Goal: Information Seeking & Learning: Check status

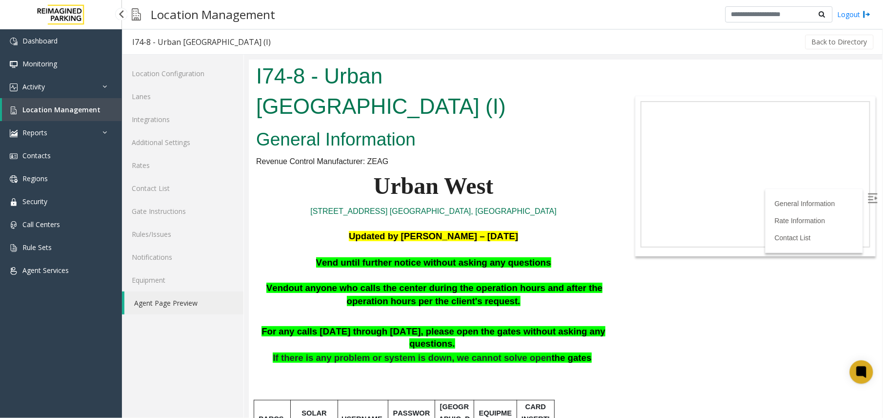
click at [73, 114] on link "Location Management" at bounding box center [62, 109] width 120 height 23
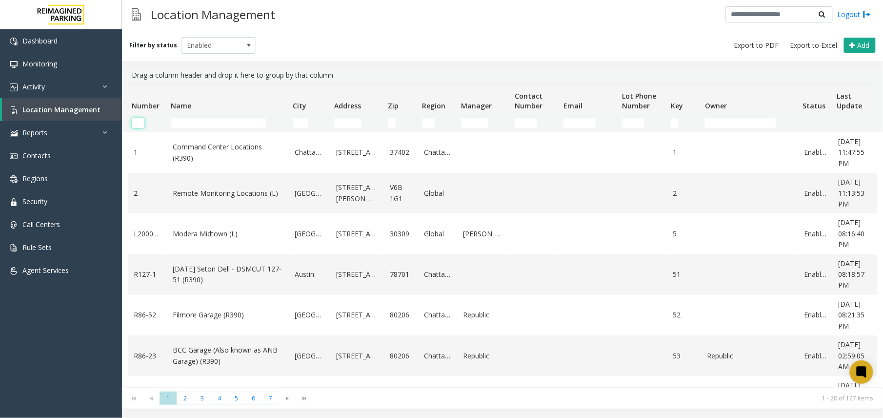
click at [137, 123] on input "Number Filter" at bounding box center [138, 123] width 13 height 10
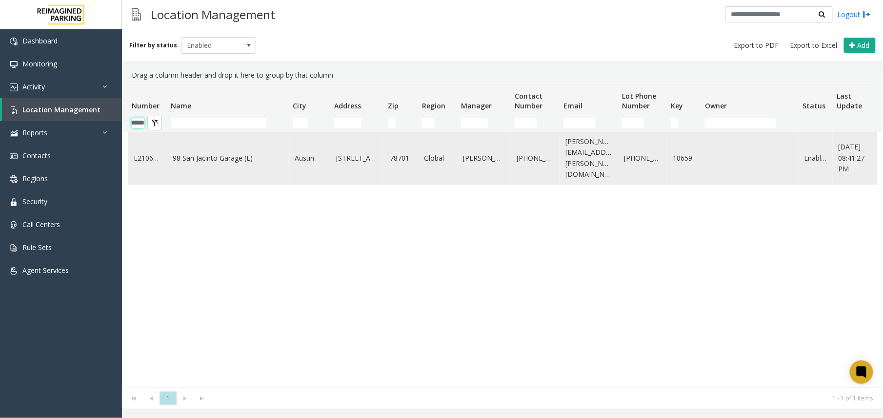
scroll to position [0, 24]
type input "********"
click at [213, 159] on td "98 San Jacinto Garage (L)" at bounding box center [228, 158] width 122 height 52
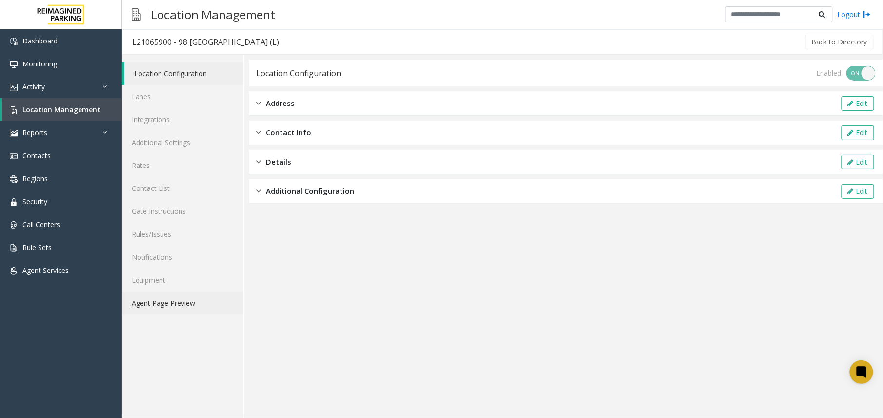
click at [204, 302] on link "Agent Page Preview" at bounding box center [183, 302] width 122 height 23
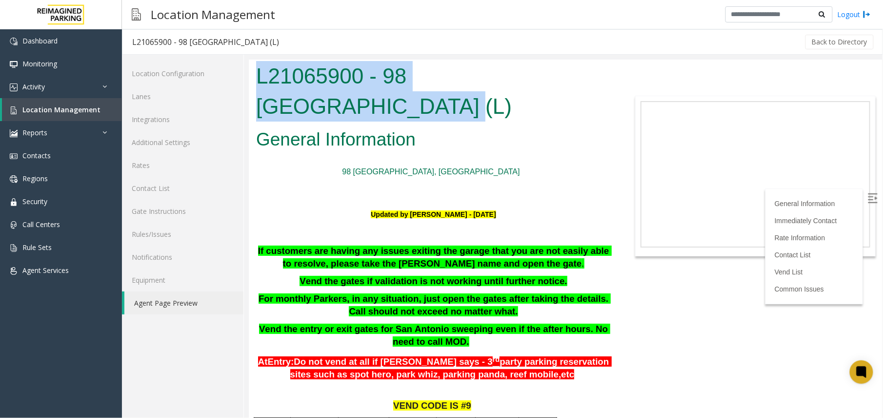
drag, startPoint x: 260, startPoint y: 72, endPoint x: 603, endPoint y: 77, distance: 343.7
click at [603, 77] on h1 "L21065900 - 98 [GEOGRAPHIC_DATA] (L)" at bounding box center [433, 91] width 355 height 60
copy h1 "L21065900 - 98 [GEOGRAPHIC_DATA]"
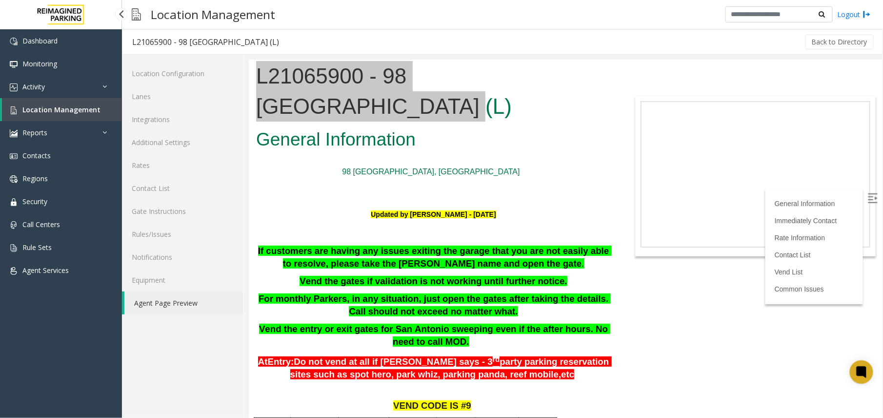
click at [45, 110] on span "Location Management" at bounding box center [61, 109] width 78 height 9
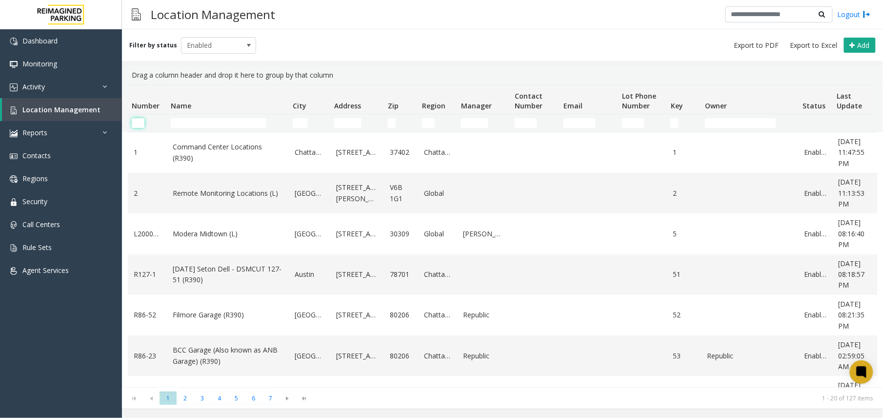
click at [140, 118] on input "Number Filter" at bounding box center [138, 123] width 13 height 10
paste input "********"
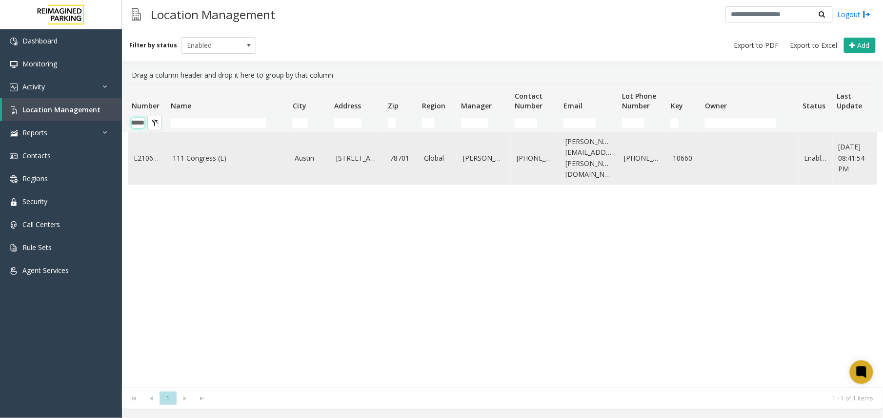
type input "********"
click at [204, 153] on link "111 Congress (L)" at bounding box center [228, 158] width 110 height 11
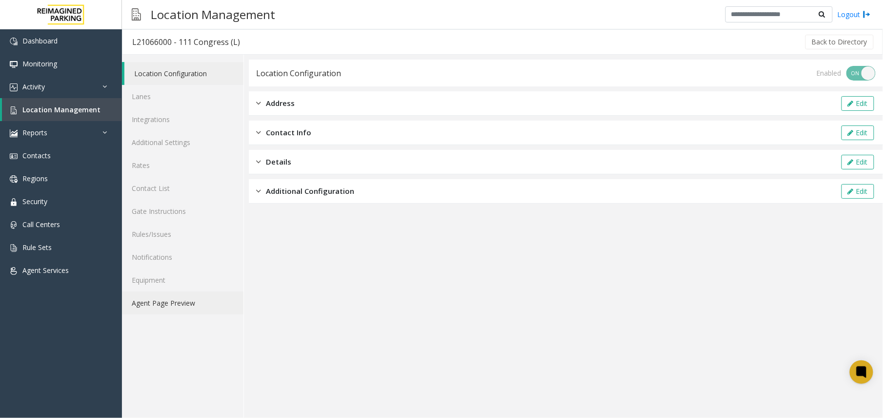
click at [184, 302] on link "Agent Page Preview" at bounding box center [183, 302] width 122 height 23
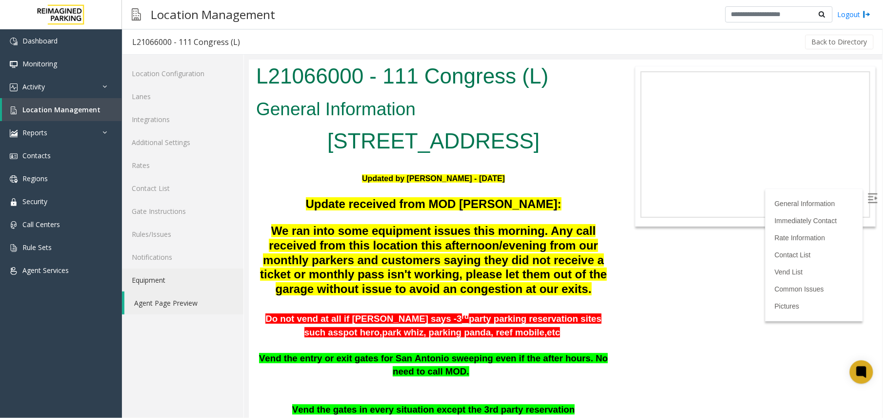
click at [260, 77] on h1 "L21066000 - 111 Congress (L)" at bounding box center [433, 76] width 355 height 30
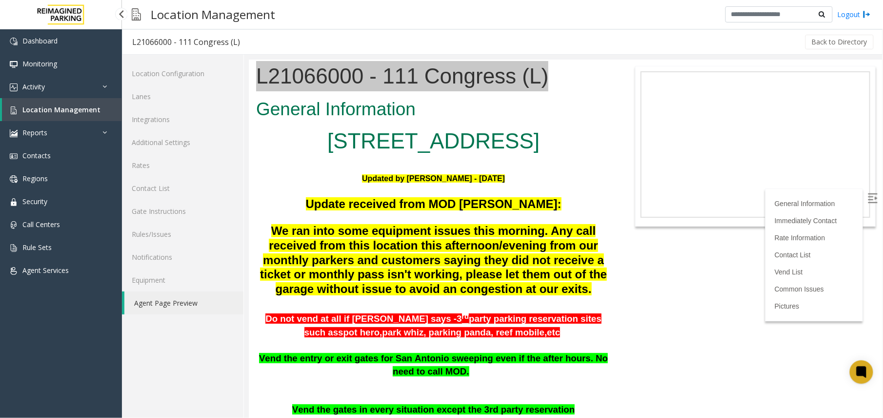
click at [72, 118] on link "Location Management" at bounding box center [62, 109] width 120 height 23
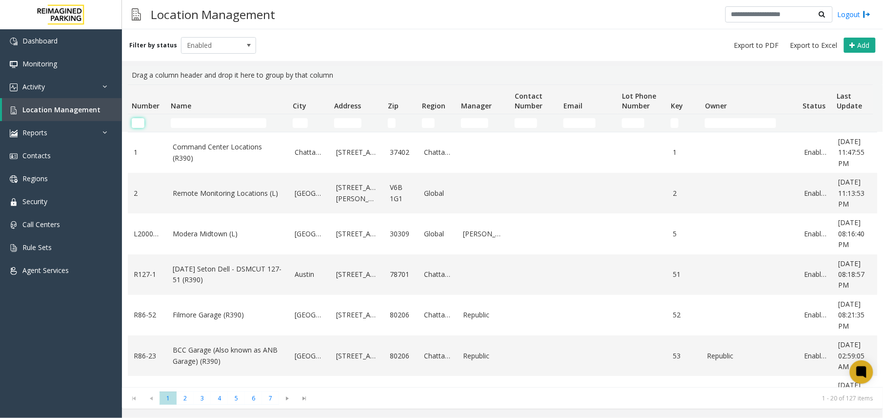
click at [137, 123] on input "Number Filter" at bounding box center [138, 123] width 13 height 10
paste input "********"
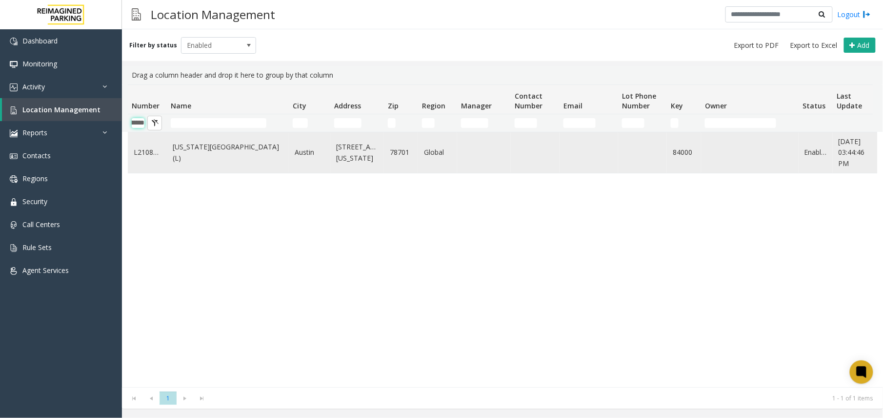
type input "********"
click at [211, 153] on link "[US_STATE][GEOGRAPHIC_DATA] (L)" at bounding box center [228, 153] width 110 height 22
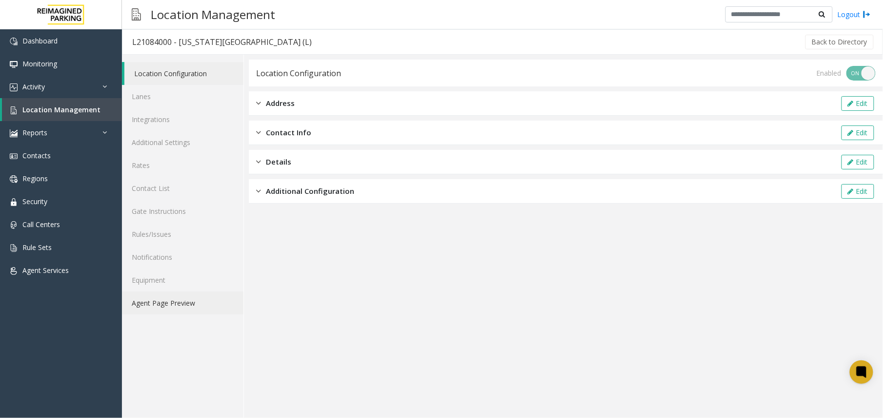
click at [172, 300] on link "Agent Page Preview" at bounding box center [183, 302] width 122 height 23
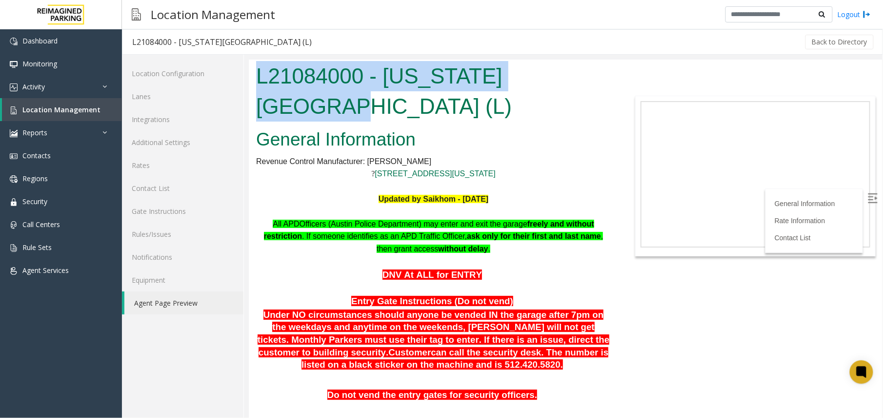
drag, startPoint x: 575, startPoint y: 79, endPoint x: 217, endPoint y: 62, distance: 358.7
click at [248, 62] on html "L21084000 - [US_STATE][GEOGRAPHIC_DATA] (L) General Information Revenue Control…" at bounding box center [565, 238] width 634 height 358
copy h1 "L21084000 - [US_STATE][GEOGRAPHIC_DATA] (L)"
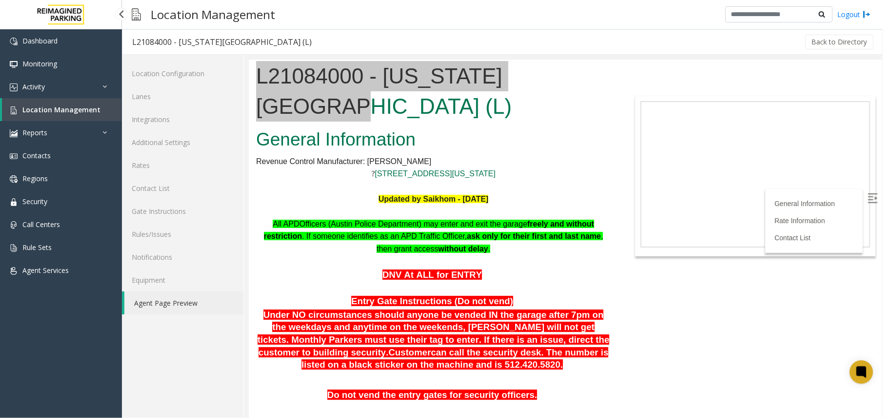
click at [64, 110] on span "Location Management" at bounding box center [61, 109] width 78 height 9
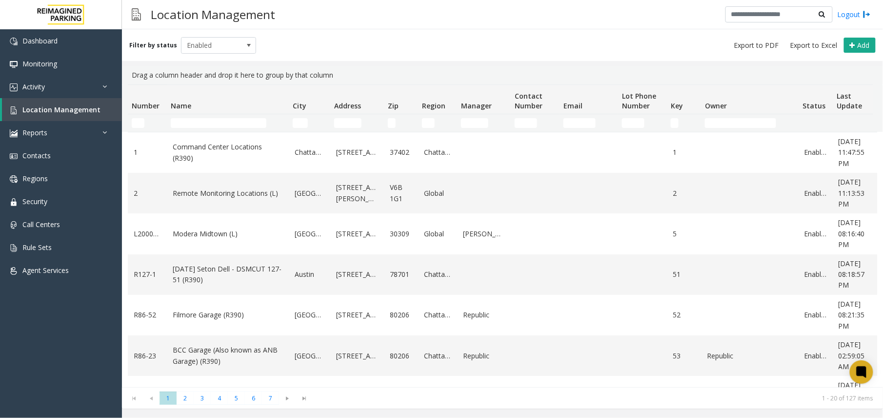
click at [146, 126] on kendo-grid-filter-cell-operators "Number Filter" at bounding box center [154, 123] width 17 height 17
click at [137, 124] on input "Number Filter" at bounding box center [138, 123] width 13 height 10
paste input "********"
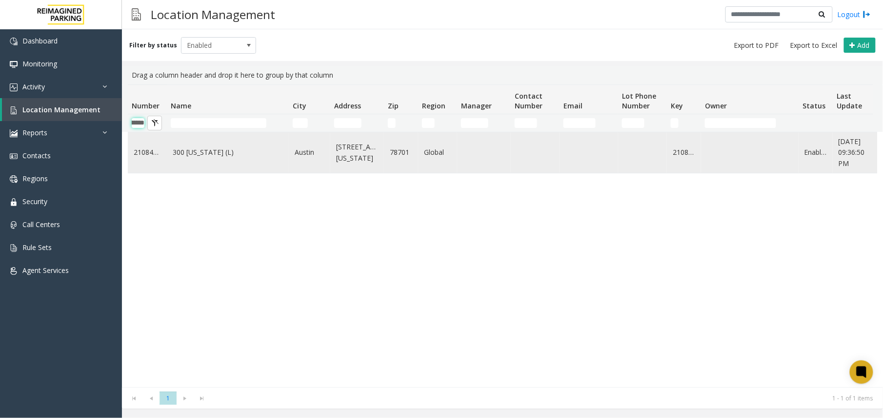
type input "********"
click at [207, 159] on td "300 [US_STATE] (L)" at bounding box center [228, 152] width 122 height 41
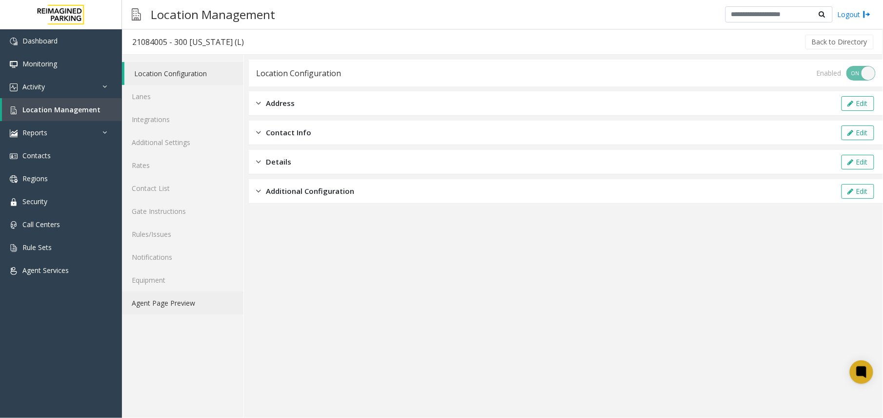
click at [221, 308] on link "Agent Page Preview" at bounding box center [183, 302] width 122 height 23
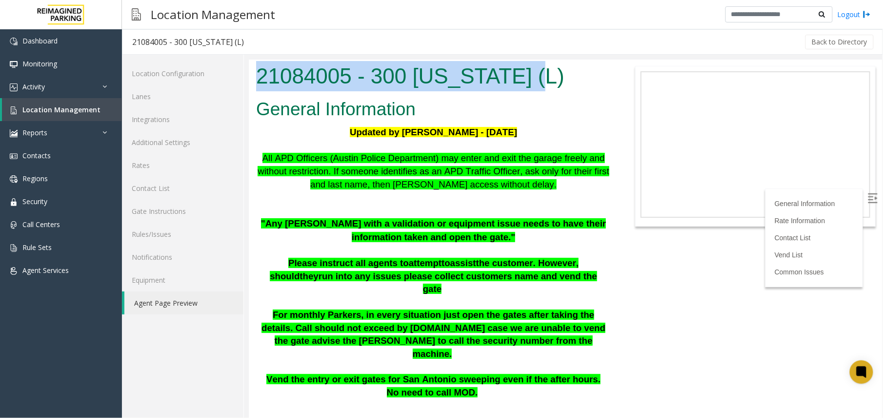
drag, startPoint x: 480, startPoint y: 354, endPoint x: 226, endPoint y: 89, distance: 366.6
click at [248, 89] on html "21084005 - 300 [US_STATE] (L) General Information Updated by [PERSON_NAME] - [D…" at bounding box center [565, 238] width 634 height 358
copy h1 "21084005 - 300 [US_STATE] (L)"
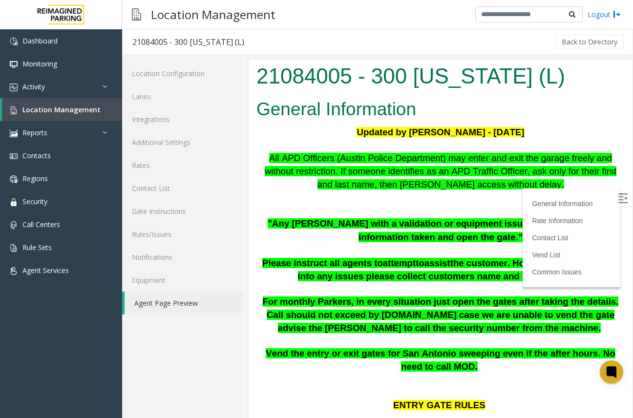
click at [360, 249] on p at bounding box center [440, 250] width 368 height 13
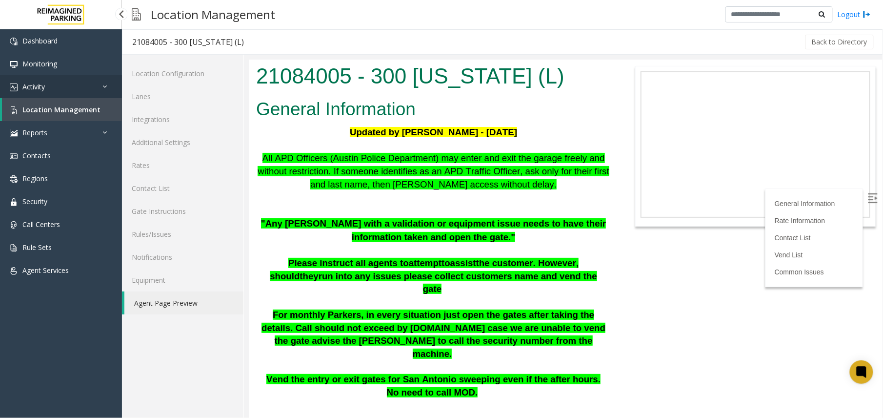
click at [82, 86] on link "Activity" at bounding box center [61, 86] width 122 height 23
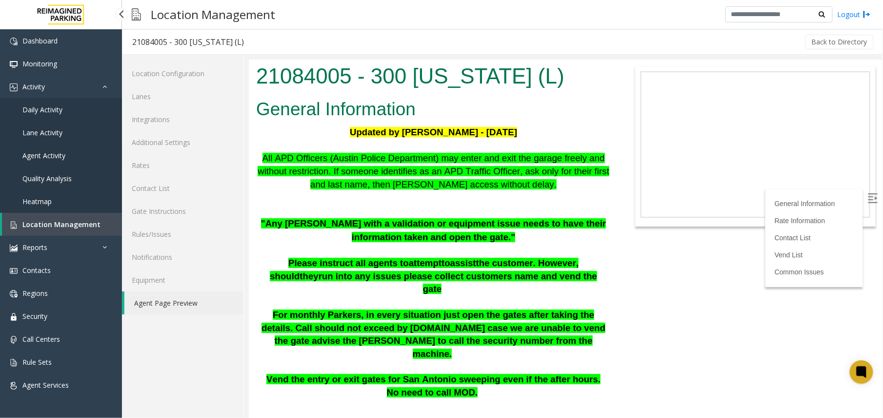
click at [34, 157] on span "Agent Activity" at bounding box center [43, 155] width 43 height 9
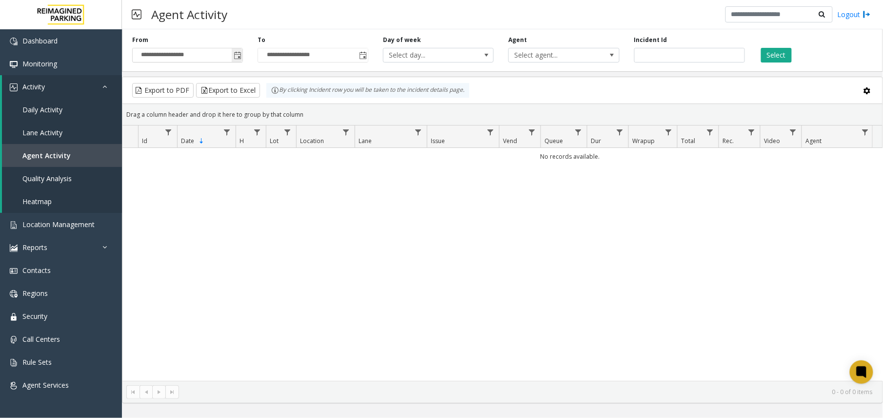
click at [237, 59] on span "Toggle popup" at bounding box center [238, 56] width 8 height 8
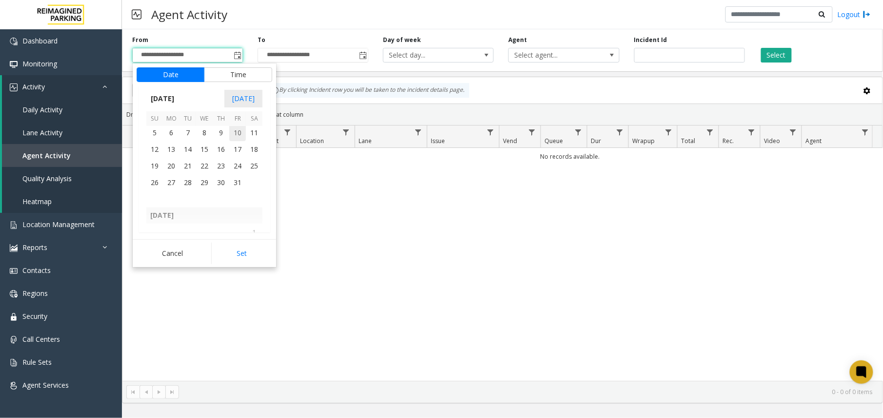
scroll to position [174206, 0]
click at [202, 183] on span "1" at bounding box center [204, 181] width 17 height 17
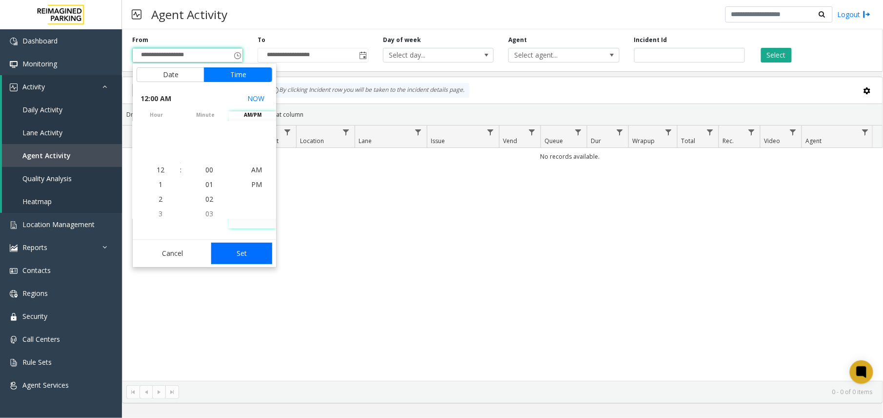
click at [238, 245] on button "Set" at bounding box center [242, 253] width 62 height 21
type input "**********"
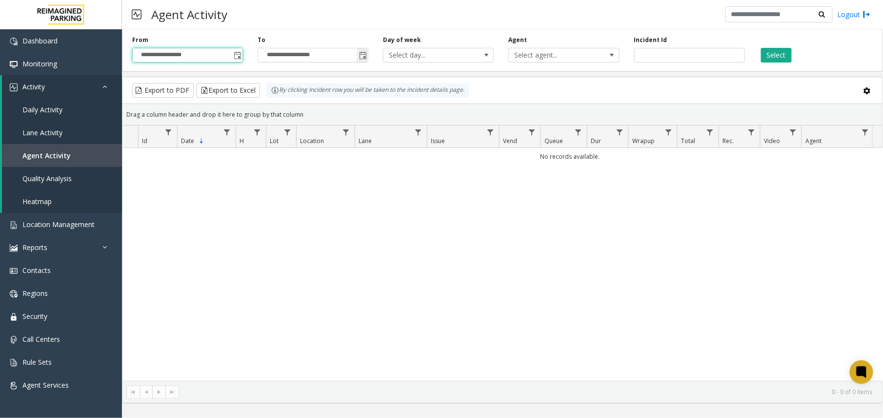
click at [359, 58] on span "Toggle popup" at bounding box center [363, 56] width 8 height 8
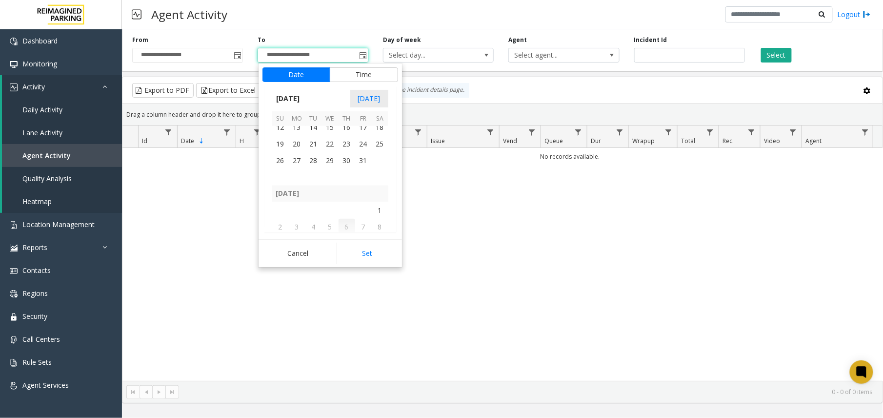
scroll to position [174271, 0]
click at [359, 185] on span "31" at bounding box center [363, 182] width 17 height 17
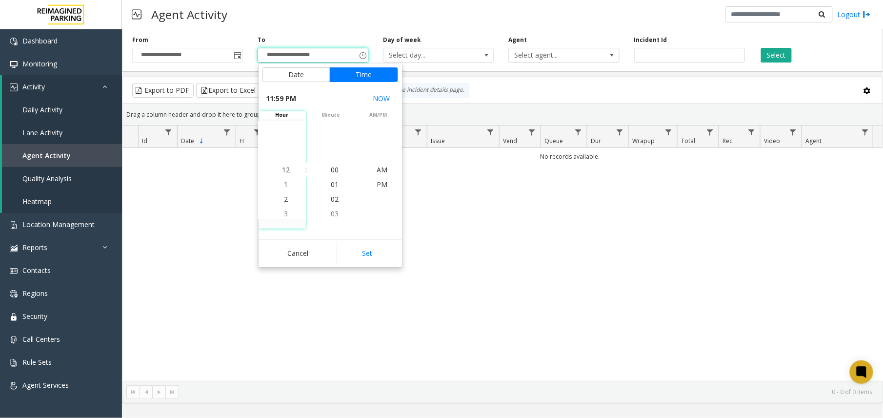
scroll to position [15, 0]
click at [371, 250] on button "Set" at bounding box center [368, 253] width 62 height 21
type input "**********"
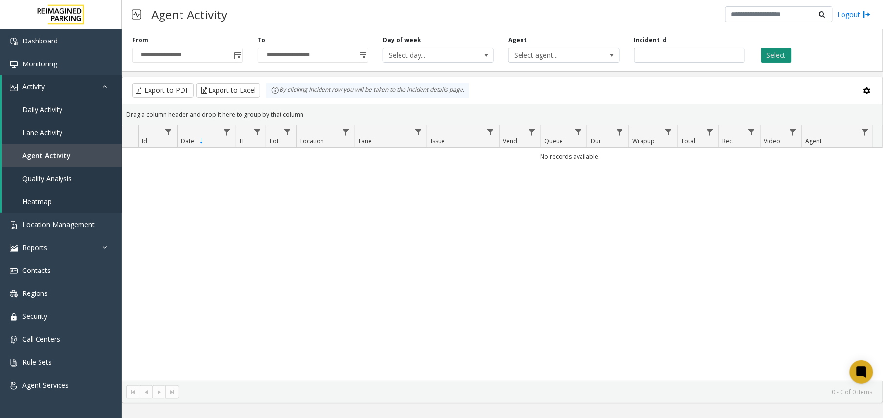
click at [774, 60] on button "Select" at bounding box center [776, 55] width 31 height 15
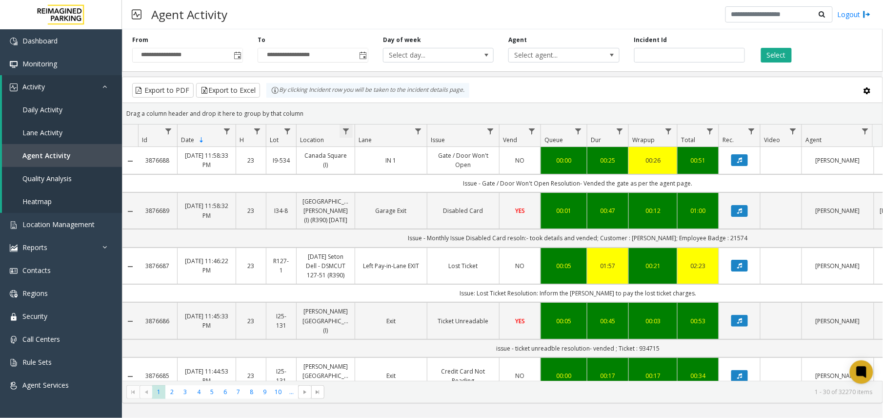
click at [346, 130] on span "Data table" at bounding box center [346, 131] width 8 height 8
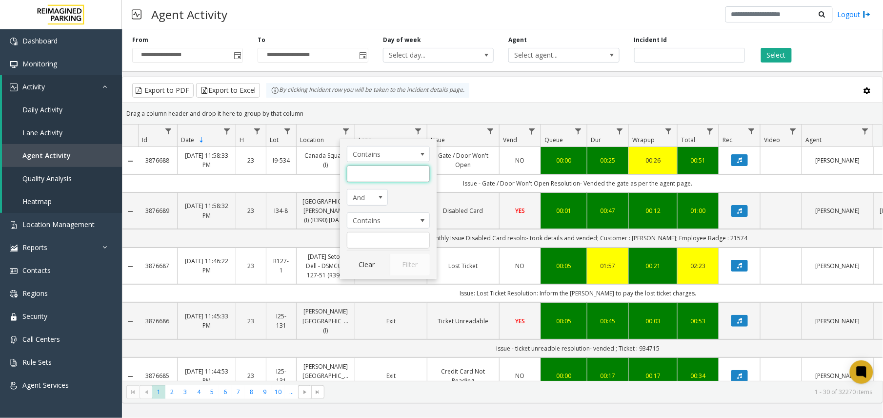
click at [377, 178] on input "Location Filter" at bounding box center [388, 173] width 83 height 17
type input "******"
click button "Filter" at bounding box center [410, 264] width 40 height 21
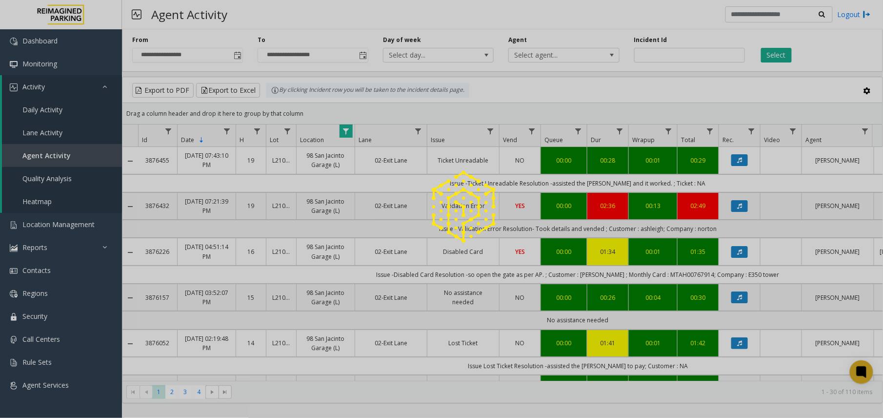
click at [346, 135] on div at bounding box center [441, 209] width 883 height 418
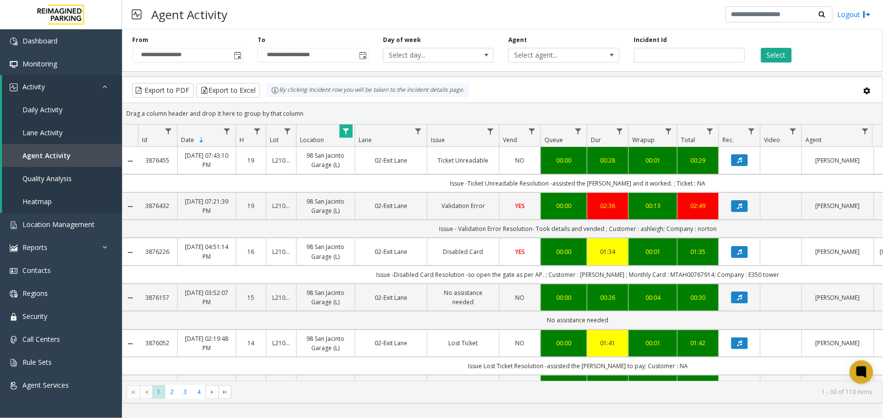
click at [346, 135] on span "Data table" at bounding box center [346, 131] width 8 height 8
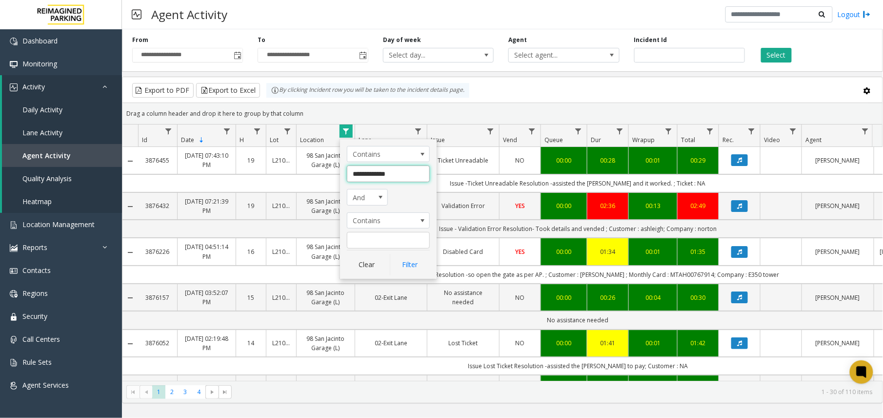
type input "**********"
click button "Filter" at bounding box center [410, 264] width 40 height 21
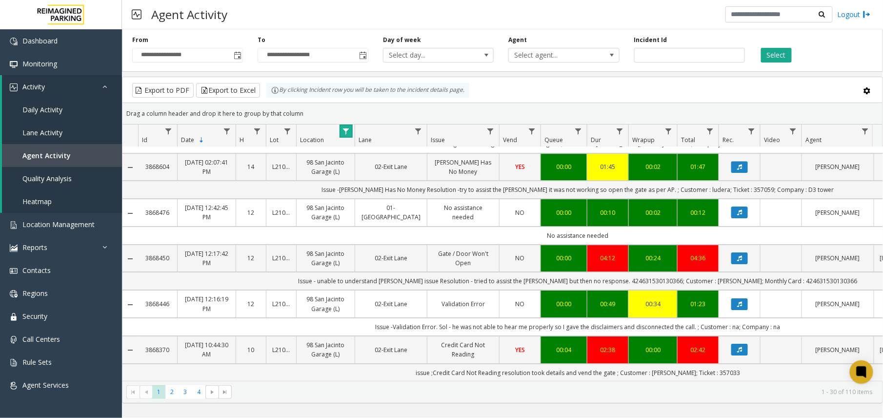
scroll to position [1166, 0]
click at [199, 393] on span "4" at bounding box center [198, 391] width 13 height 13
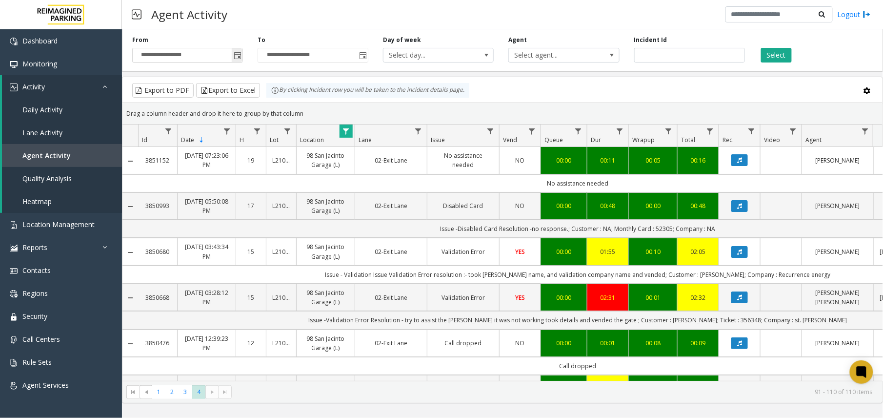
click at [236, 59] on span "Toggle popup" at bounding box center [238, 56] width 8 height 8
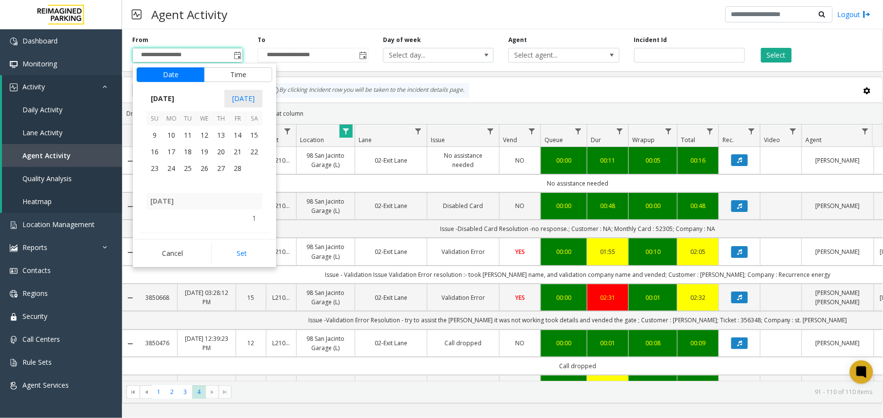
scroll to position [174336, 0]
click at [255, 165] on span "1" at bounding box center [254, 167] width 17 height 17
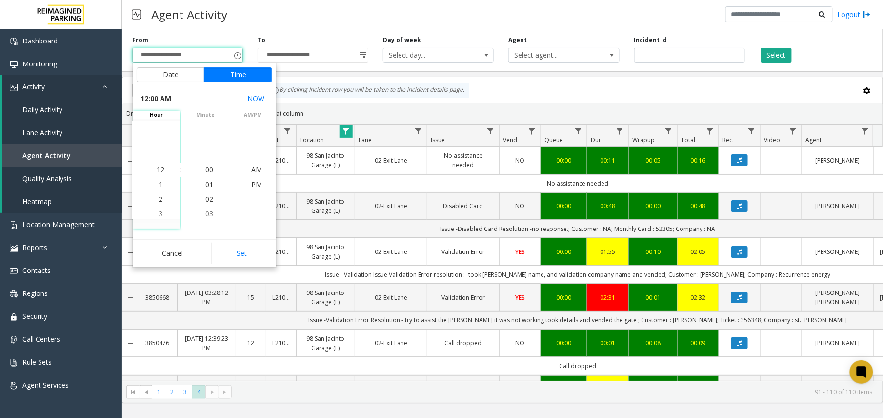
scroll to position [174369, 0]
click at [232, 259] on button "Set" at bounding box center [242, 253] width 62 height 21
type input "**********"
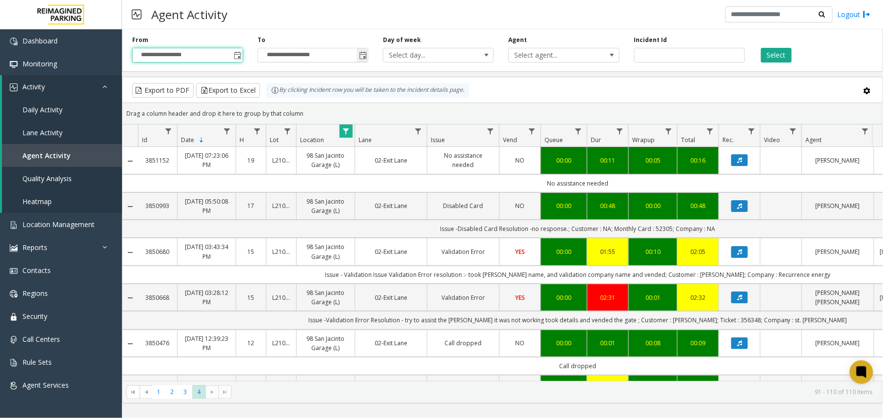
click at [356, 59] on input "**********" at bounding box center [313, 55] width 110 height 14
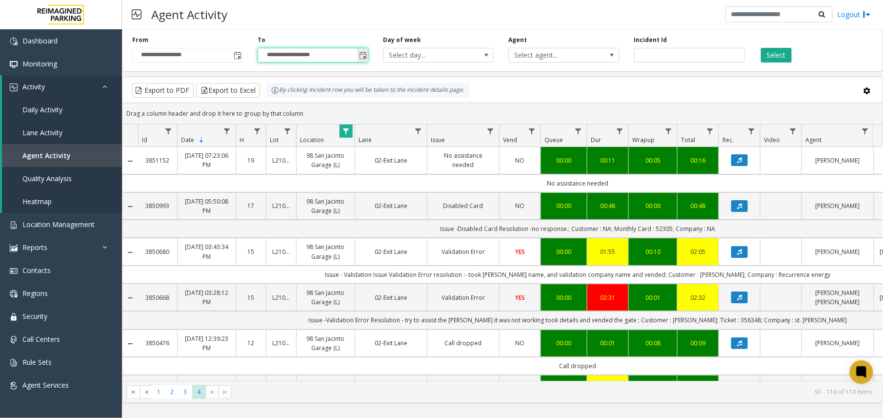
click at [362, 62] on span "Toggle popup" at bounding box center [362, 55] width 11 height 16
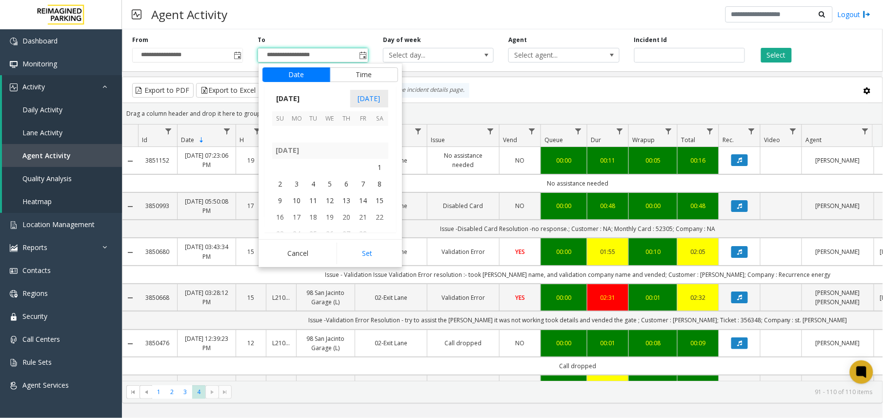
scroll to position [174402, 0]
click at [363, 172] on span "28" at bounding box center [363, 168] width 17 height 17
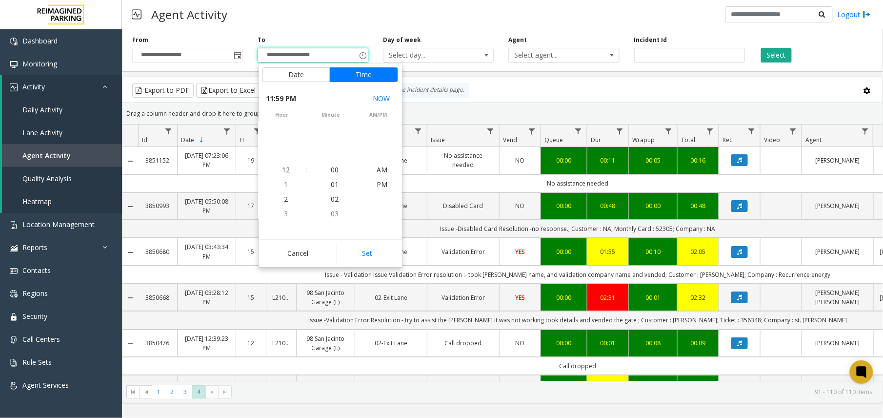
scroll to position [15, 0]
click at [364, 254] on button "Set" at bounding box center [368, 253] width 62 height 21
type input "**********"
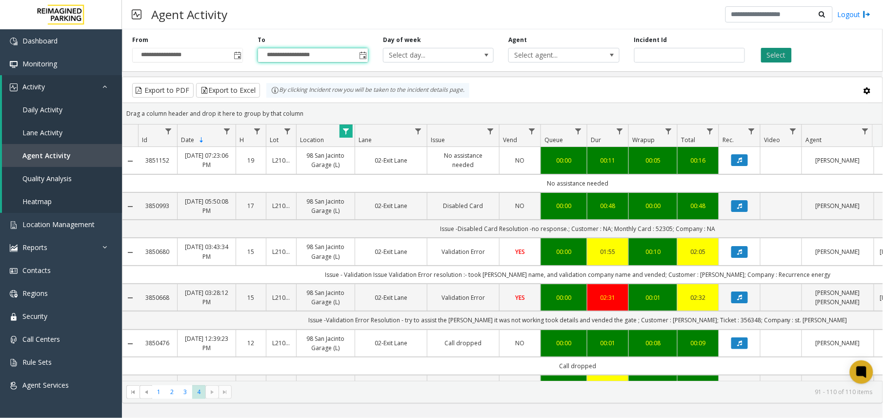
click at [781, 51] on button "Select" at bounding box center [776, 55] width 31 height 15
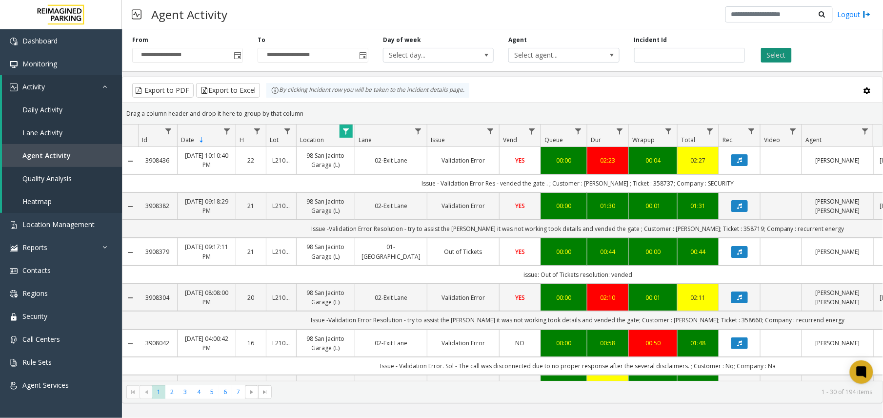
click at [781, 56] on button "Select" at bounding box center [776, 55] width 31 height 15
click at [236, 392] on span "7" at bounding box center [238, 391] width 13 height 13
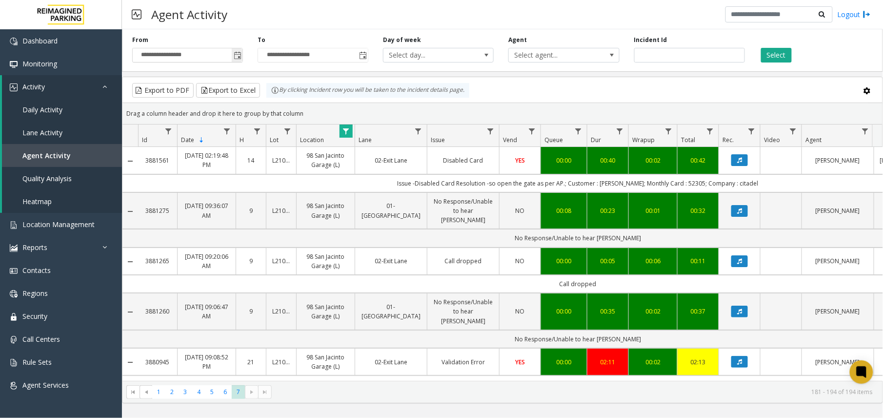
click at [240, 57] on span "Toggle popup" at bounding box center [238, 56] width 8 height 8
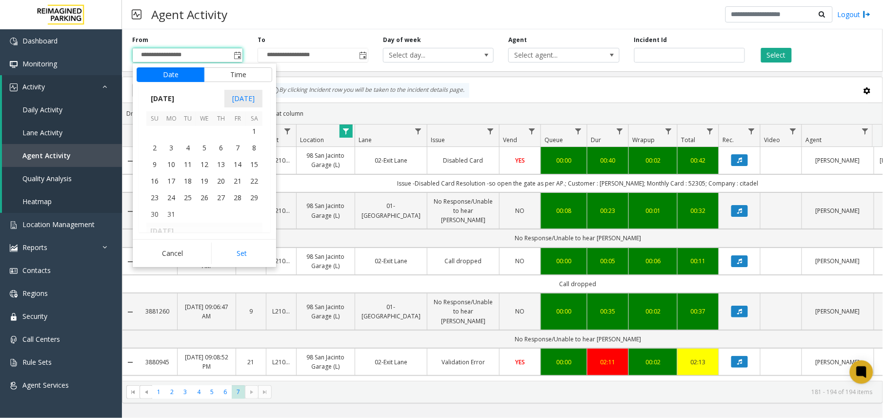
scroll to position [174467, 0]
click at [258, 153] on span "1" at bounding box center [254, 153] width 17 height 17
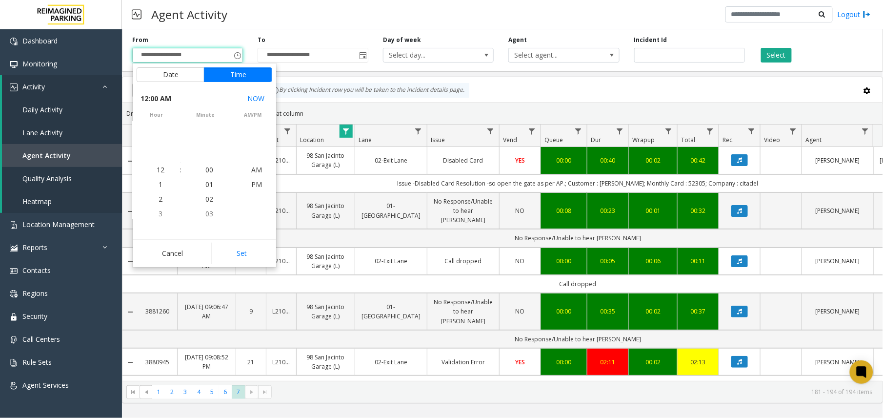
scroll to position [174486, 0]
click at [253, 252] on button "Set" at bounding box center [242, 253] width 62 height 21
type input "**********"
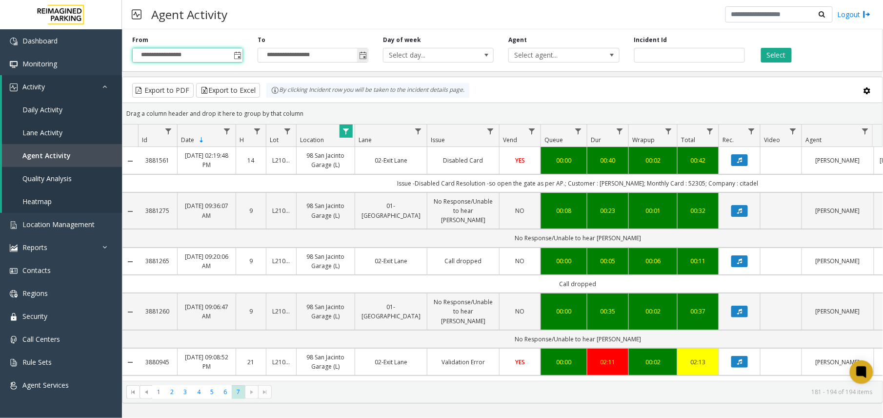
click at [364, 52] on span "Toggle popup" at bounding box center [363, 56] width 8 height 8
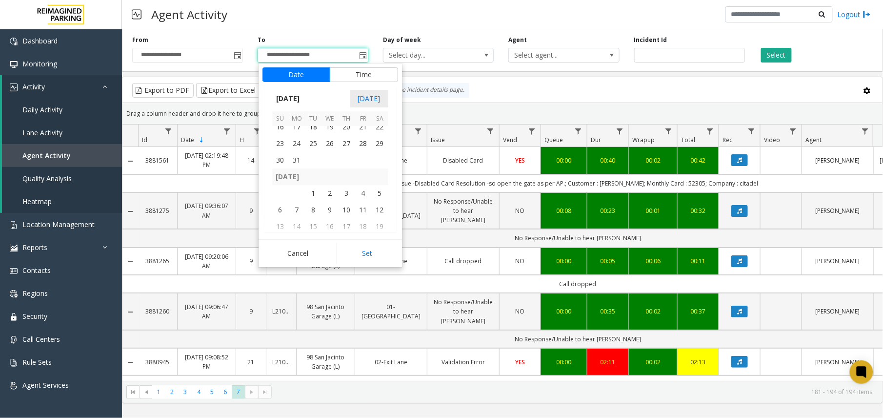
scroll to position [174532, 0]
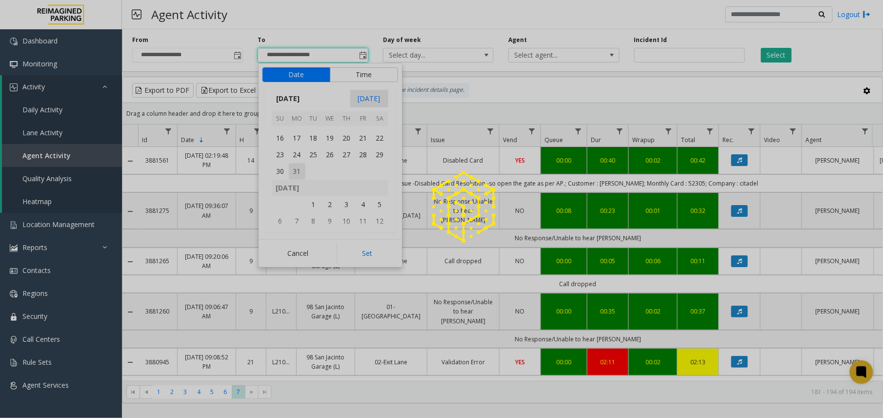
click at [299, 170] on div at bounding box center [441, 209] width 883 height 418
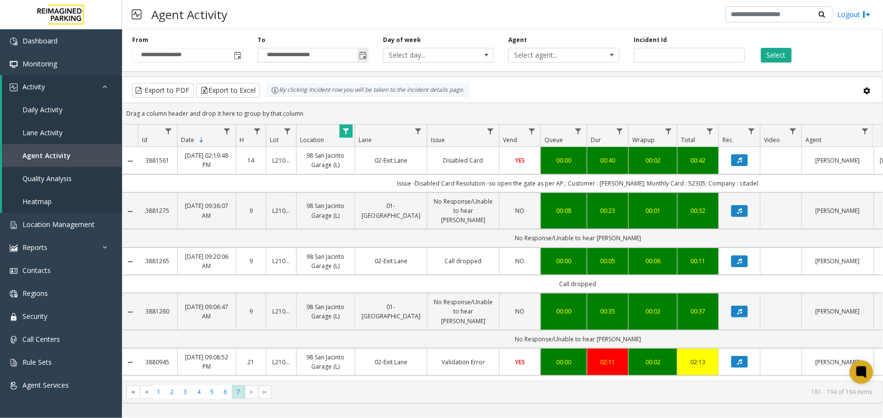
click at [364, 55] on span "Toggle popup" at bounding box center [363, 56] width 8 height 8
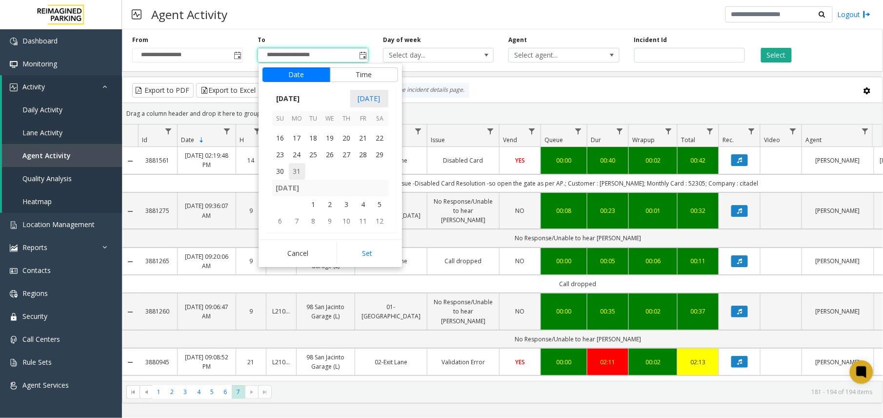
click at [303, 176] on span "31" at bounding box center [297, 171] width 17 height 17
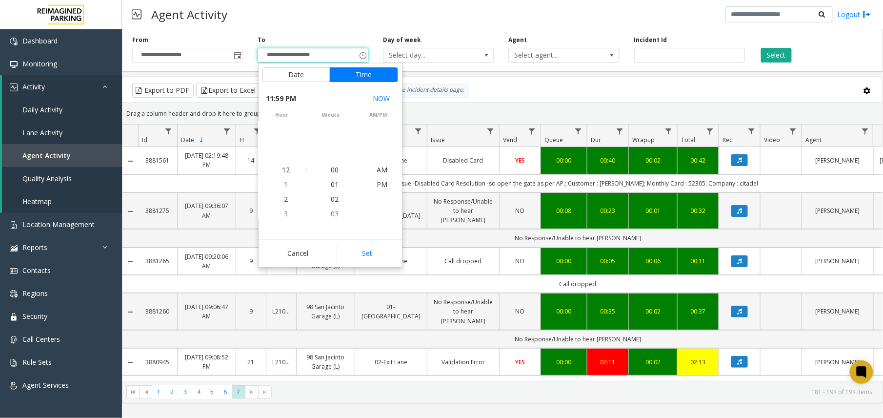
scroll to position [15, 0]
click at [366, 247] on button "Set" at bounding box center [368, 253] width 62 height 21
type input "**********"
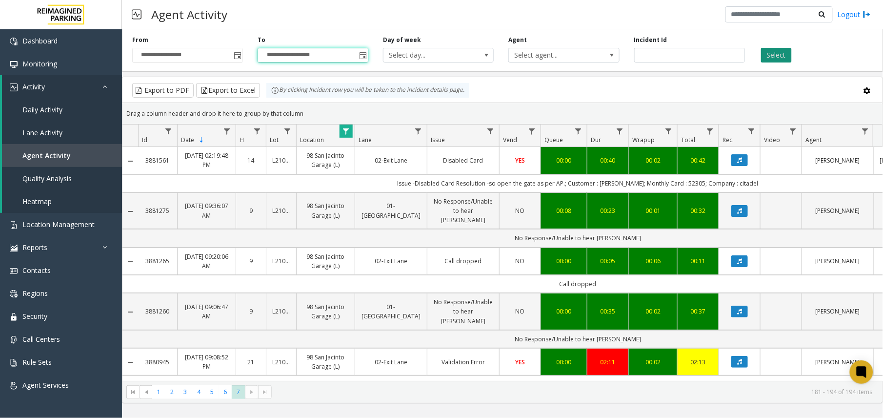
click at [774, 56] on button "Select" at bounding box center [776, 55] width 31 height 15
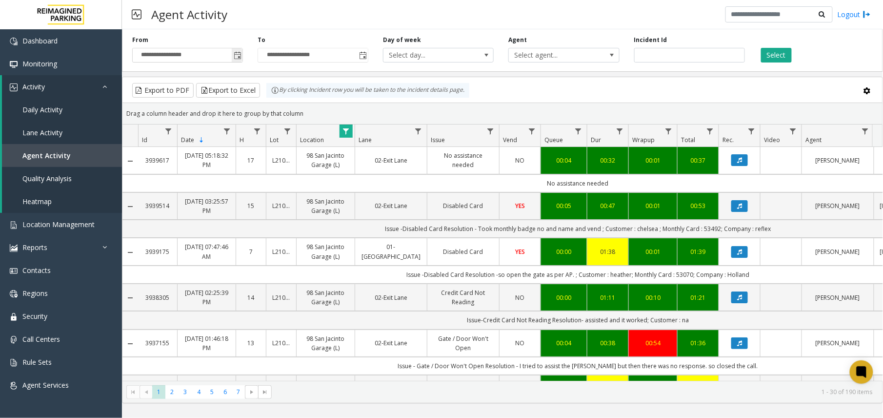
click at [234, 55] on span "Toggle popup" at bounding box center [238, 56] width 8 height 8
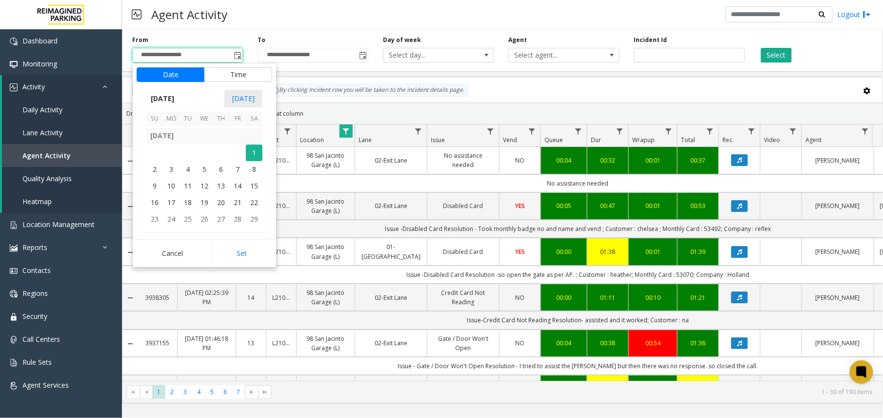
scroll to position [174597, 0]
click at [194, 135] on span "1" at bounding box center [188, 139] width 17 height 17
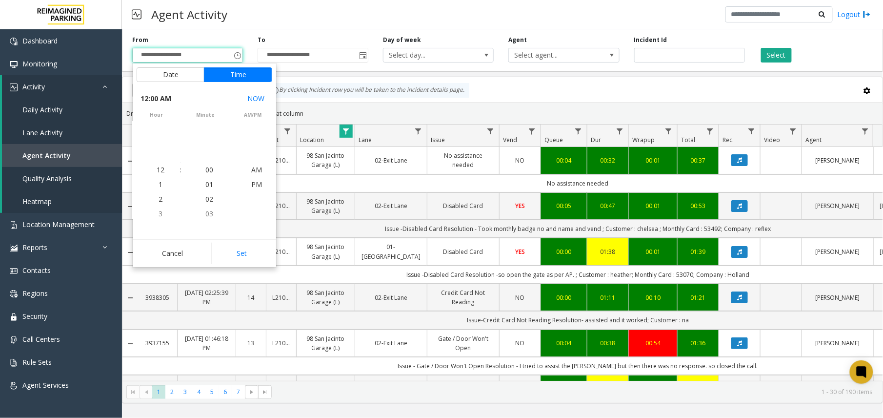
scroll to position [174602, 0]
click at [239, 256] on button "Set" at bounding box center [242, 253] width 62 height 21
type input "**********"
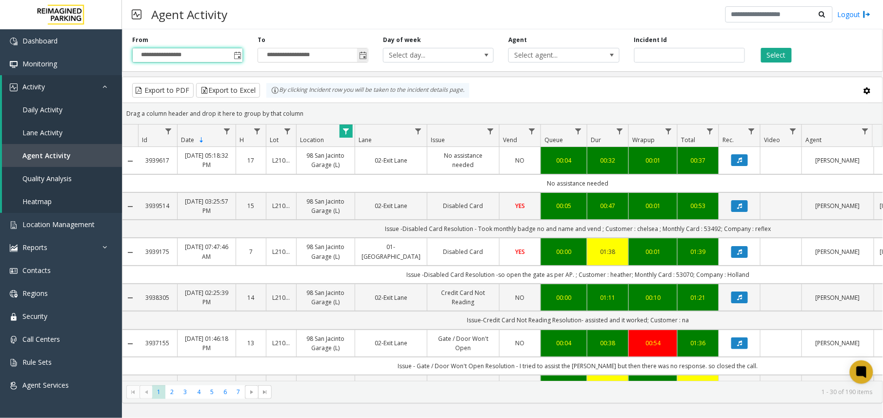
click at [363, 55] on span "Toggle popup" at bounding box center [363, 56] width 8 height 8
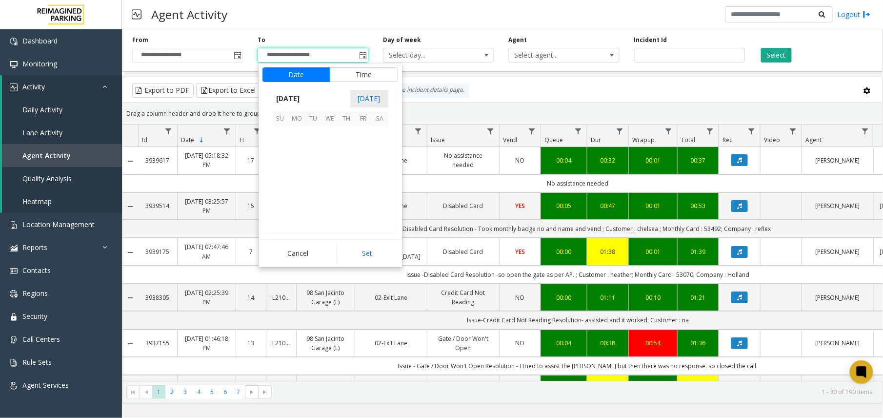
scroll to position [15, 0]
click at [330, 207] on span "30" at bounding box center [330, 205] width 17 height 17
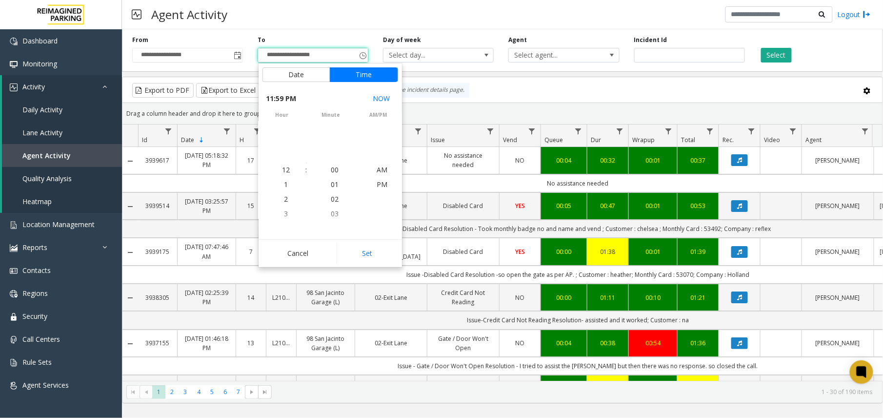
scroll to position [0, 0]
click at [375, 253] on button "Set" at bounding box center [368, 253] width 62 height 21
type input "**********"
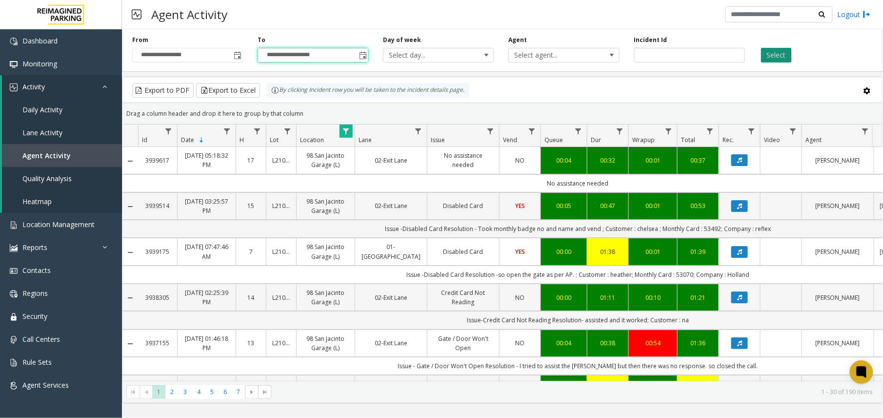
click at [787, 48] on button "Select" at bounding box center [776, 55] width 31 height 15
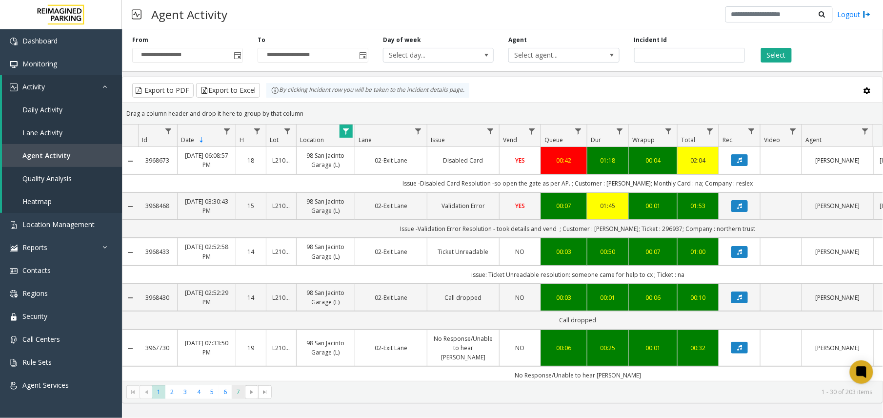
click at [237, 393] on span "7" at bounding box center [238, 391] width 13 height 13
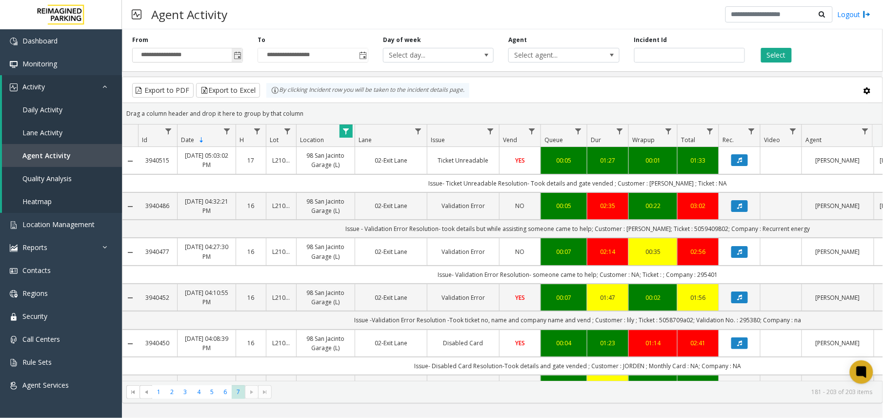
click at [235, 60] on span "Toggle popup" at bounding box center [238, 56] width 8 height 8
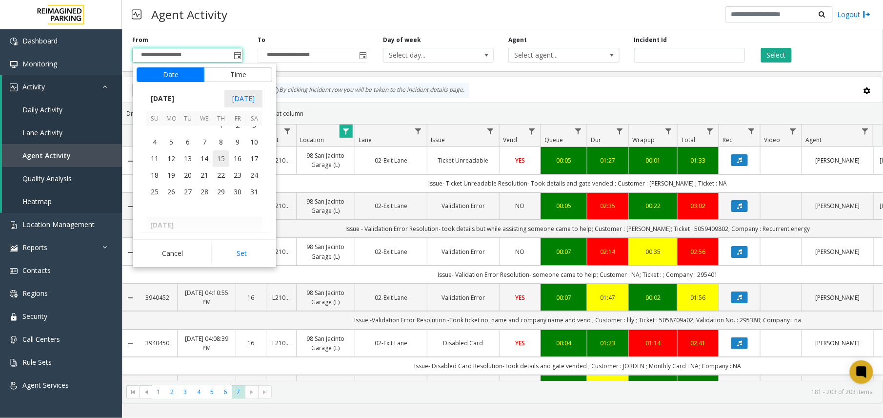
scroll to position [174662, 0]
click at [227, 192] on span "1" at bounding box center [221, 190] width 17 height 17
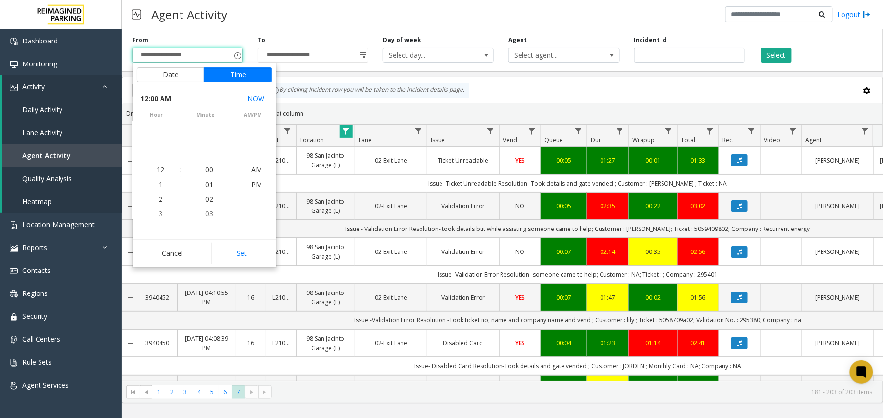
scroll to position [174718, 0]
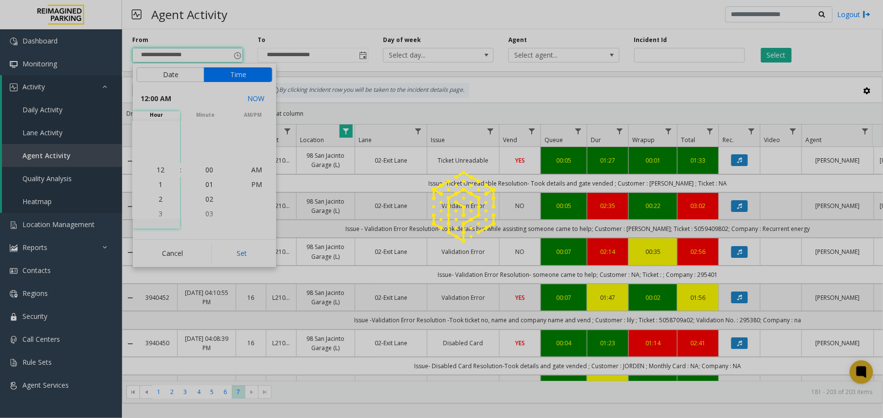
click at [241, 254] on div at bounding box center [441, 209] width 883 height 418
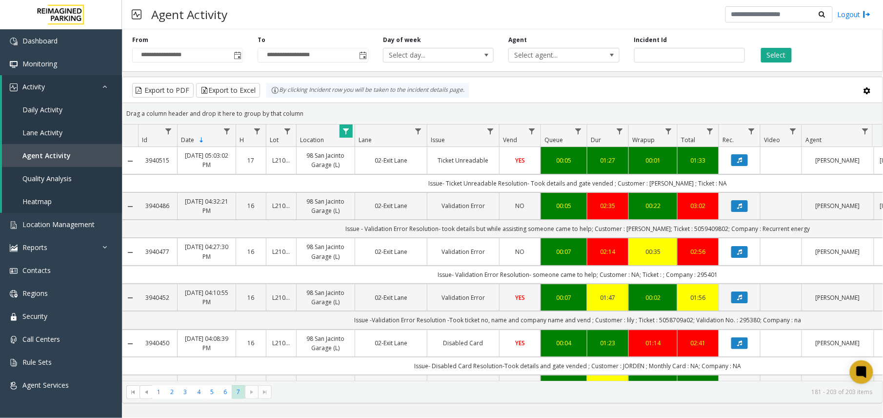
click at [235, 47] on div "**********" at bounding box center [187, 49] width 125 height 27
click at [240, 52] on span "Toggle popup" at bounding box center [238, 56] width 8 height 8
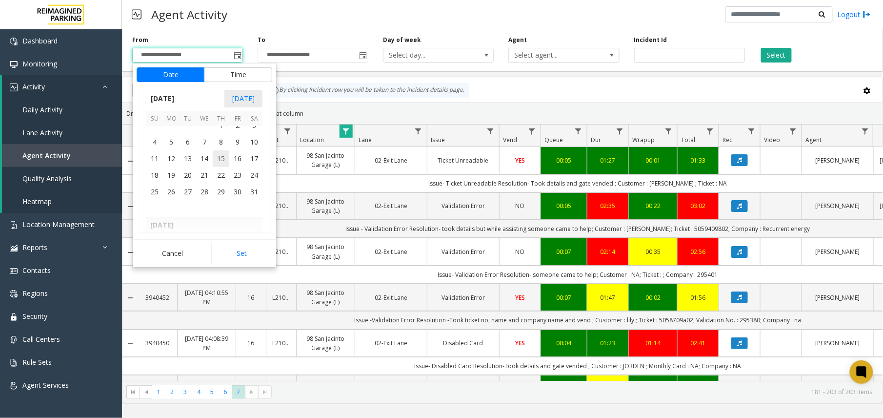
scroll to position [174662, 0]
click at [219, 188] on span "1" at bounding box center [221, 190] width 17 height 17
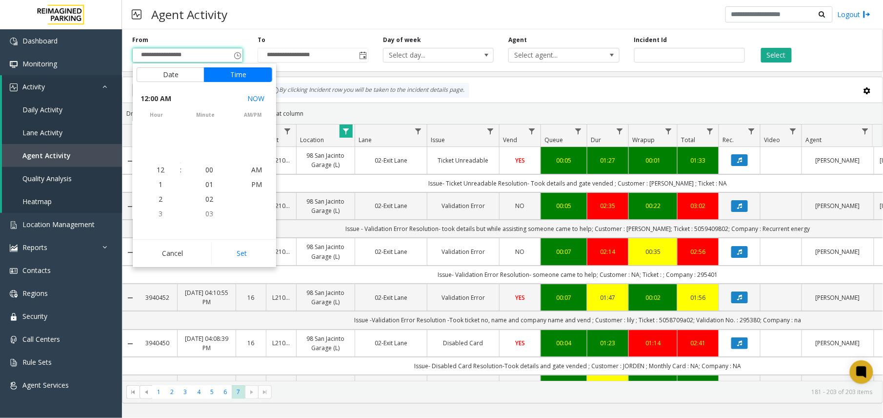
scroll to position [174718, 0]
click at [241, 254] on button "Set" at bounding box center [242, 253] width 62 height 21
type input "**********"
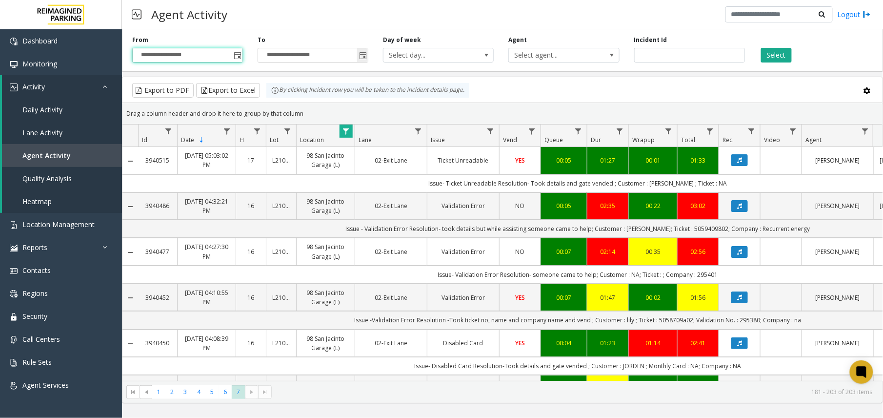
click at [366, 55] on span "Toggle popup" at bounding box center [363, 56] width 8 height 8
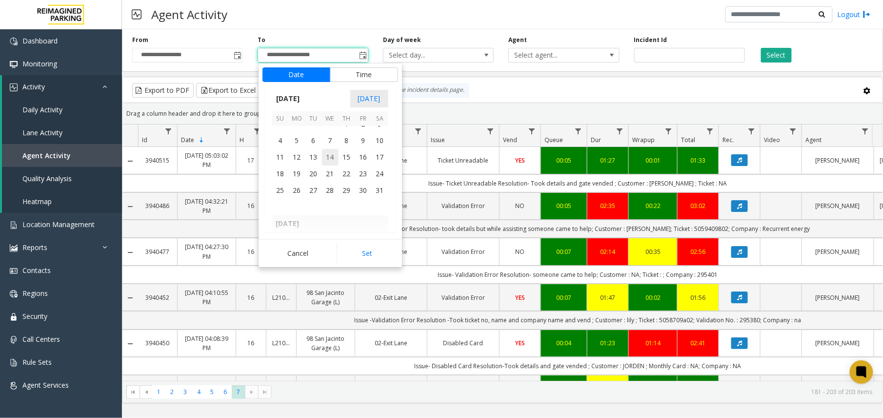
scroll to position [174727, 0]
click at [376, 193] on span "31" at bounding box center [380, 192] width 17 height 17
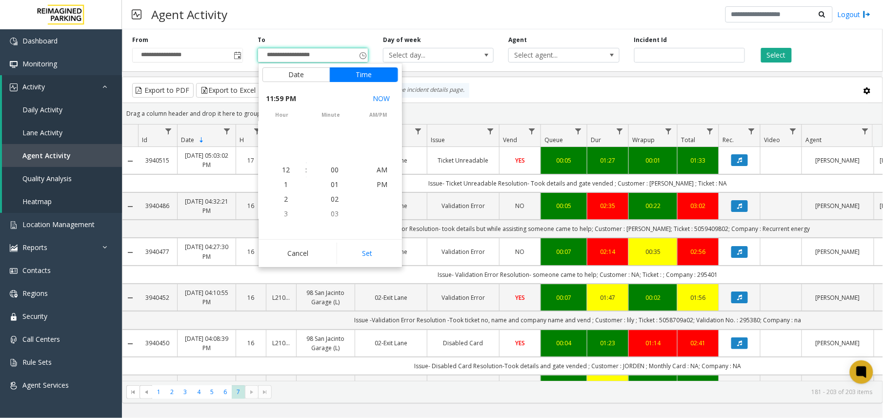
scroll to position [15, 0]
click at [374, 250] on button "Set" at bounding box center [368, 253] width 62 height 21
type input "**********"
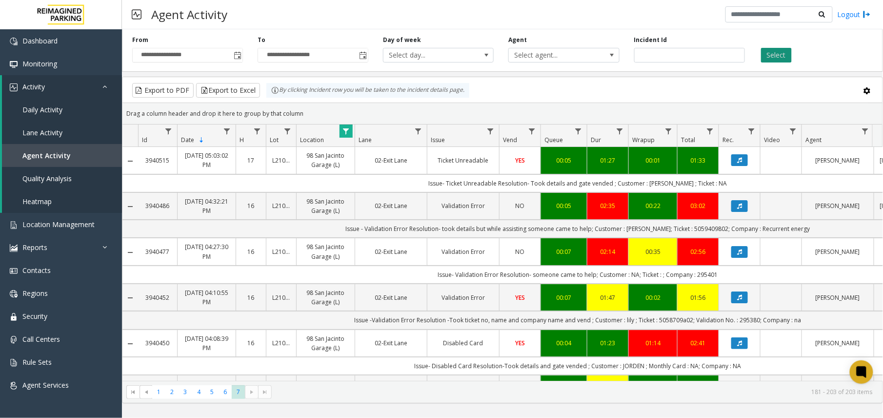
click at [766, 61] on button "Select" at bounding box center [776, 55] width 31 height 15
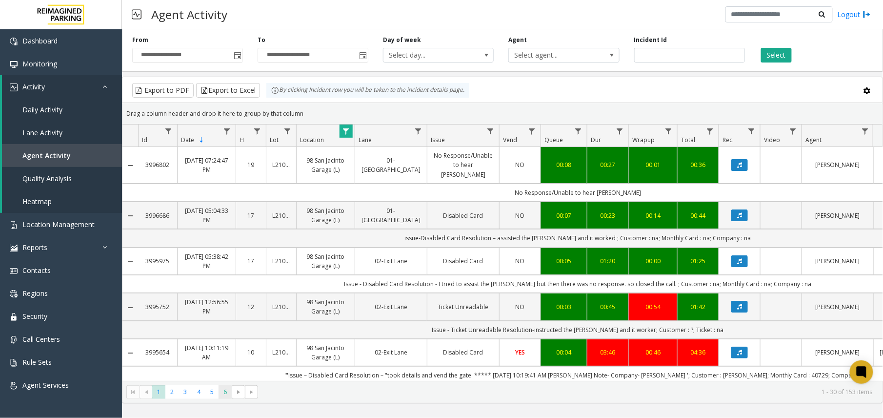
click at [220, 391] on span "6" at bounding box center [225, 391] width 13 height 13
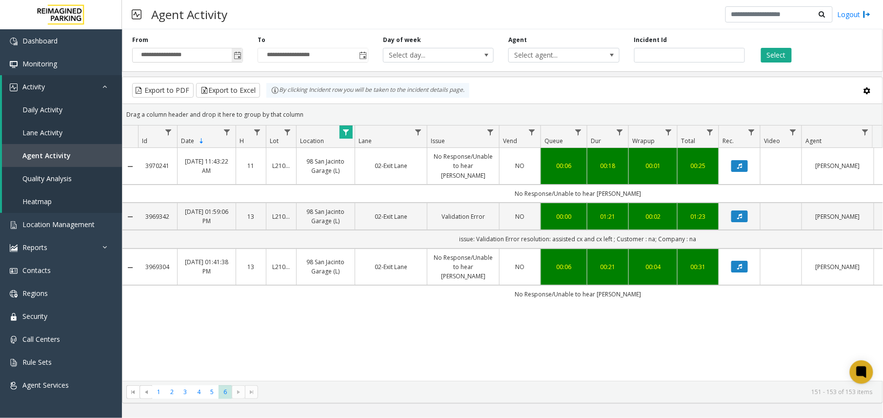
click at [241, 54] on span "Toggle popup" at bounding box center [238, 56] width 8 height 8
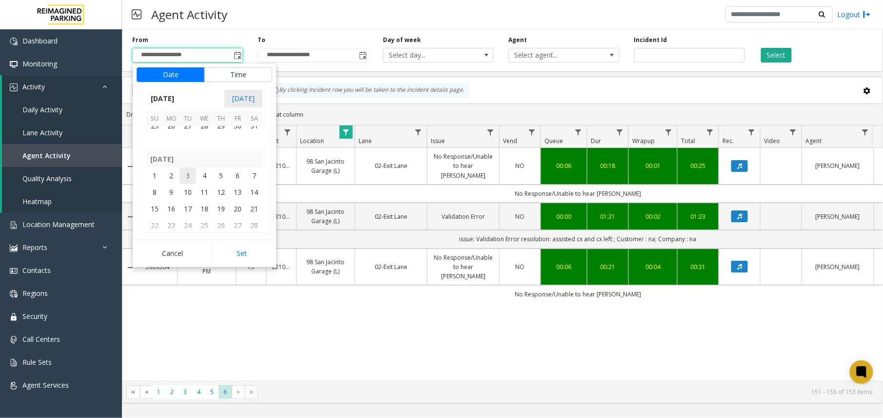
scroll to position [174792, 0]
click at [148, 174] on span "1" at bounding box center [154, 176] width 17 height 17
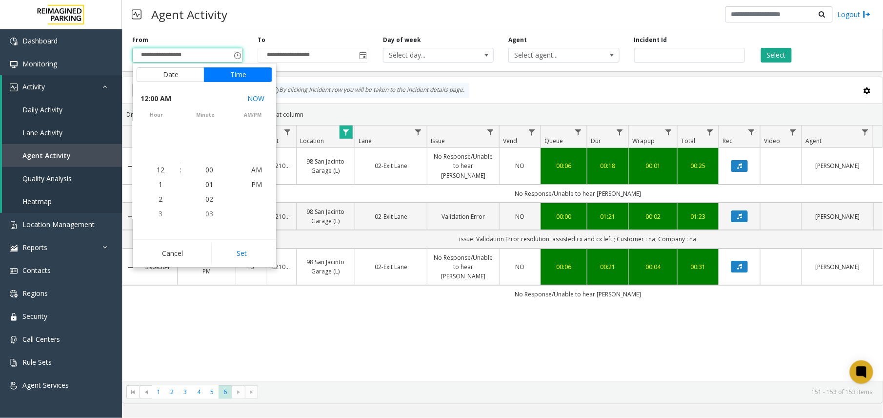
scroll to position [174834, 0]
click at [235, 252] on button "Set" at bounding box center [242, 253] width 62 height 21
type input "**********"
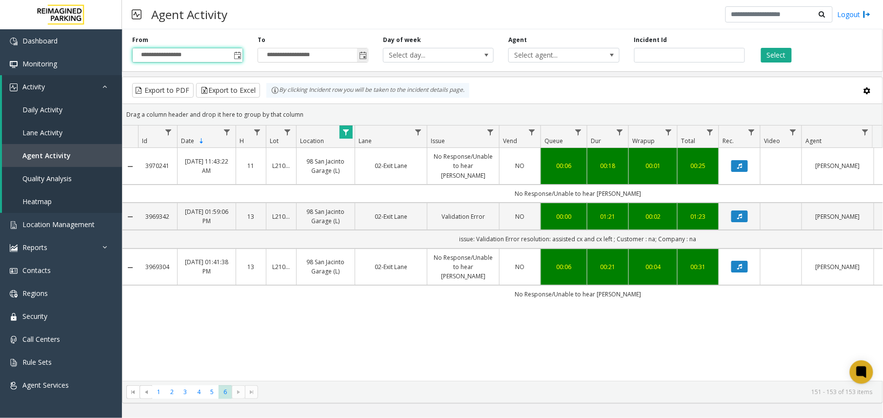
click at [368, 59] on span "Toggle popup" at bounding box center [362, 55] width 11 height 16
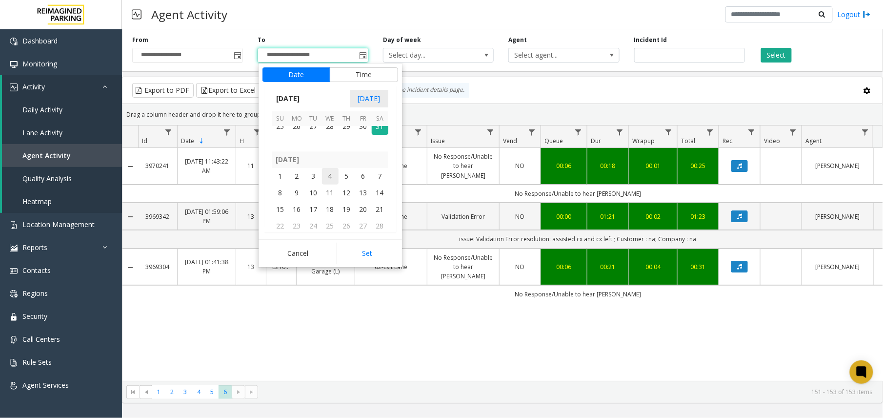
scroll to position [174857, 0]
click at [291, 184] on span "30" at bounding box center [297, 177] width 17 height 17
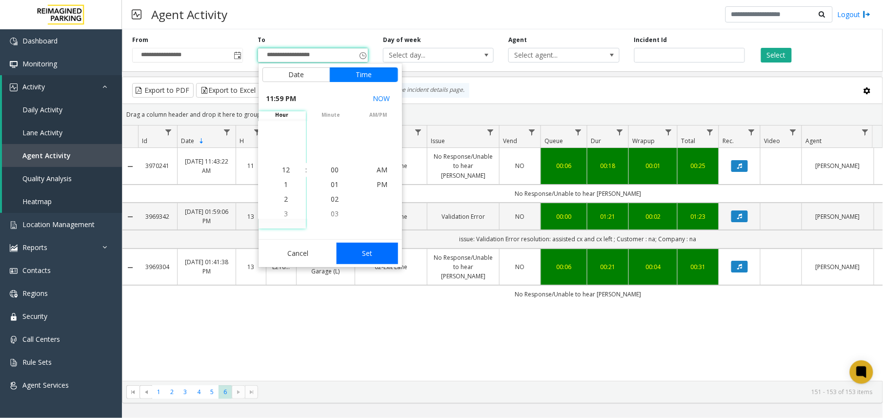
scroll to position [15, 0]
click at [363, 261] on button "Set" at bounding box center [368, 253] width 62 height 21
type input "**********"
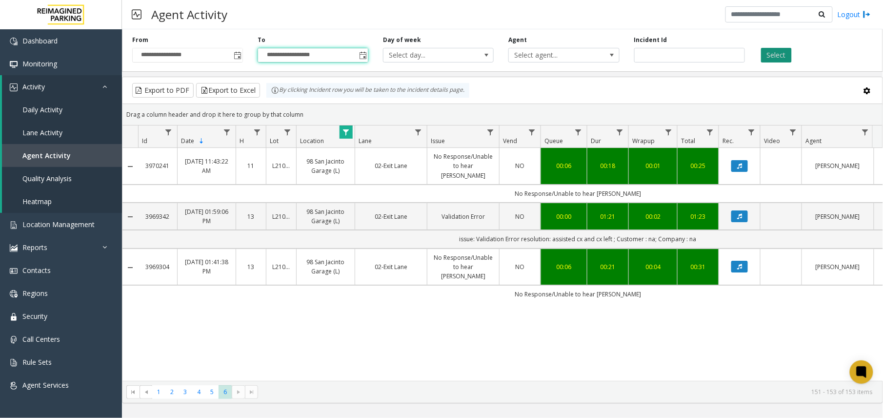
click at [766, 59] on button "Select" at bounding box center [776, 55] width 31 height 15
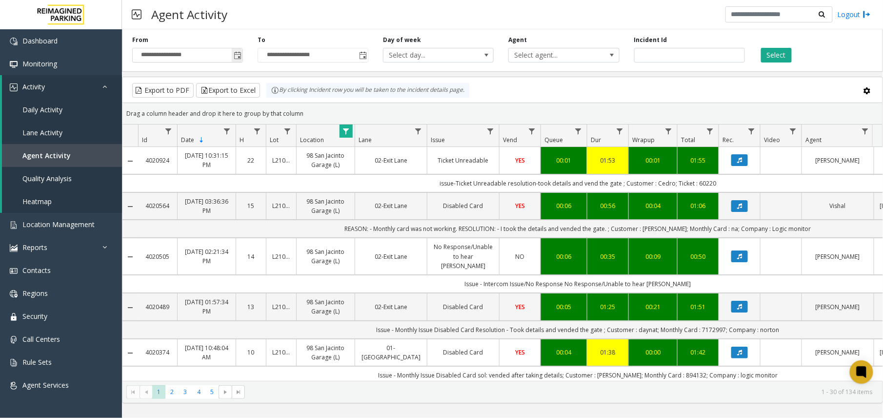
click at [239, 54] on span "Toggle popup" at bounding box center [238, 56] width 8 height 8
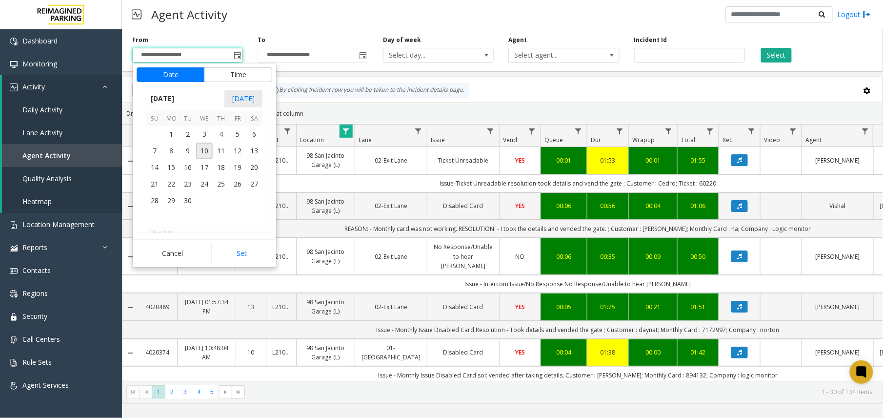
scroll to position [175052, 0]
click at [187, 164] on span "1" at bounding box center [188, 162] width 17 height 17
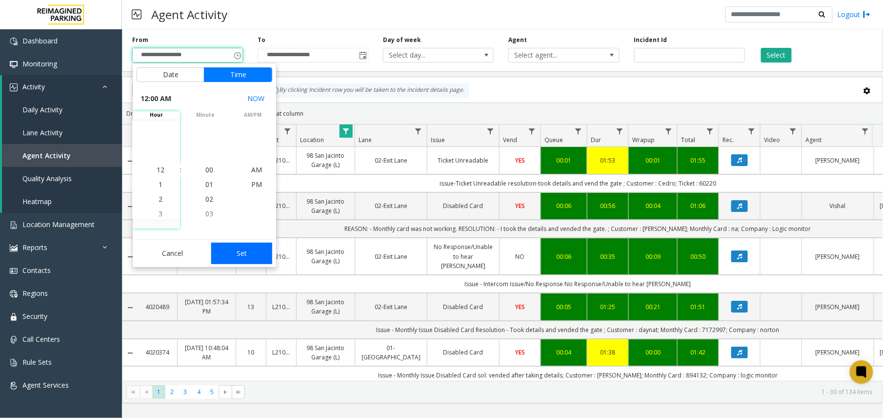
click at [231, 250] on button "Set" at bounding box center [242, 253] width 62 height 21
type input "**********"
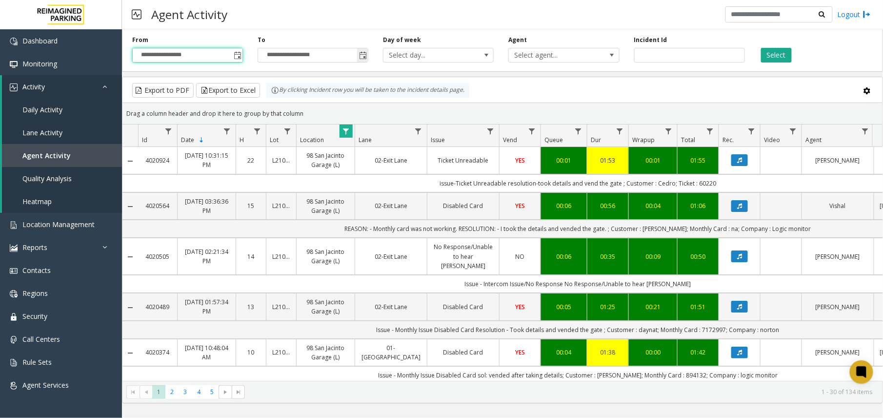
click at [367, 55] on span "Toggle popup" at bounding box center [363, 56] width 8 height 8
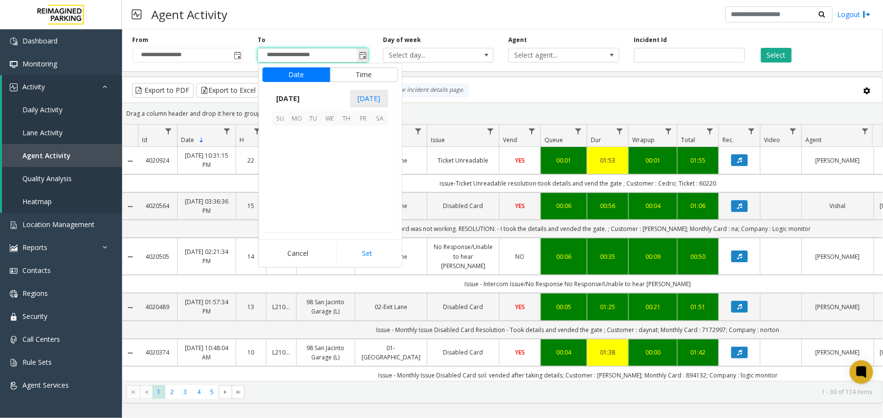
scroll to position [175183, 0]
click at [349, 166] on span "31" at bounding box center [347, 163] width 17 height 17
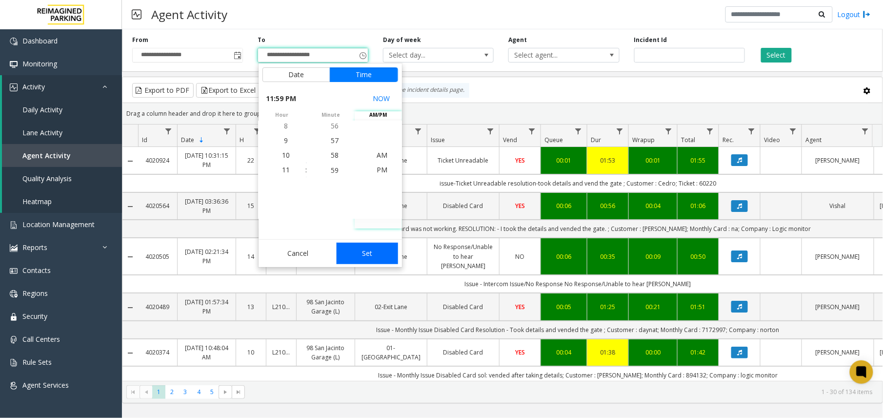
click at [371, 251] on button "Set" at bounding box center [368, 253] width 62 height 21
type input "**********"
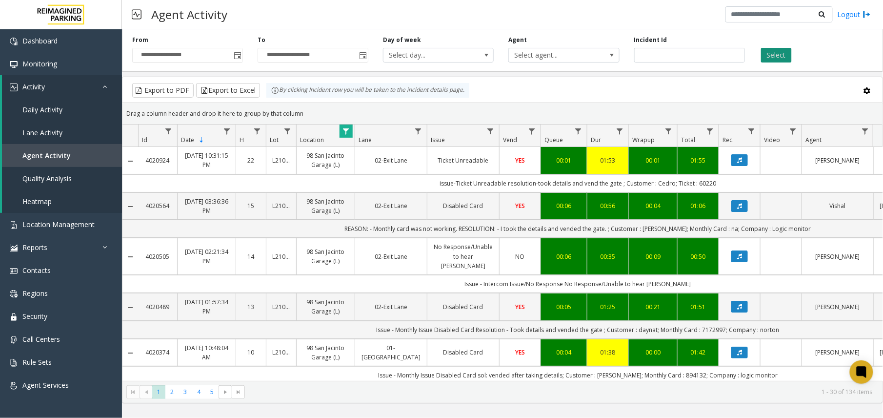
click at [776, 53] on button "Select" at bounding box center [776, 55] width 31 height 15
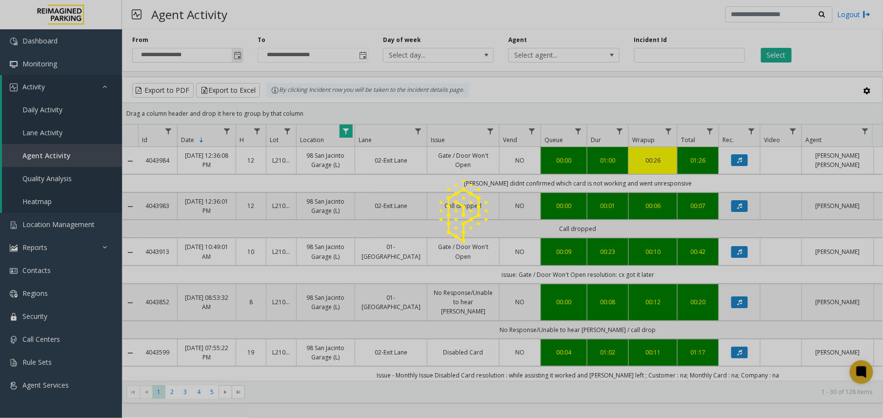
click at [241, 53] on app-root "**********" at bounding box center [441, 209] width 883 height 418
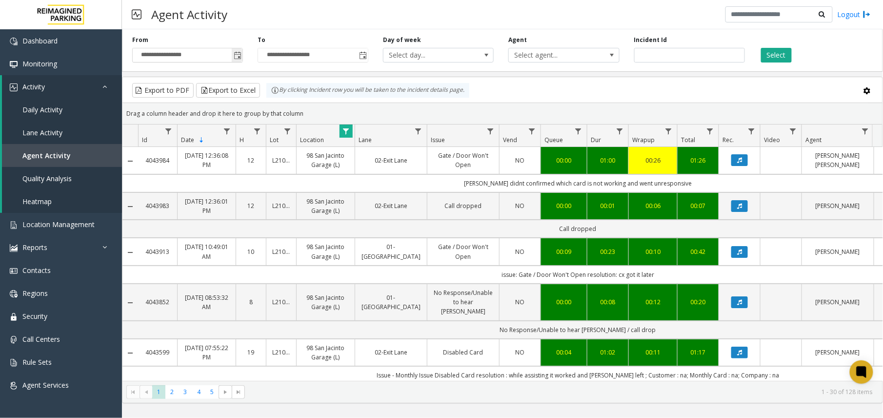
click at [232, 61] on span "Toggle popup" at bounding box center [237, 55] width 11 height 16
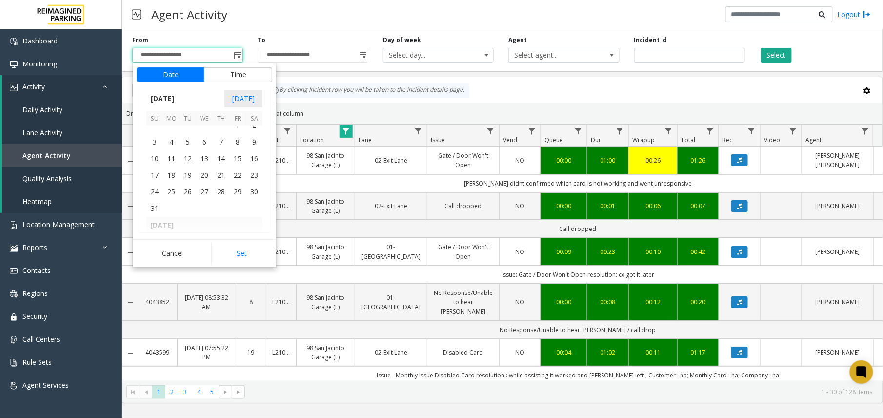
scroll to position [175052, 0]
click at [235, 152] on span "1" at bounding box center [237, 148] width 17 height 17
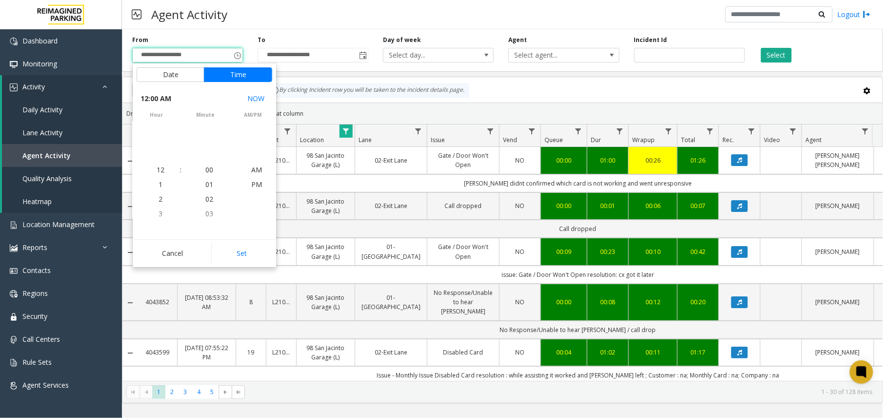
scroll to position [175066, 0]
click at [242, 256] on button "Set" at bounding box center [242, 253] width 62 height 21
type input "**********"
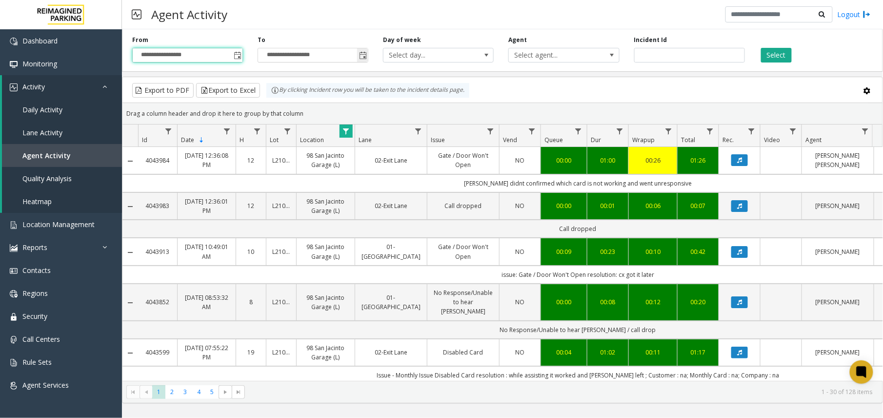
click at [364, 55] on span "Toggle popup" at bounding box center [363, 56] width 8 height 8
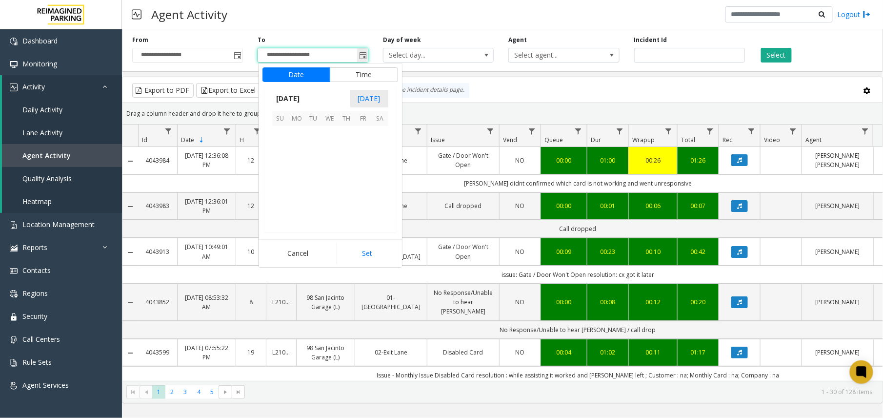
scroll to position [15, 0]
click at [381, 150] on span "30" at bounding box center [380, 150] width 17 height 17
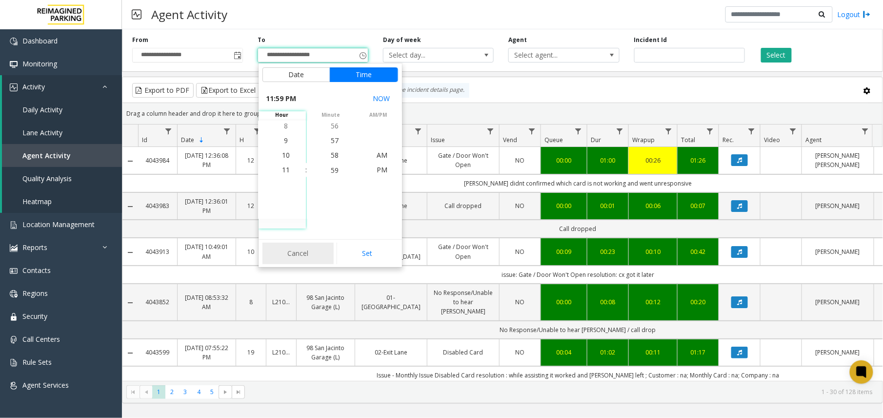
click at [288, 258] on button "Cancel" at bounding box center [299, 253] width 72 height 21
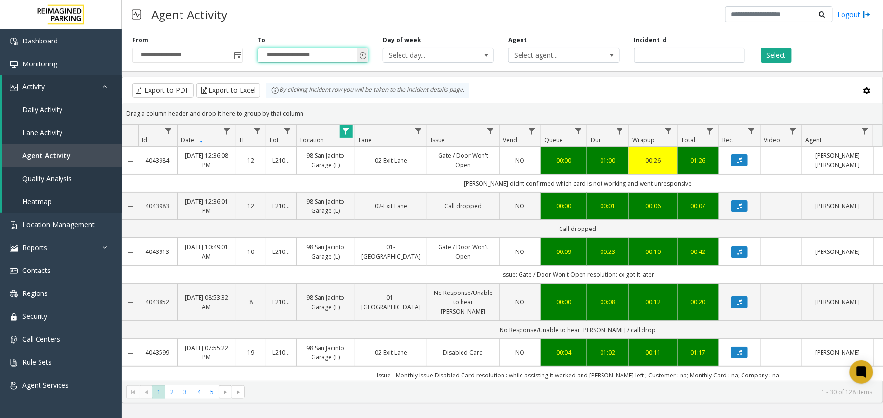
click at [368, 57] on span "**********" at bounding box center [313, 55] width 111 height 15
click at [366, 54] on span "Toggle popup" at bounding box center [363, 56] width 8 height 8
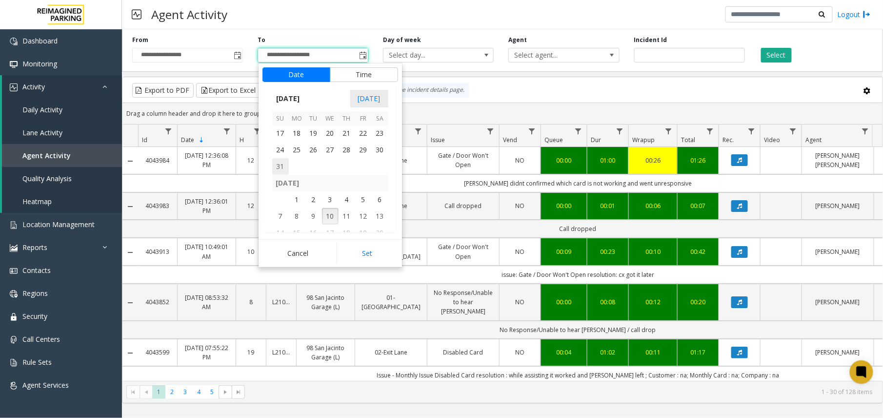
click at [276, 170] on span "31" at bounding box center [280, 166] width 17 height 17
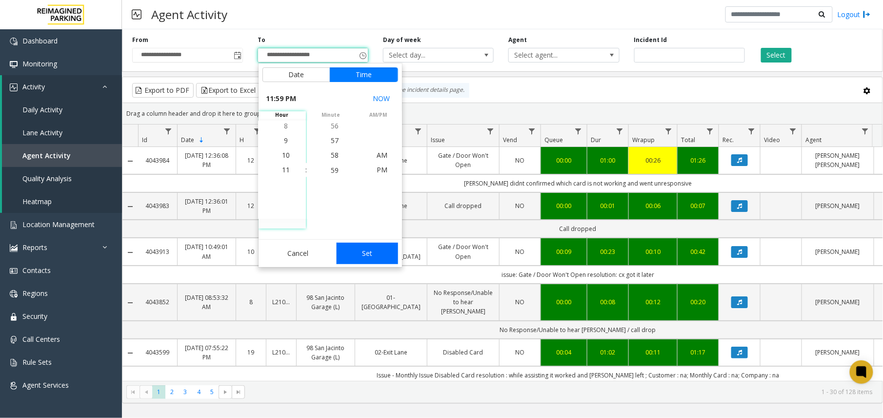
click at [344, 246] on button "Set" at bounding box center [368, 253] width 62 height 21
type input "**********"
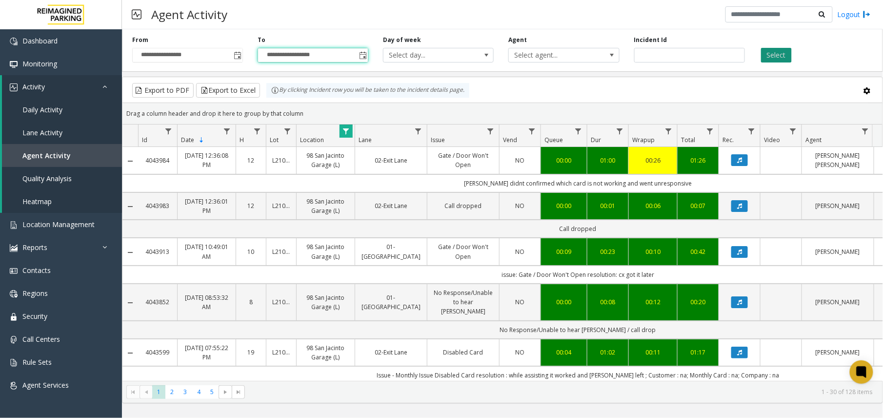
click at [778, 61] on button "Select" at bounding box center [776, 55] width 31 height 15
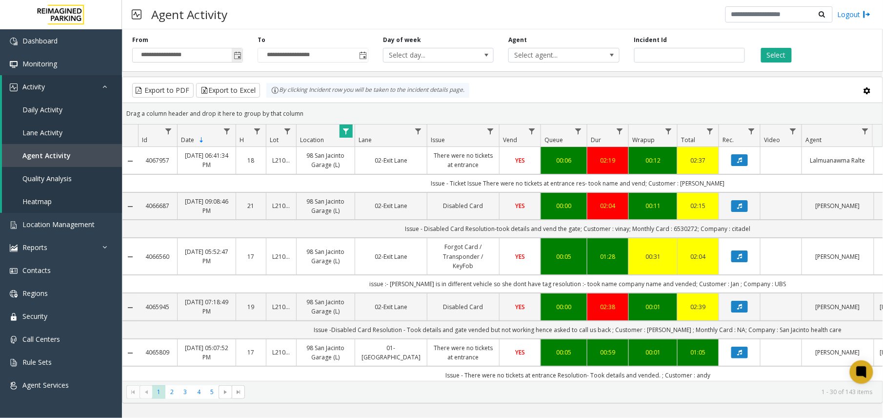
click at [237, 51] on span "Toggle popup" at bounding box center [237, 55] width 11 height 16
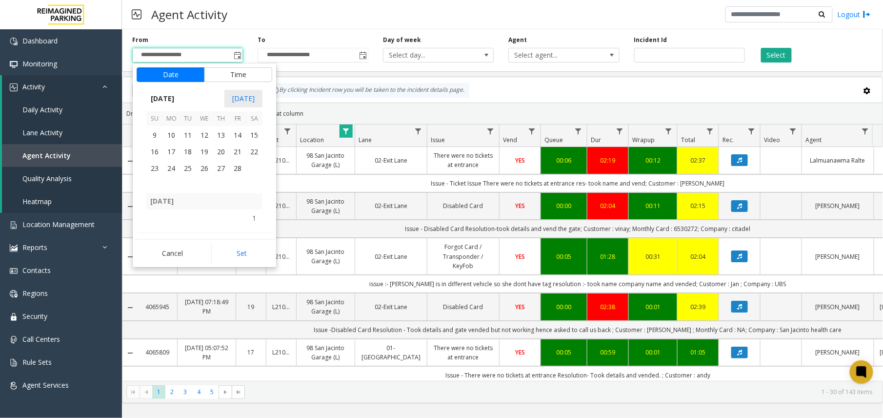
scroll to position [174271, 0]
click at [205, 182] on span "1" at bounding box center [204, 181] width 17 height 17
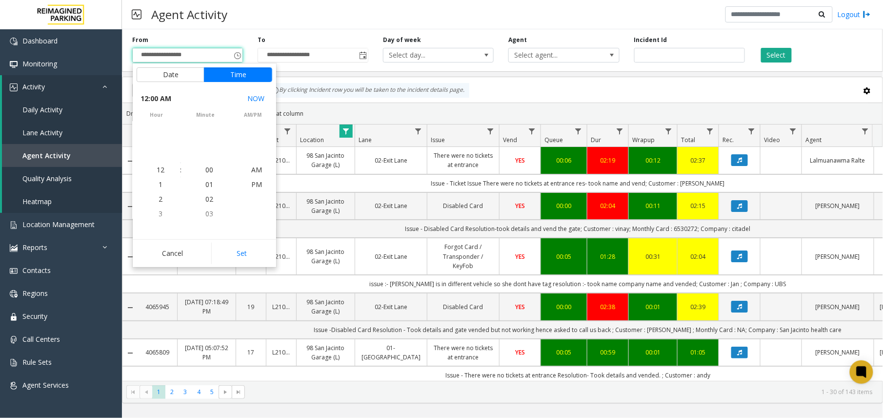
scroll to position [174253, 0]
click at [239, 256] on button "Set" at bounding box center [242, 253] width 62 height 21
type input "**********"
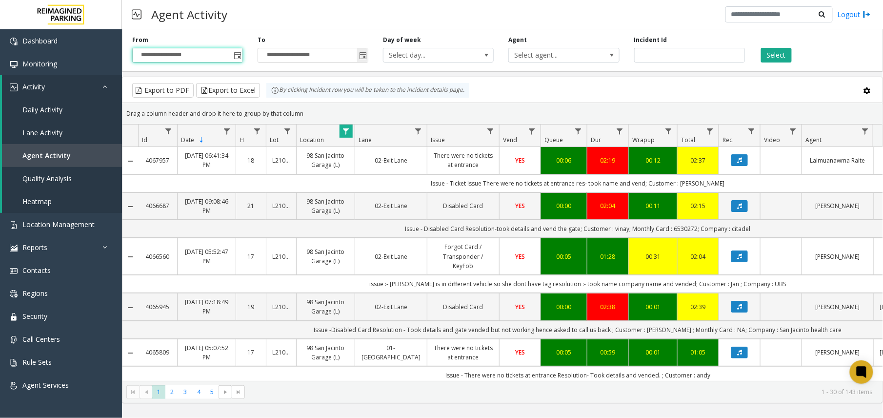
click at [366, 59] on span "Toggle popup" at bounding box center [363, 56] width 8 height 8
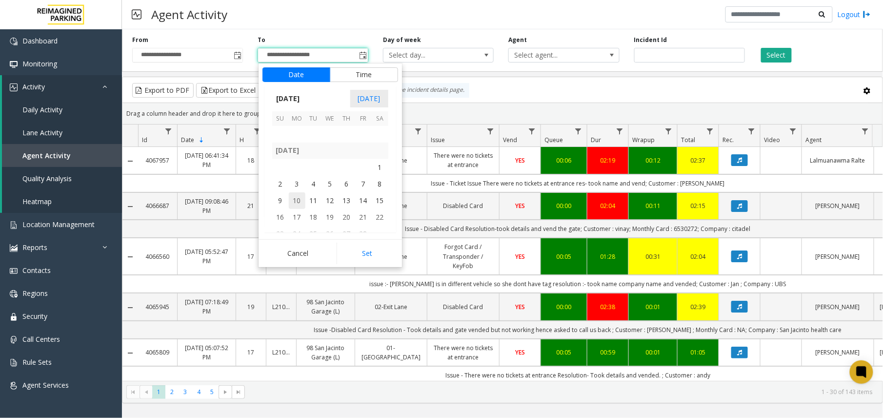
scroll to position [174271, 0]
click at [364, 179] on span "31" at bounding box center [363, 182] width 17 height 17
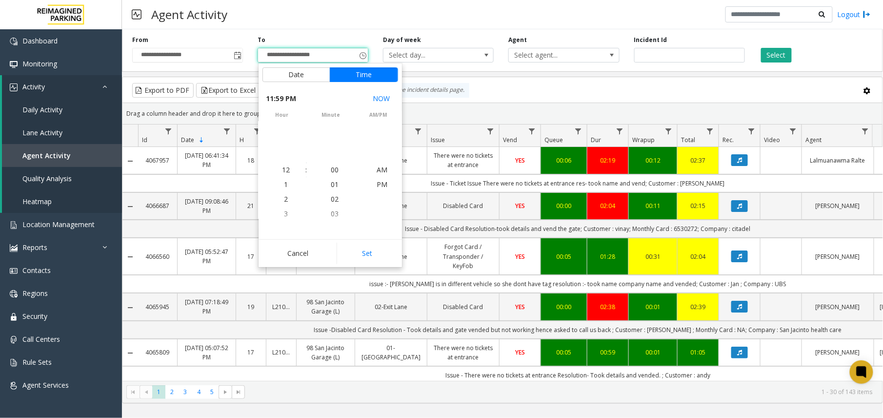
scroll to position [15, 0]
click at [370, 246] on button "Set" at bounding box center [368, 253] width 62 height 21
type input "**********"
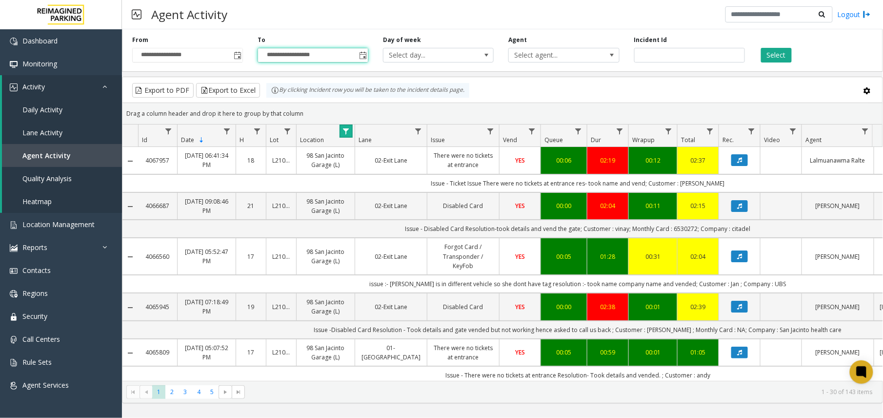
click at [341, 135] on link "Data table" at bounding box center [346, 130] width 13 height 13
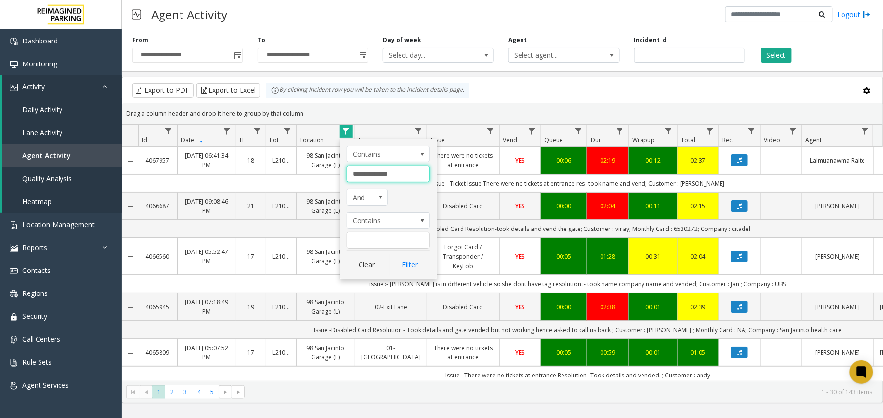
drag, startPoint x: 413, startPoint y: 182, endPoint x: 293, endPoint y: 179, distance: 119.6
click at [293, 179] on app-root "**********" at bounding box center [441, 209] width 883 height 418
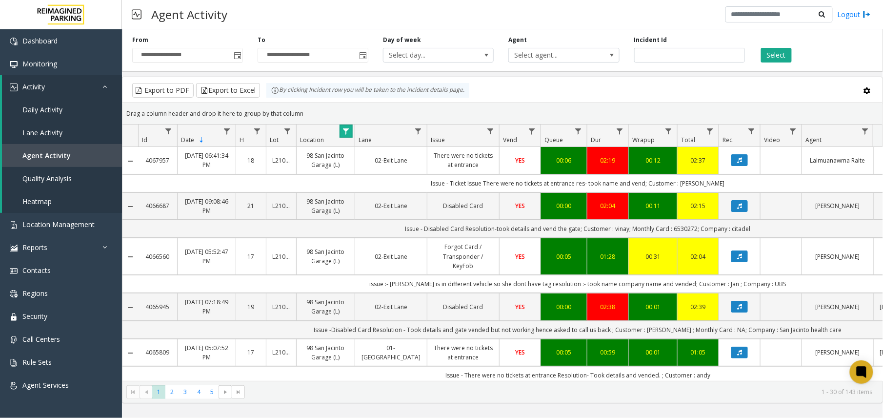
click at [348, 125] on link "Data table" at bounding box center [346, 130] width 13 height 13
click at [352, 130] on link "Data table" at bounding box center [346, 130] width 13 height 13
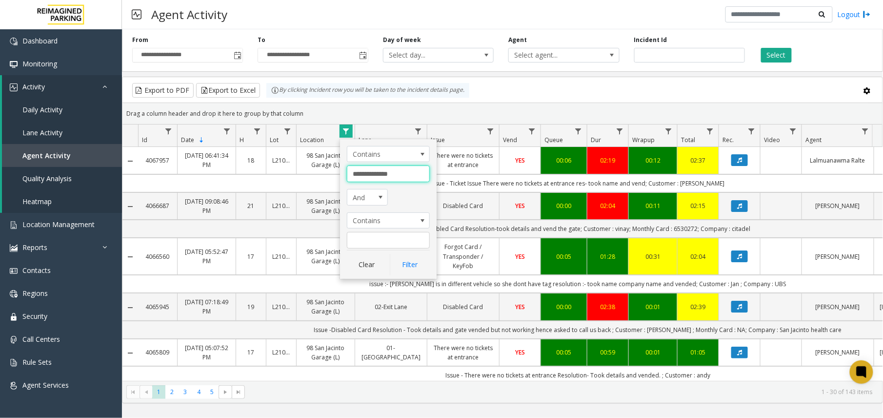
drag, startPoint x: 397, startPoint y: 174, endPoint x: 293, endPoint y: 174, distance: 103.5
click at [293, 174] on app-root "**********" at bounding box center [441, 209] width 883 height 418
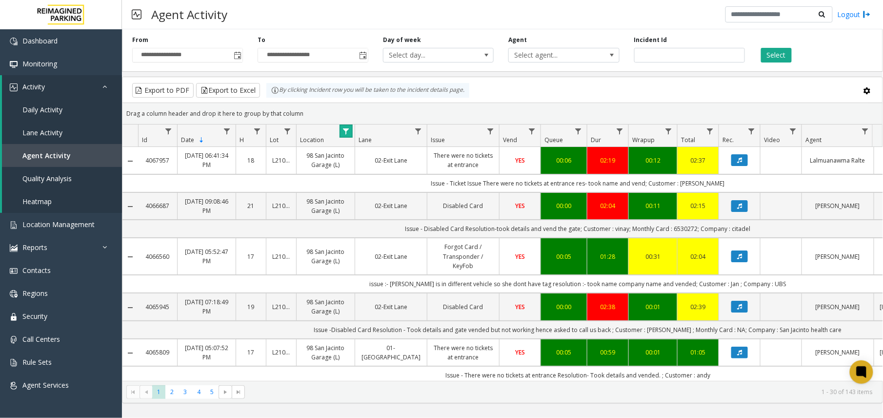
click at [343, 137] on link "Data table" at bounding box center [346, 130] width 13 height 13
click at [348, 129] on span "Data table" at bounding box center [346, 131] width 8 height 8
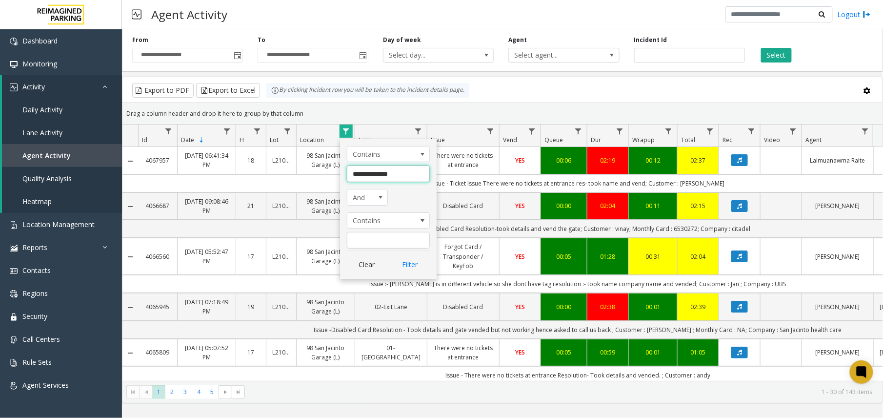
drag, startPoint x: 397, startPoint y: 176, endPoint x: 352, endPoint y: 174, distance: 45.0
click at [352, 174] on input "**********" at bounding box center [388, 173] width 83 height 17
paste input "**"
type input "**********"
click at [412, 266] on button "Filter" at bounding box center [410, 264] width 40 height 21
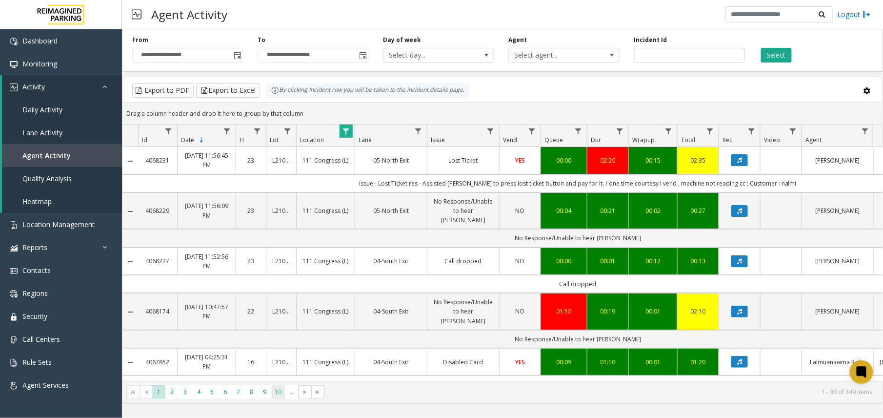
click at [280, 395] on span "10" at bounding box center [278, 391] width 13 height 13
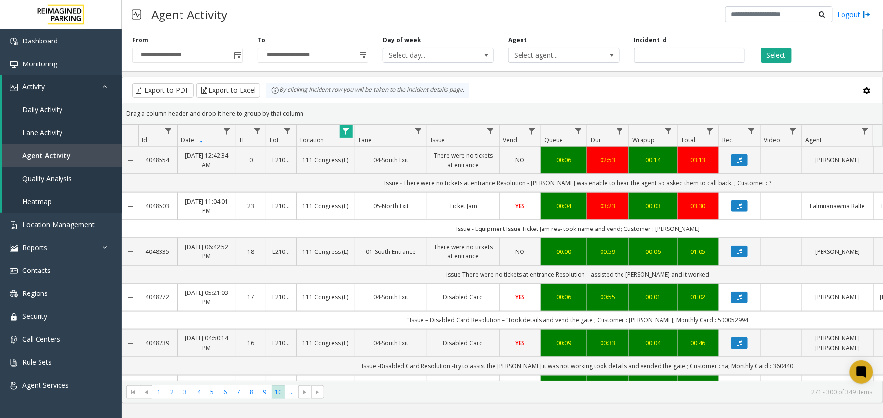
scroll to position [390, 0]
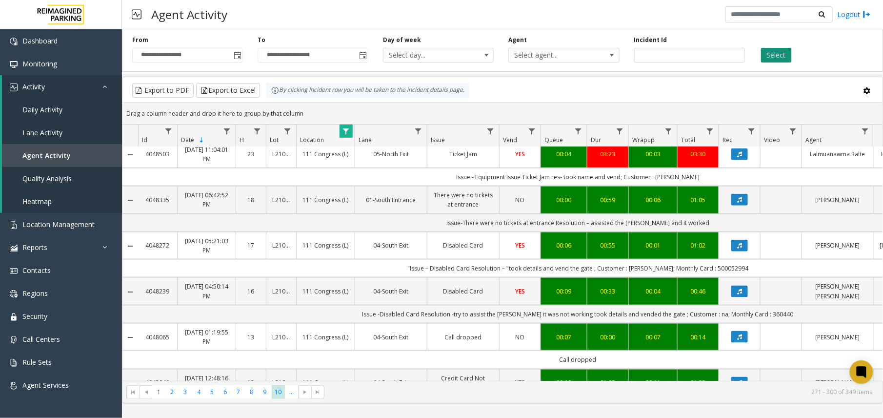
click at [780, 61] on button "Select" at bounding box center [776, 55] width 31 height 15
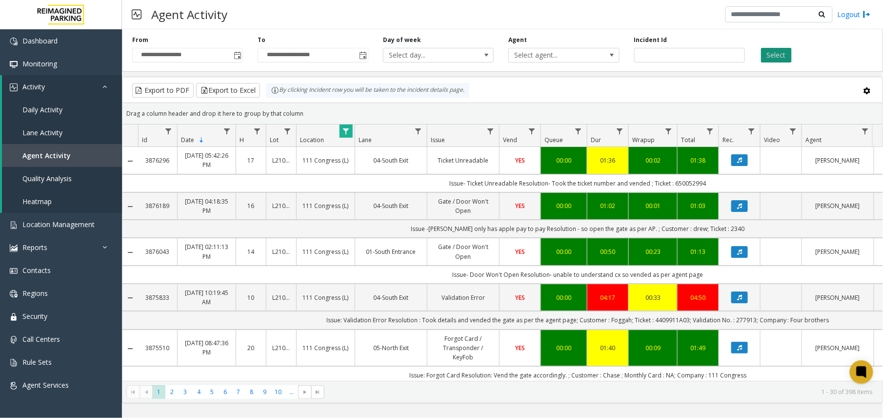
click at [780, 61] on button "Select" at bounding box center [776, 55] width 31 height 15
click at [278, 394] on span "10" at bounding box center [278, 391] width 13 height 13
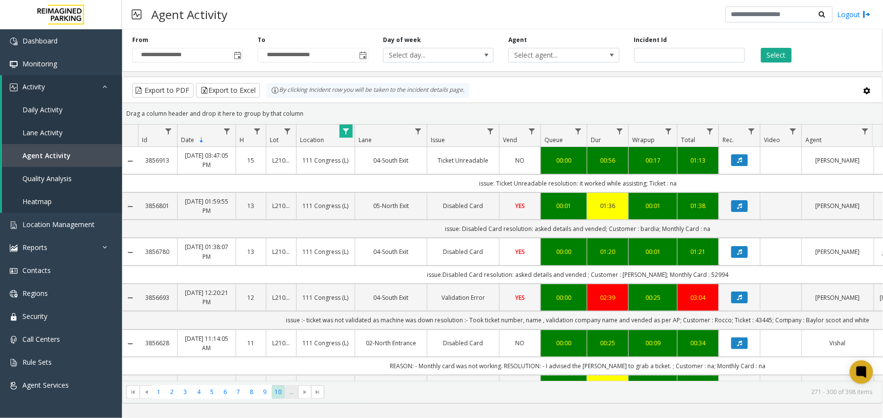
click at [295, 396] on span "..." at bounding box center [291, 391] width 13 height 13
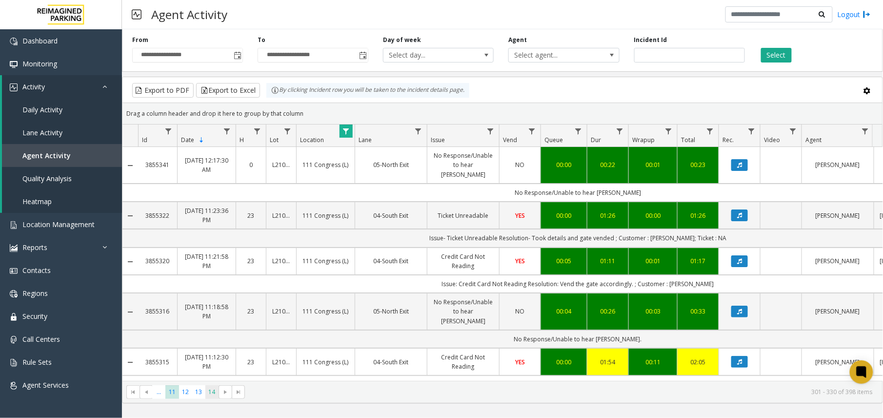
click at [212, 393] on span "14" at bounding box center [211, 391] width 13 height 13
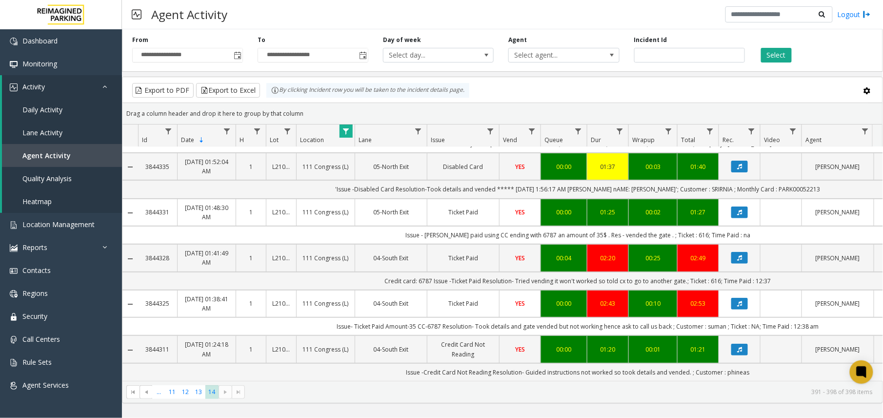
scroll to position [146, 0]
click at [155, 395] on span "..." at bounding box center [158, 391] width 13 height 13
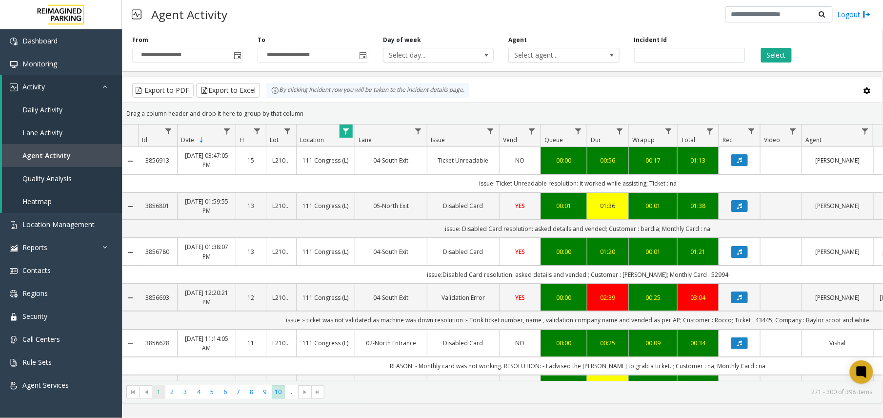
click at [159, 394] on span "1" at bounding box center [158, 391] width 13 height 13
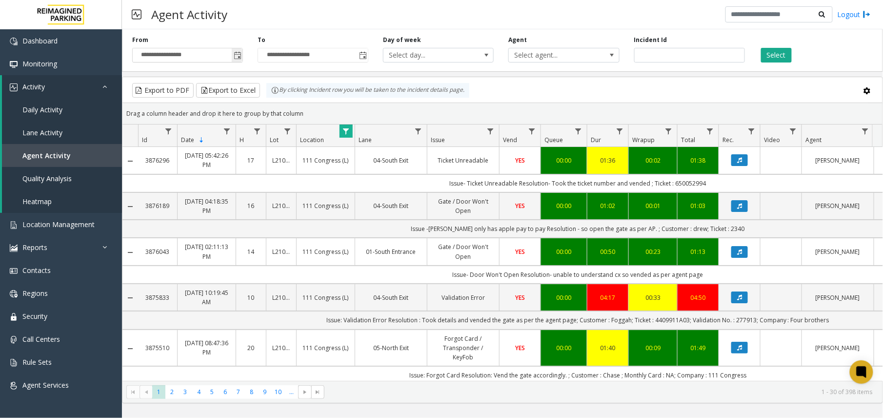
click at [235, 55] on span "Toggle popup" at bounding box center [238, 56] width 8 height 8
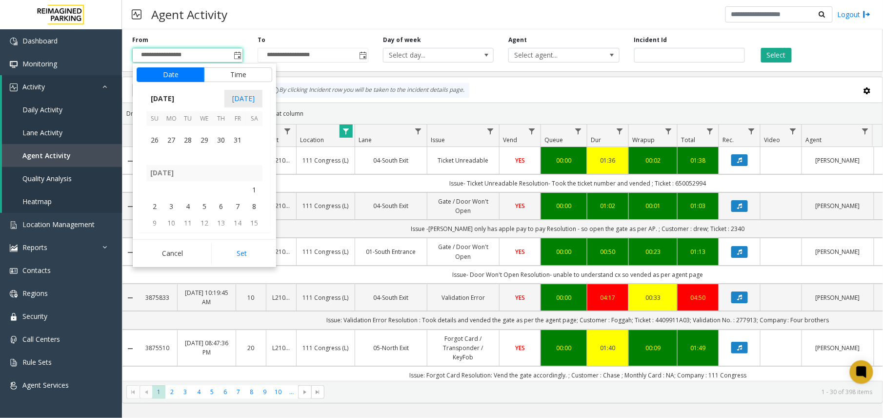
scroll to position [174336, 0]
click at [254, 164] on span "1" at bounding box center [254, 167] width 17 height 17
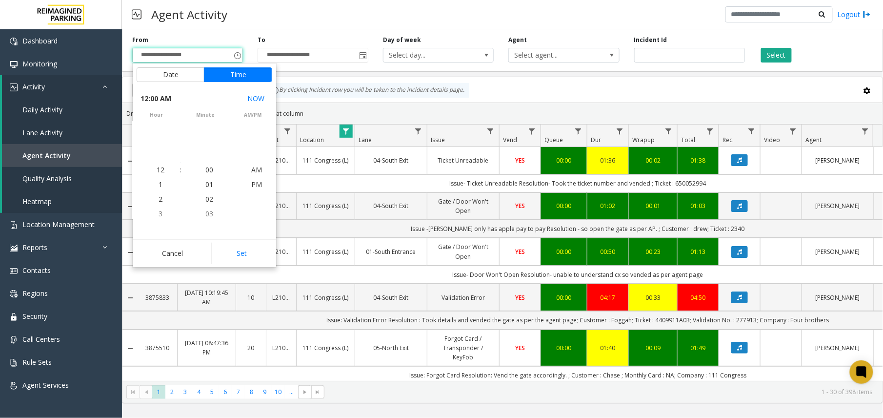
scroll to position [174369, 0]
click at [253, 254] on button "Set" at bounding box center [242, 253] width 62 height 21
type input "**********"
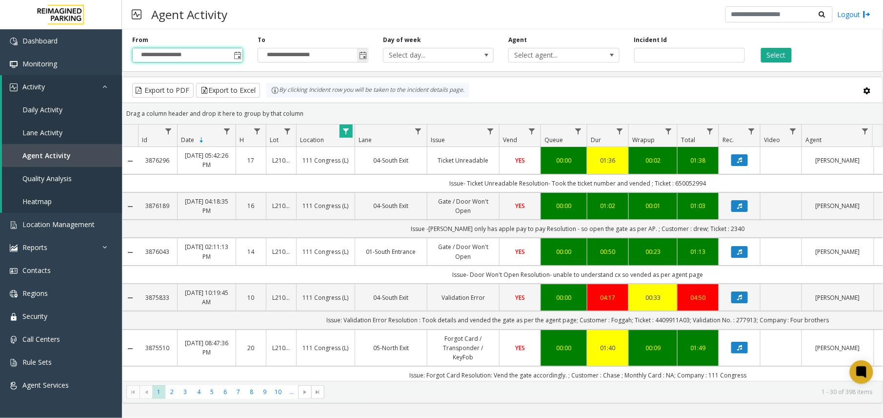
click at [365, 54] on span "Toggle popup" at bounding box center [363, 56] width 8 height 8
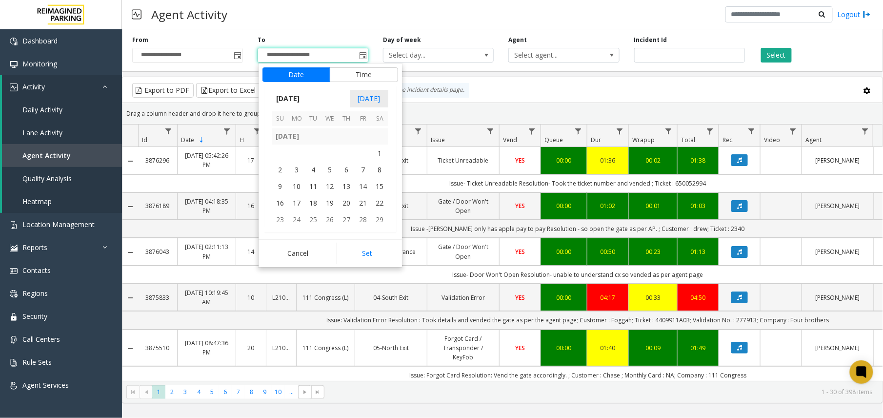
scroll to position [174402, 0]
click at [366, 169] on span "28" at bounding box center [363, 168] width 17 height 17
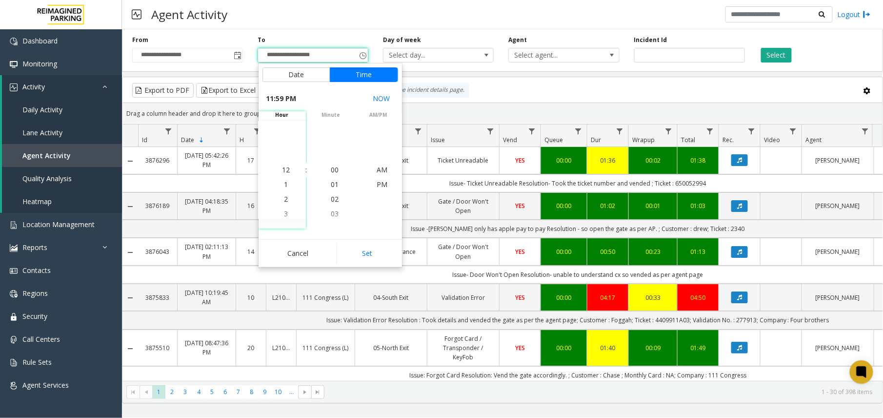
scroll to position [15, 0]
click at [369, 248] on button "Set" at bounding box center [368, 253] width 62 height 21
type input "**********"
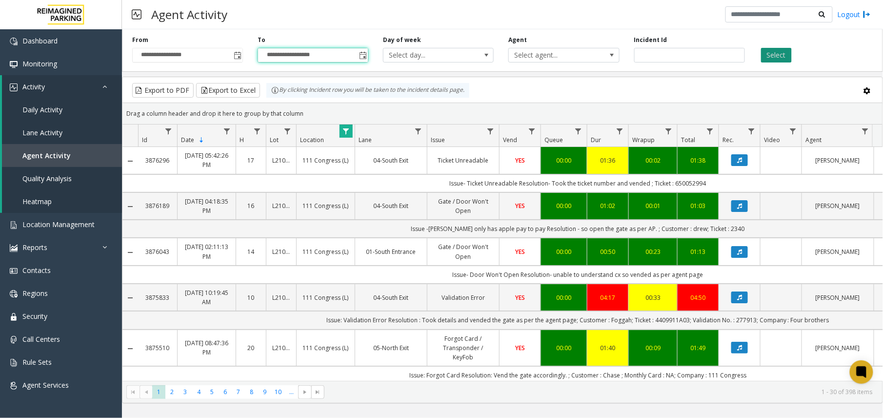
click at [785, 53] on button "Select" at bounding box center [776, 55] width 31 height 15
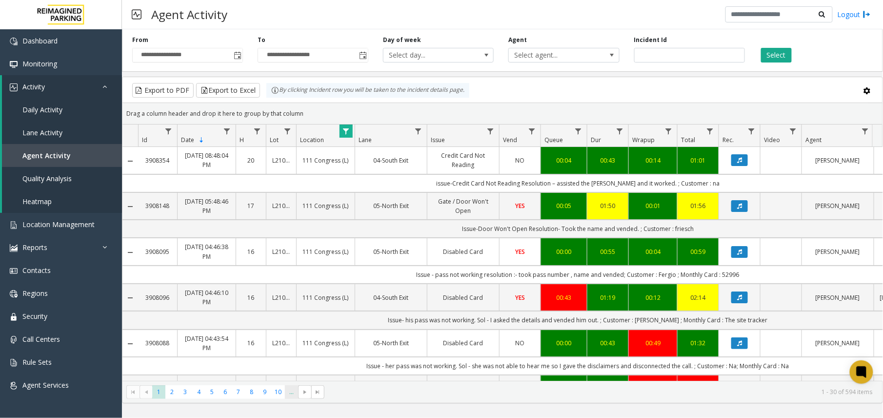
click at [295, 392] on span "..." at bounding box center [291, 391] width 13 height 13
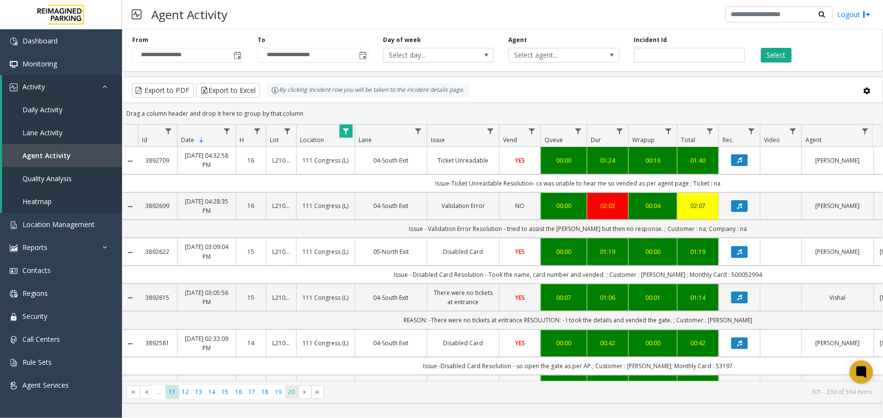
click at [287, 391] on span "20" at bounding box center [291, 391] width 13 height 13
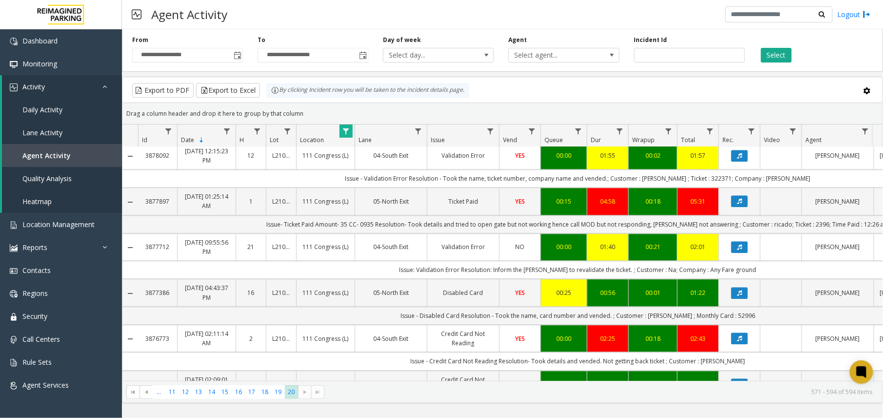
scroll to position [906, 0]
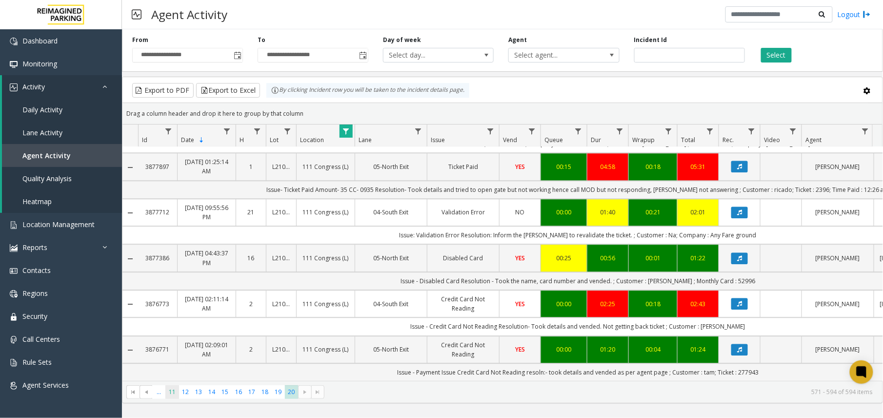
click at [176, 392] on span "11" at bounding box center [171, 391] width 13 height 13
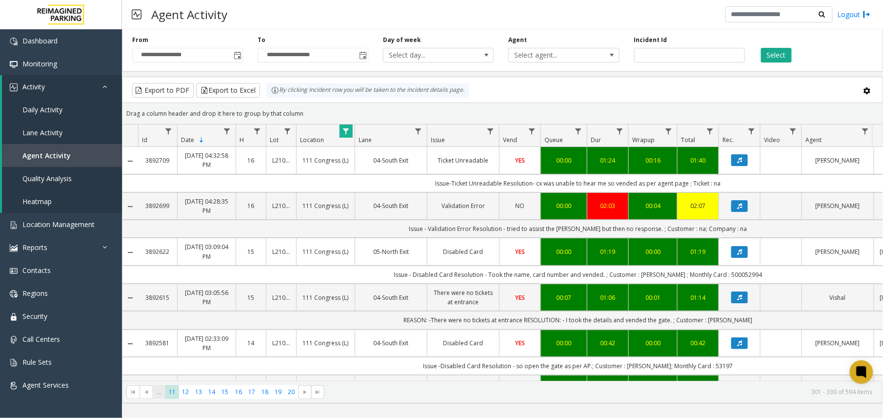
click at [161, 394] on span "..." at bounding box center [158, 391] width 13 height 13
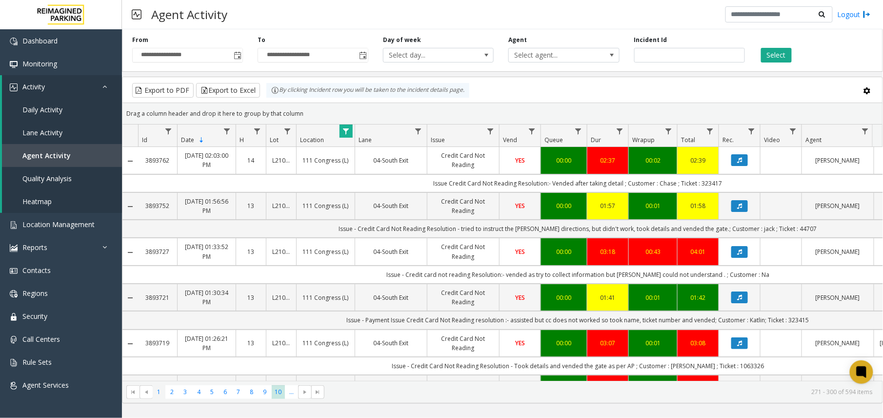
click at [161, 394] on span "1" at bounding box center [158, 391] width 13 height 13
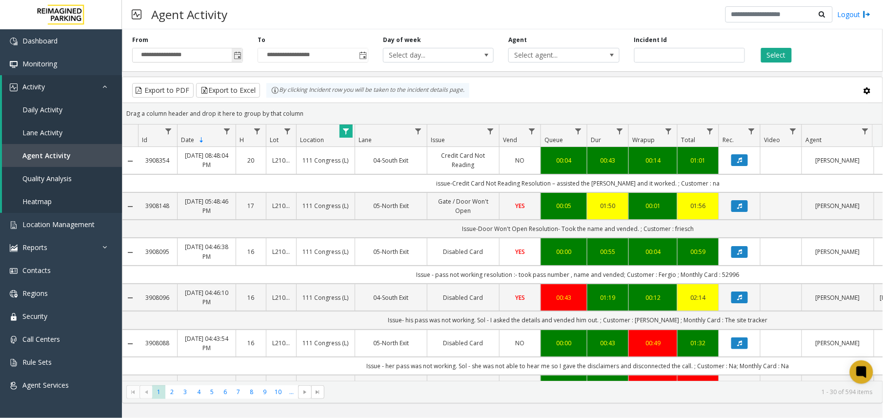
click at [231, 57] on input "**********" at bounding box center [188, 55] width 110 height 14
click at [234, 55] on span "Toggle popup" at bounding box center [238, 56] width 8 height 8
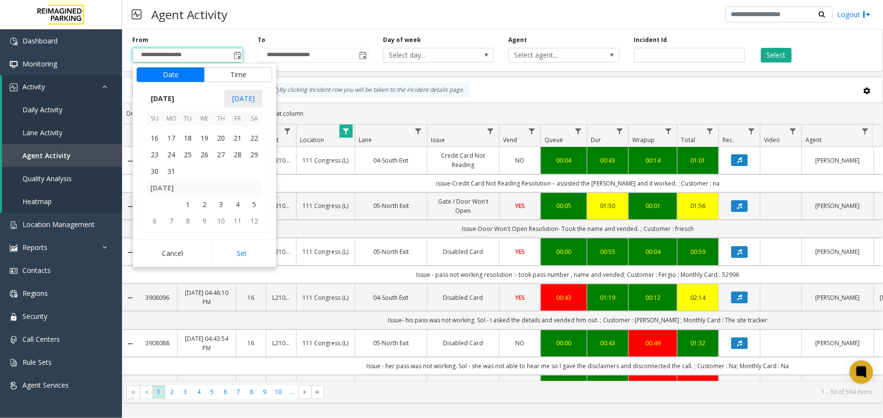
scroll to position [174467, 0]
click at [255, 154] on span "1" at bounding box center [254, 153] width 17 height 17
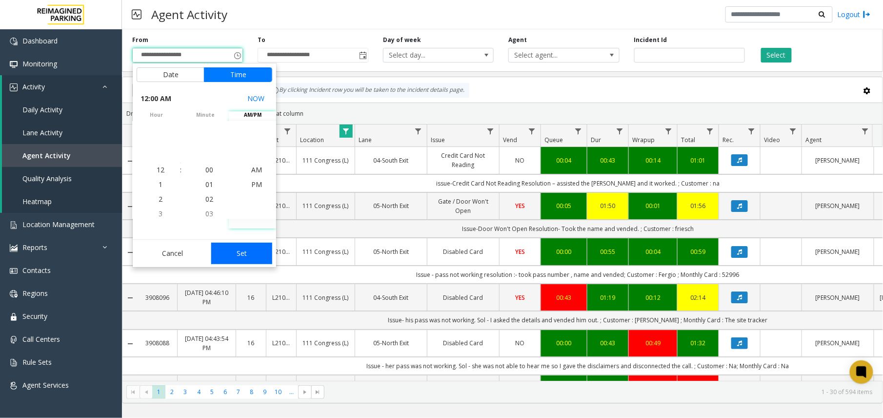
click at [252, 246] on button "Set" at bounding box center [242, 253] width 62 height 21
type input "**********"
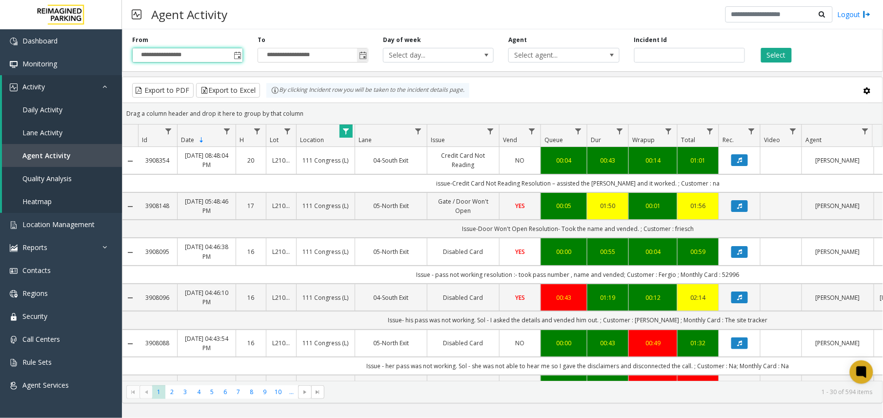
click at [368, 53] on span "Toggle popup" at bounding box center [362, 55] width 11 height 16
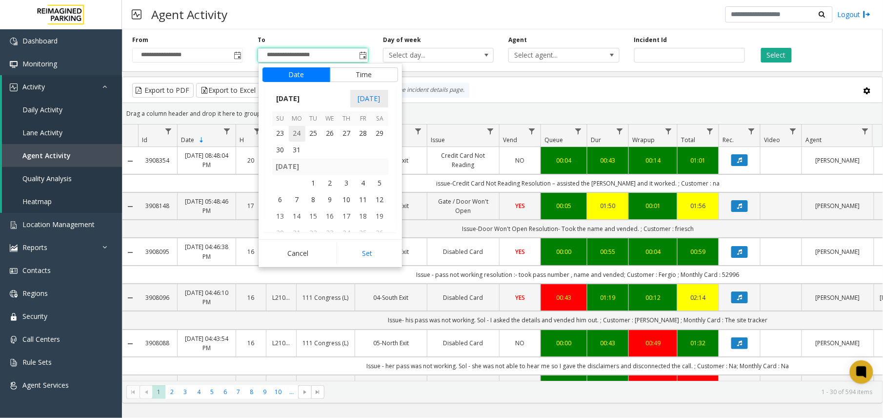
scroll to position [174532, 0]
click at [298, 170] on span "31" at bounding box center [297, 171] width 17 height 17
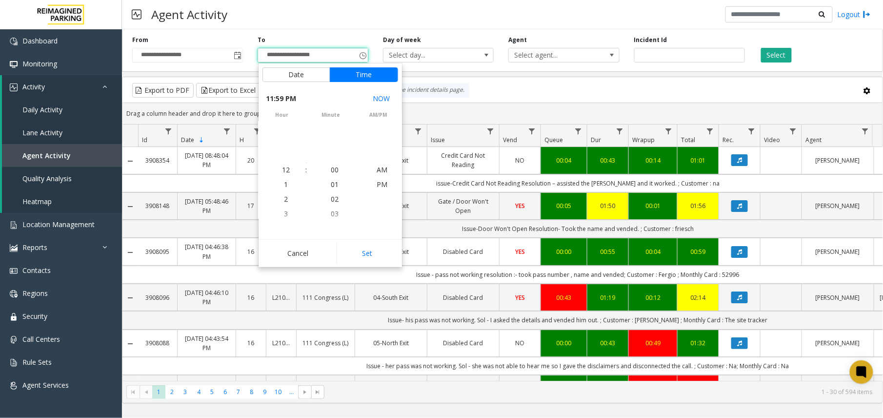
scroll to position [15, 0]
click at [351, 252] on button "Set" at bounding box center [368, 253] width 62 height 21
type input "**********"
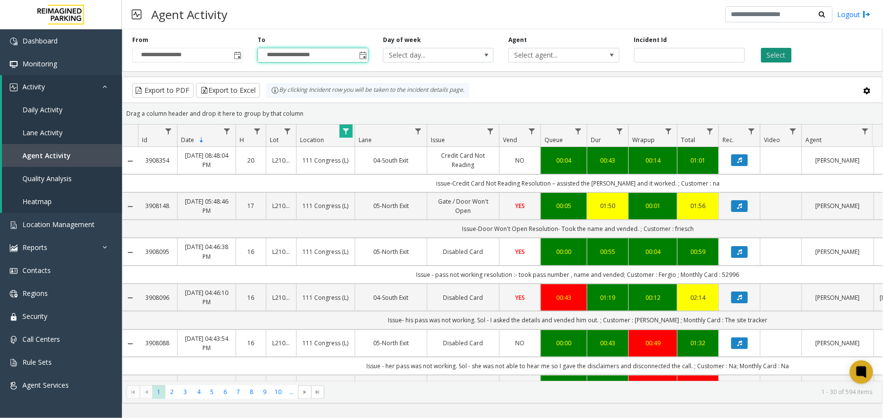
click at [770, 59] on button "Select" at bounding box center [776, 55] width 31 height 15
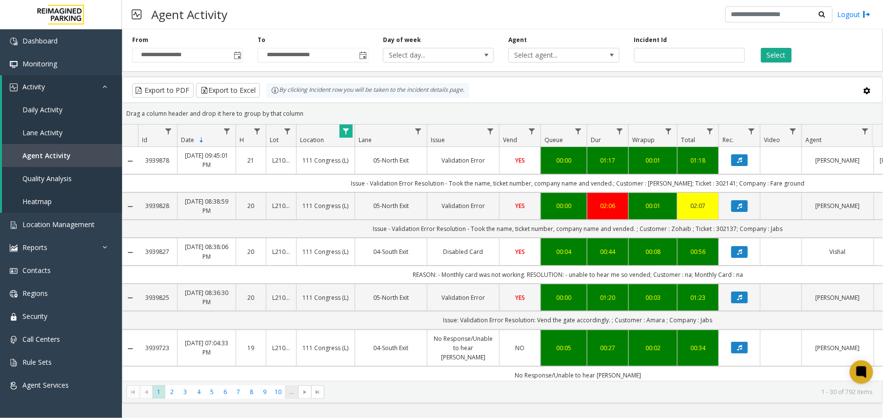
click at [294, 398] on span "..." at bounding box center [291, 391] width 13 height 13
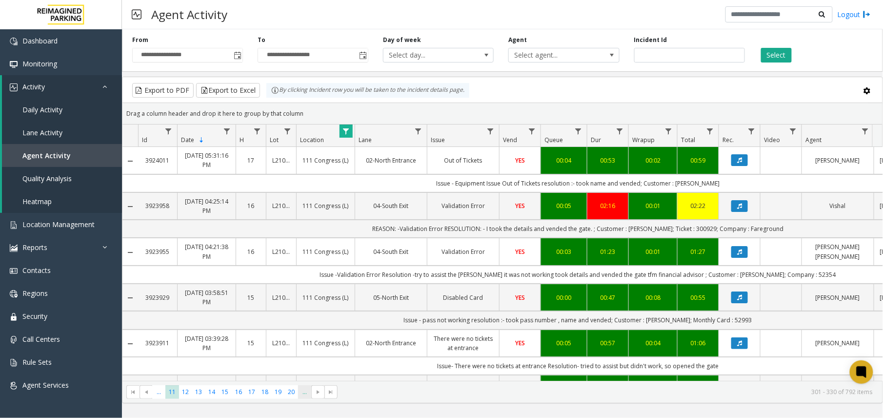
click at [300, 395] on span "..." at bounding box center [304, 391] width 13 height 13
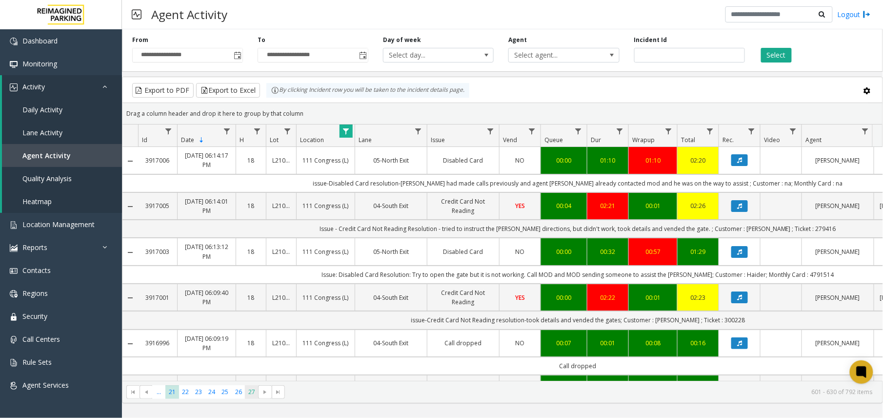
click at [250, 396] on span "27" at bounding box center [251, 391] width 13 height 13
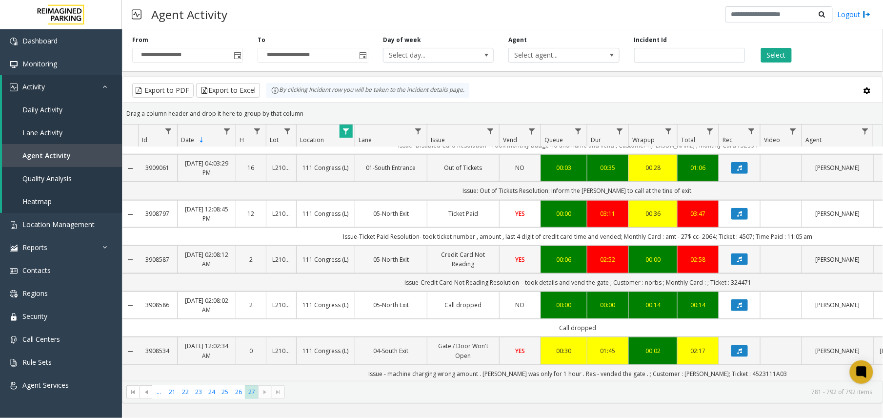
scroll to position [332, 0]
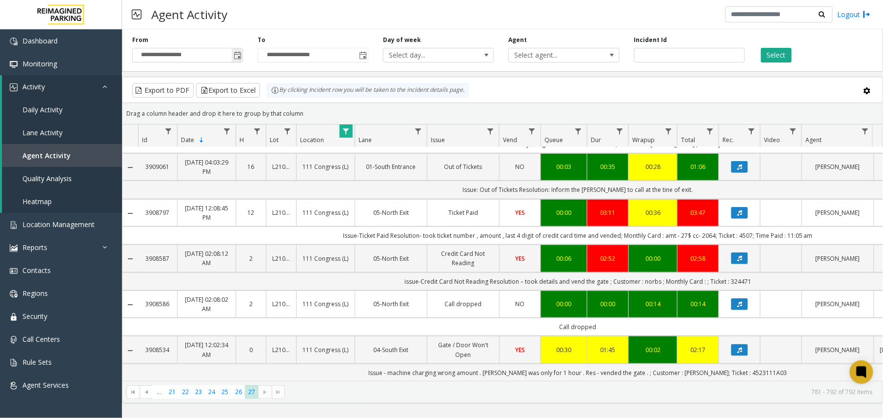
click at [236, 58] on span "Toggle popup" at bounding box center [238, 56] width 8 height 8
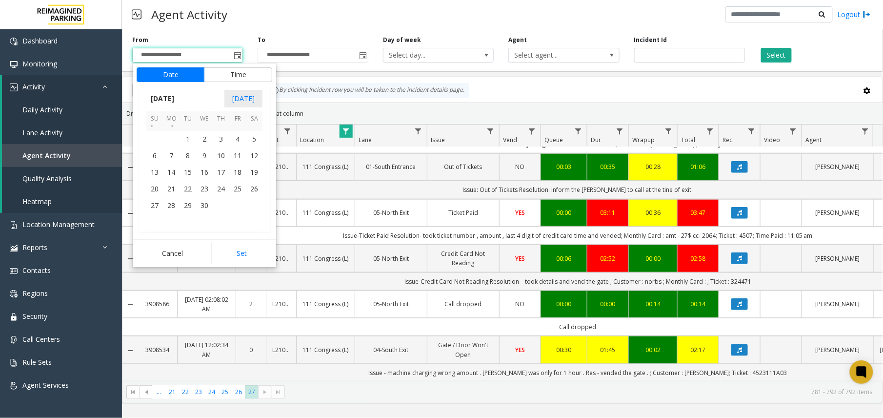
scroll to position [174532, 0]
click at [190, 202] on span "1" at bounding box center [188, 204] width 17 height 17
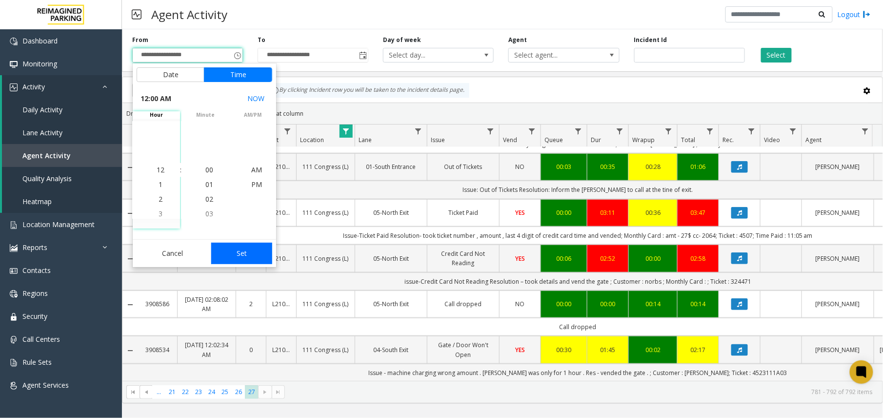
click at [245, 243] on button "Set" at bounding box center [242, 253] width 62 height 21
type input "**********"
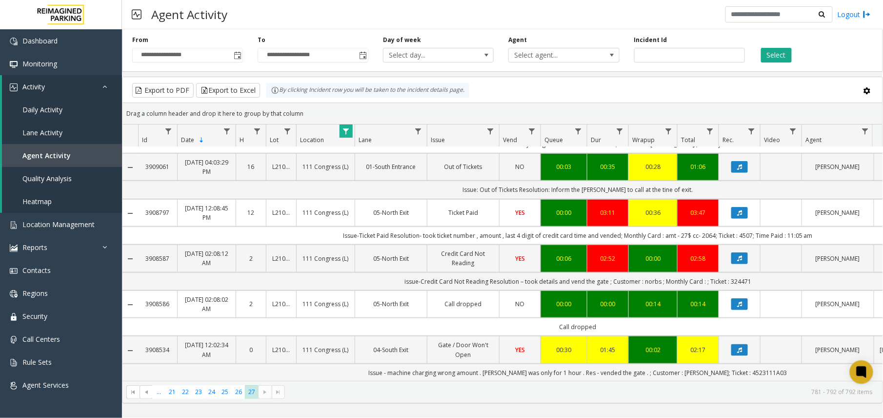
click at [371, 55] on div "**********" at bounding box center [312, 49] width 125 height 27
click at [366, 56] on span "Toggle popup" at bounding box center [363, 56] width 8 height 8
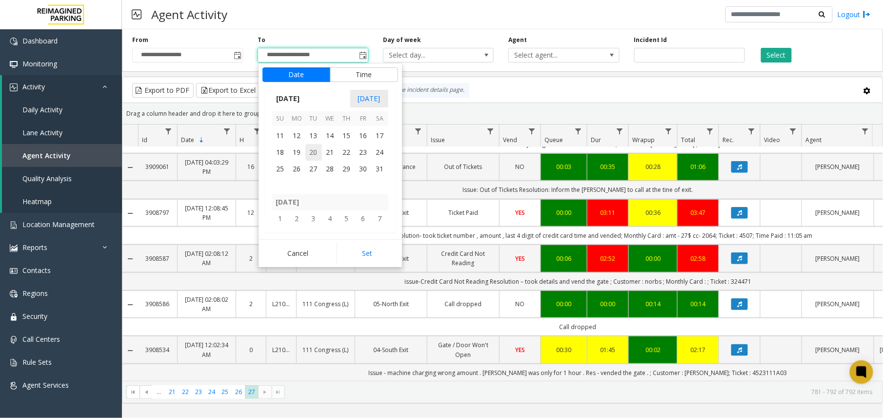
scroll to position [174727, 0]
click at [330, 203] on span "30" at bounding box center [330, 205] width 17 height 17
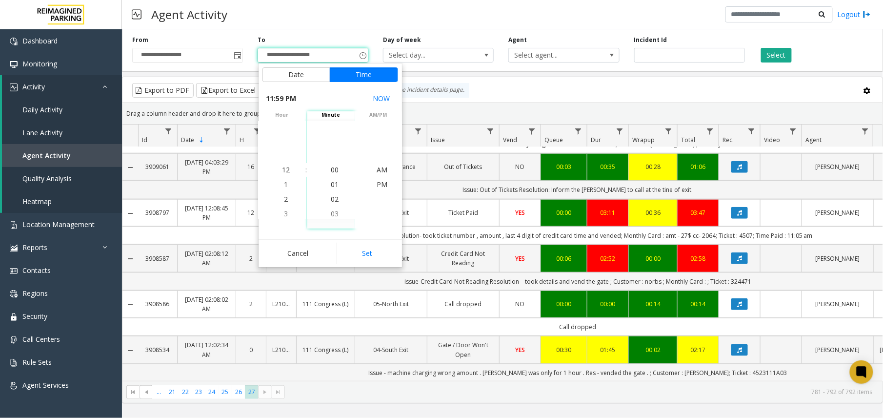
scroll to position [15, 0]
click at [375, 258] on button "Set" at bounding box center [368, 253] width 62 height 21
type input "**********"
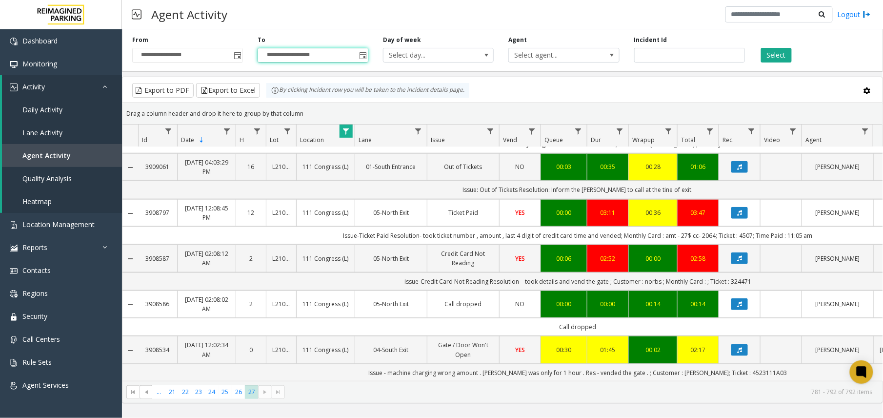
click at [768, 47] on div "Select" at bounding box center [815, 49] width 125 height 27
click at [774, 53] on button "Select" at bounding box center [776, 55] width 31 height 15
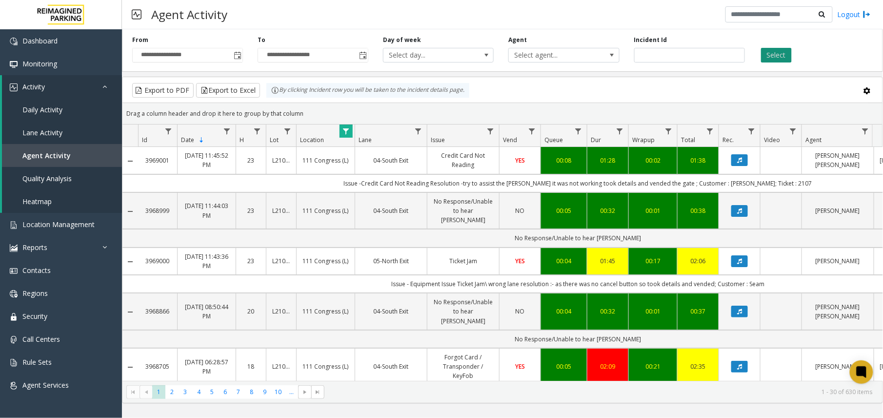
click at [783, 57] on button "Select" at bounding box center [776, 55] width 31 height 15
click at [287, 393] on span "..." at bounding box center [291, 391] width 13 height 13
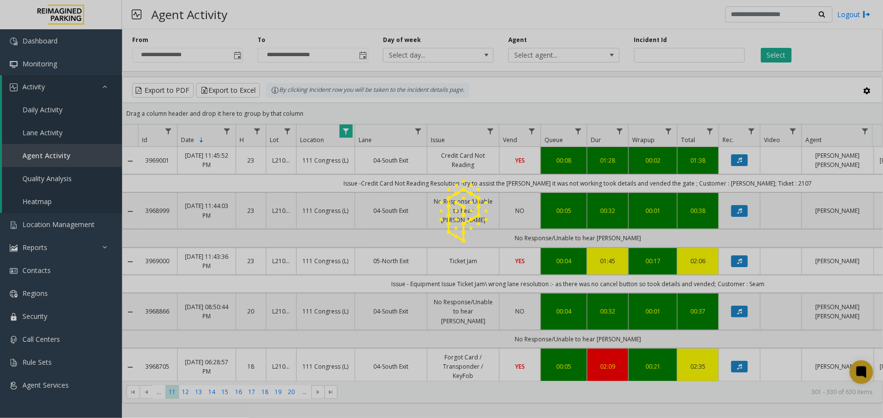
click at [287, 393] on div at bounding box center [441, 209] width 883 height 418
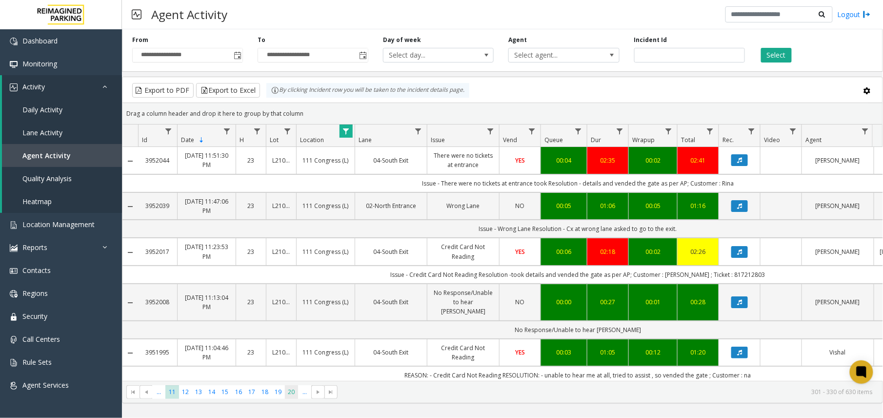
drag, startPoint x: 287, startPoint y: 393, endPoint x: 298, endPoint y: 393, distance: 10.3
click at [298, 393] on span "20" at bounding box center [291, 391] width 13 height 13
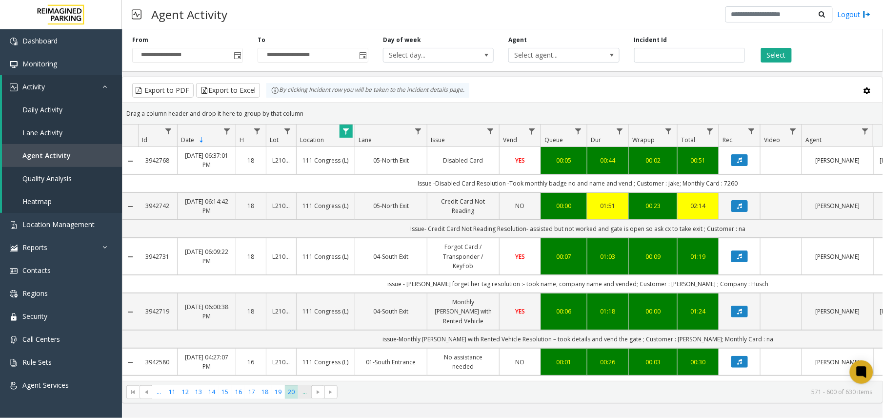
click at [304, 391] on span "..." at bounding box center [304, 391] width 13 height 13
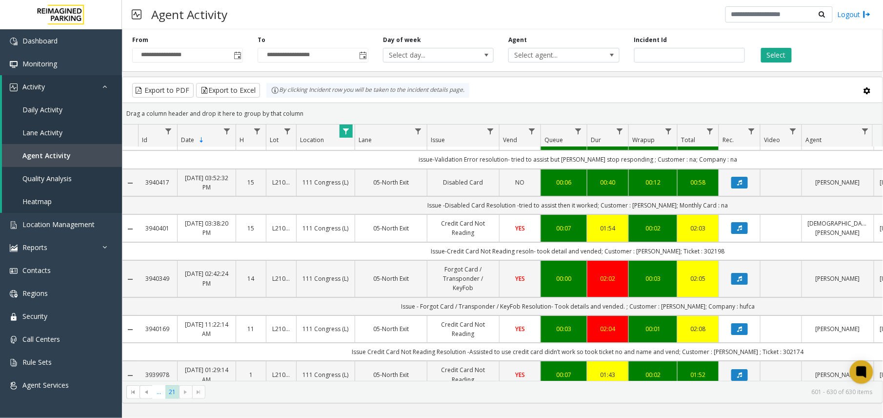
scroll to position [1194, 0]
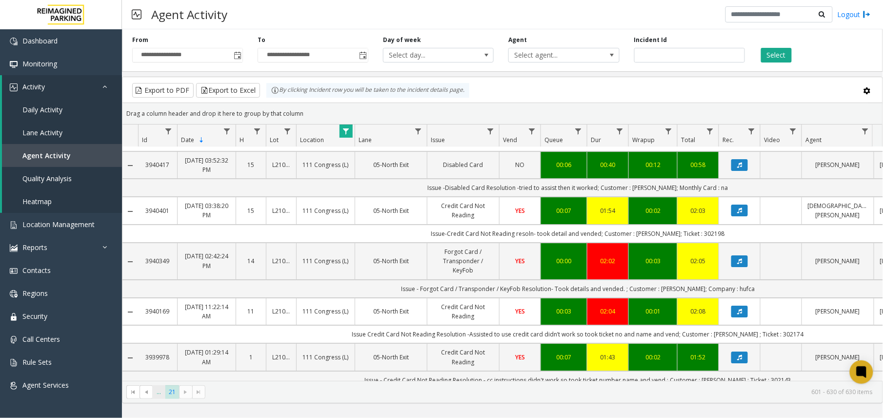
click at [157, 394] on span "..." at bounding box center [158, 391] width 13 height 13
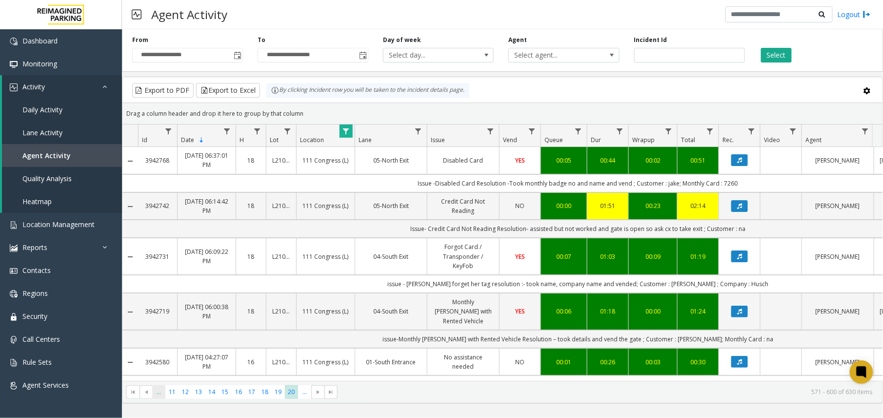
click at [157, 394] on span "..." at bounding box center [158, 391] width 13 height 13
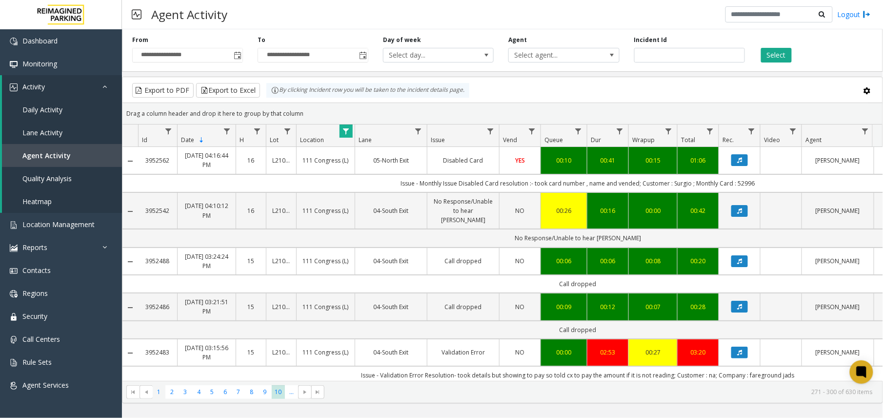
click at [157, 394] on span "1" at bounding box center [158, 391] width 13 height 13
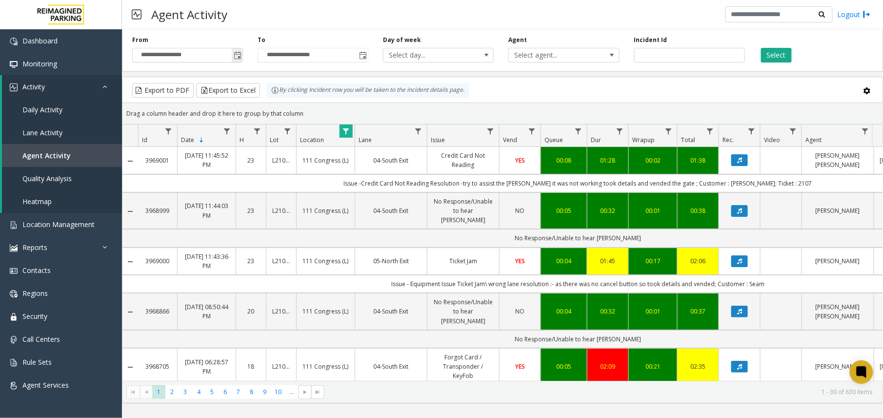
click at [235, 56] on span "Toggle popup" at bounding box center [238, 56] width 8 height 8
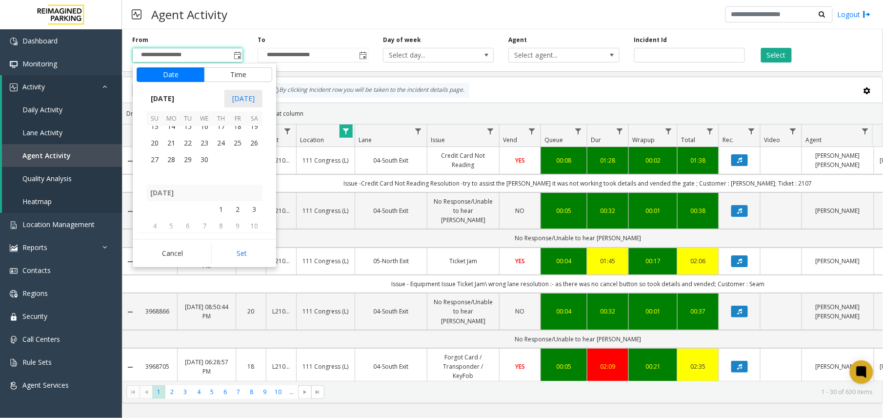
scroll to position [174662, 0]
click at [220, 192] on span "1" at bounding box center [221, 190] width 17 height 17
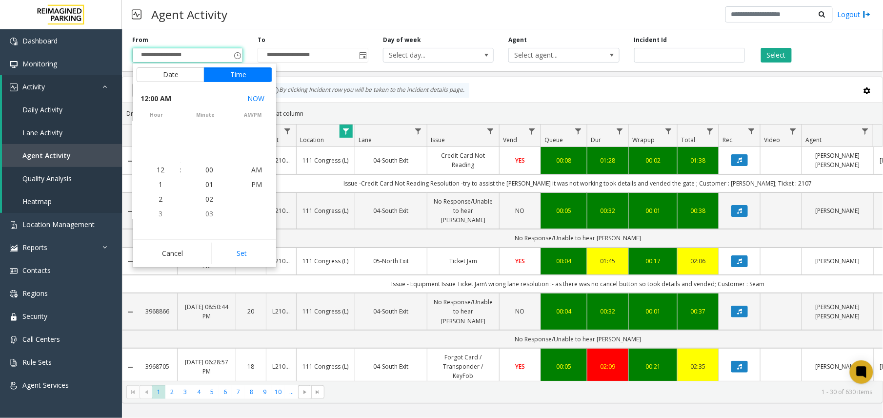
scroll to position [174718, 0]
click at [245, 256] on button "Set" at bounding box center [242, 253] width 62 height 21
type input "**********"
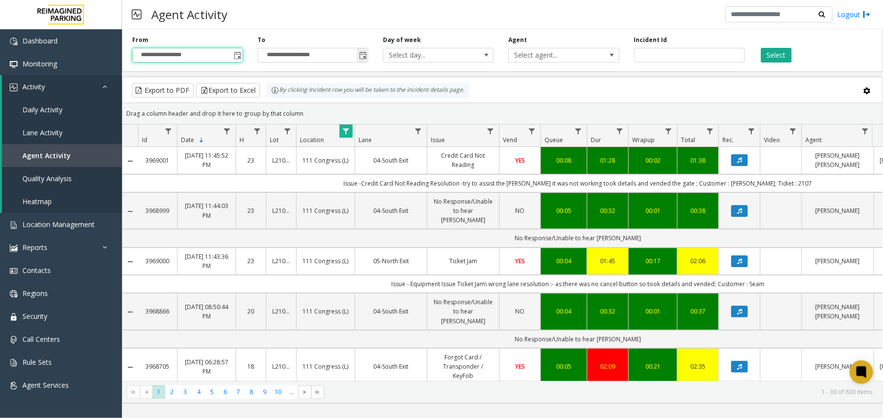
click at [366, 52] on span "Toggle popup" at bounding box center [363, 56] width 8 height 8
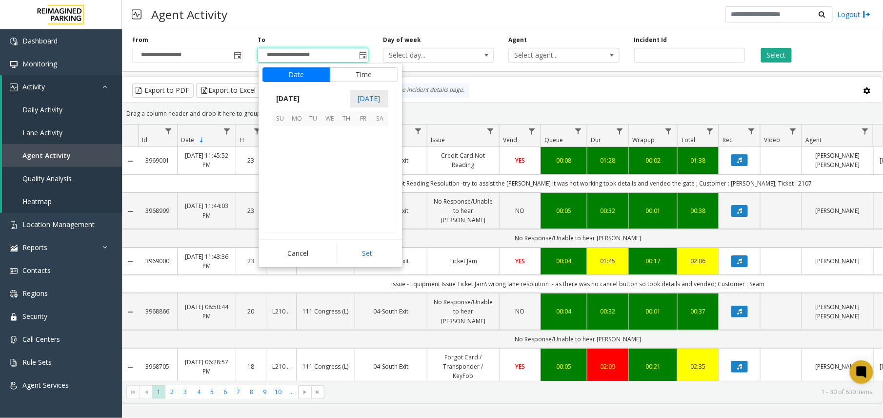
scroll to position [15, 0]
click at [374, 188] on span "31" at bounding box center [380, 192] width 17 height 17
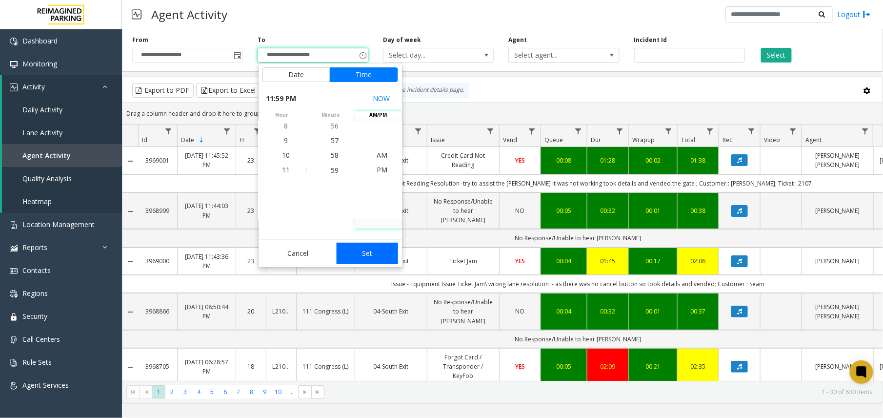
click at [374, 250] on button "Set" at bounding box center [368, 253] width 62 height 21
type input "**********"
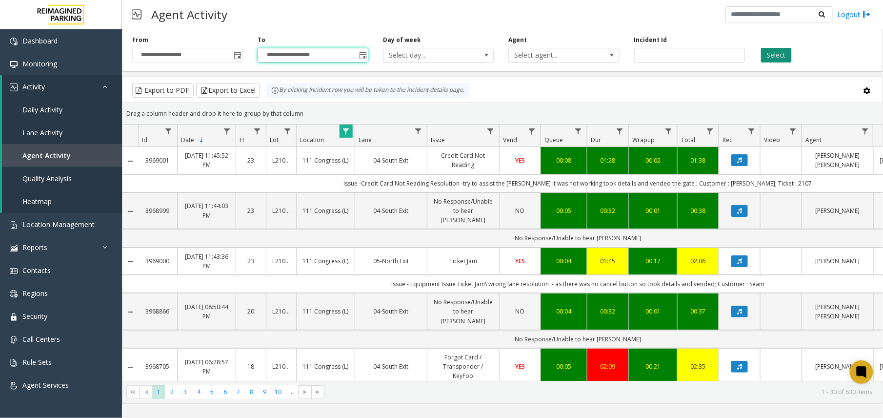
click at [782, 59] on button "Select" at bounding box center [776, 55] width 31 height 15
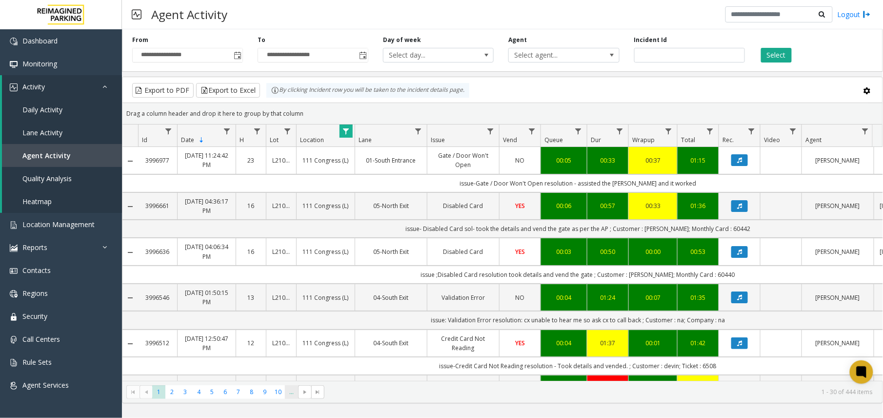
click at [290, 395] on span "..." at bounding box center [291, 391] width 13 height 13
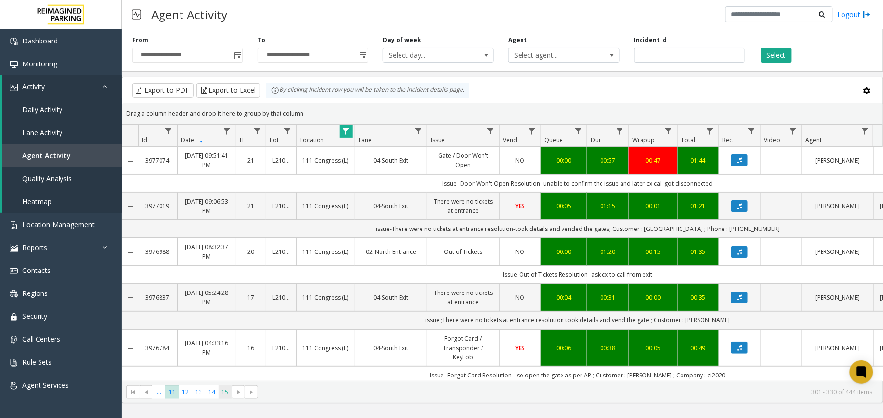
click at [226, 393] on span "15" at bounding box center [225, 391] width 13 height 13
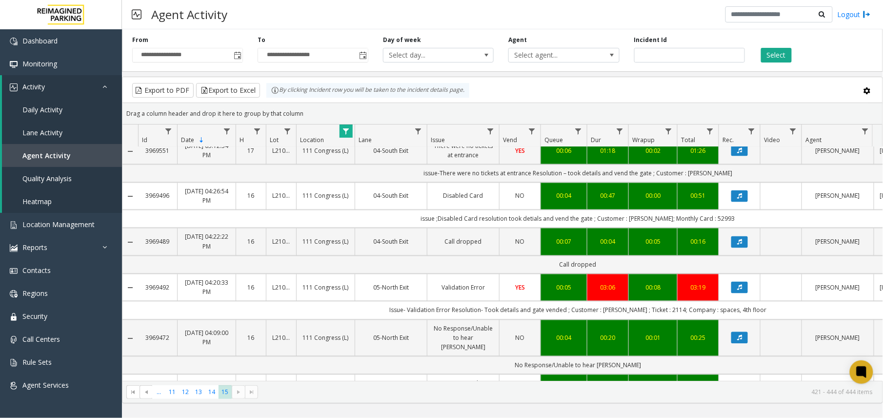
scroll to position [916, 0]
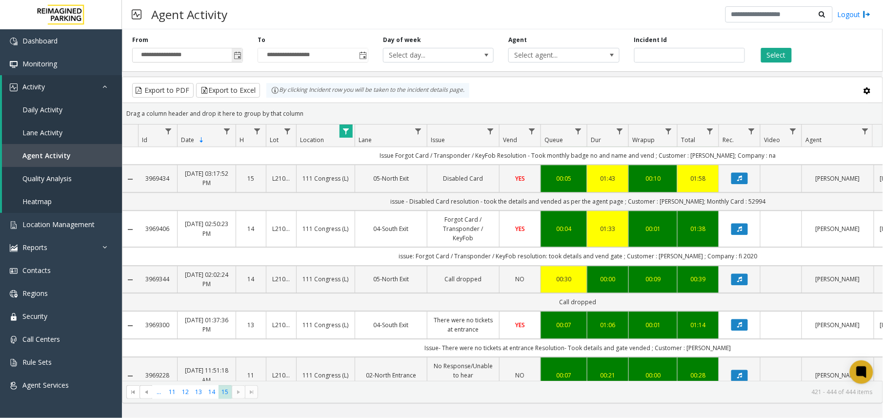
click at [235, 59] on span "Toggle popup" at bounding box center [238, 56] width 8 height 8
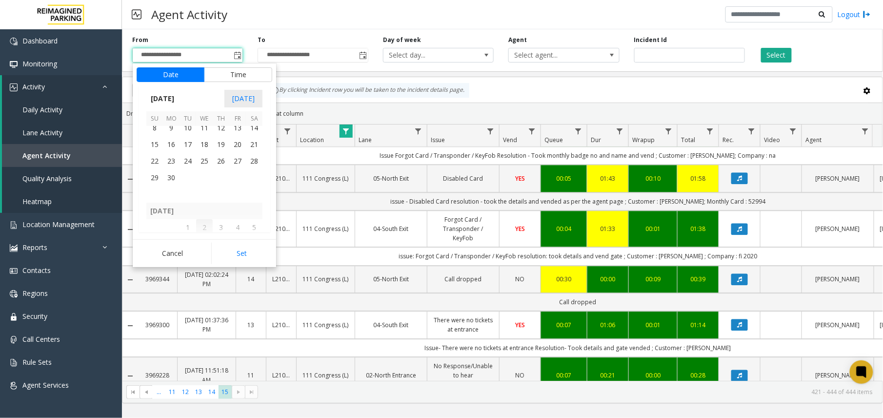
scroll to position [174792, 0]
click at [154, 177] on span "1" at bounding box center [154, 176] width 17 height 17
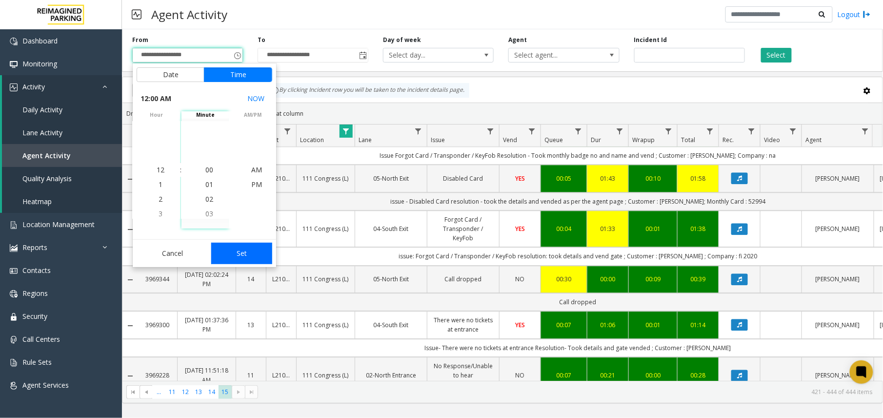
click at [231, 251] on button "Set" at bounding box center [242, 253] width 62 height 21
type input "**********"
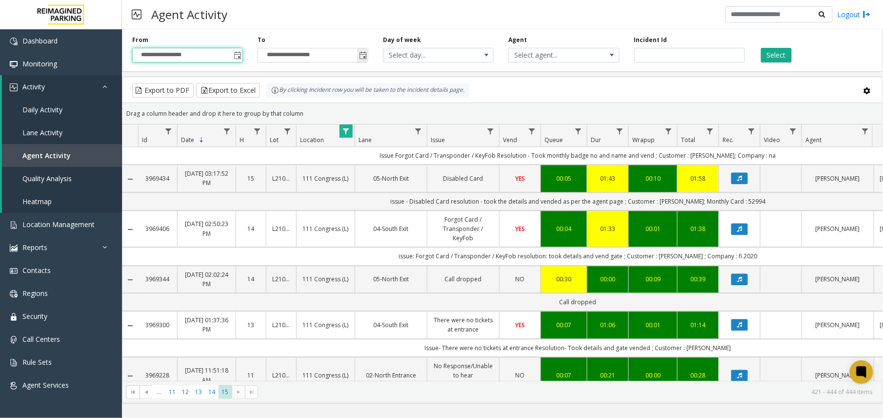
click at [362, 59] on span "Toggle popup" at bounding box center [363, 56] width 8 height 8
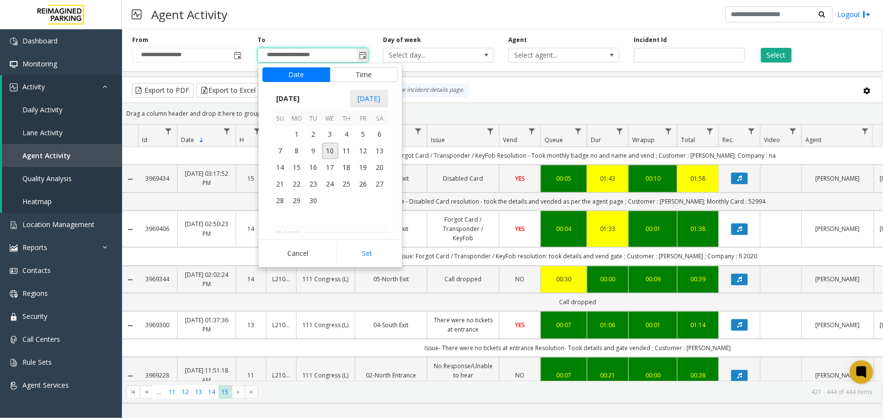
scroll to position [15, 0]
click at [298, 179] on span "30" at bounding box center [297, 177] width 17 height 17
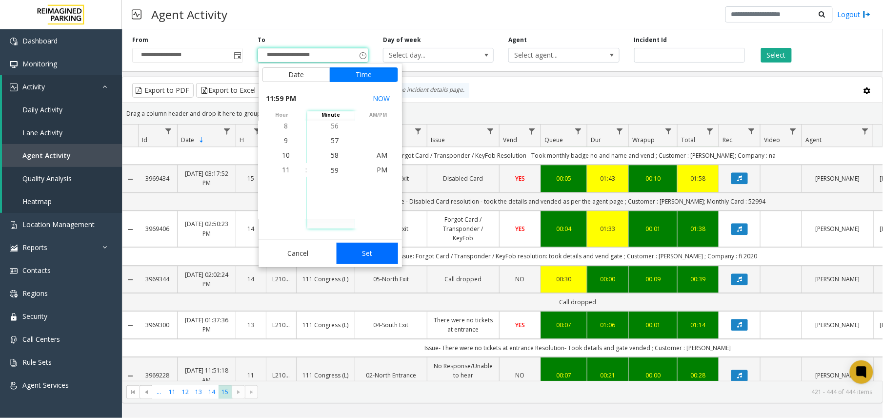
click at [368, 250] on button "Set" at bounding box center [368, 253] width 62 height 21
type input "**********"
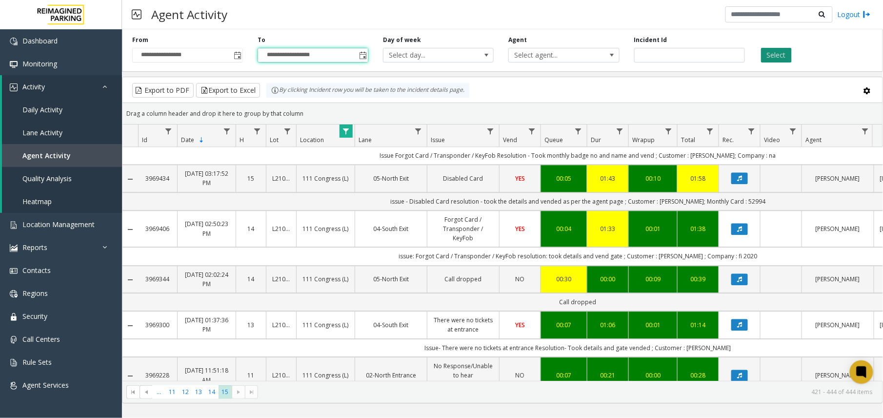
click at [788, 60] on button "Select" at bounding box center [776, 55] width 31 height 15
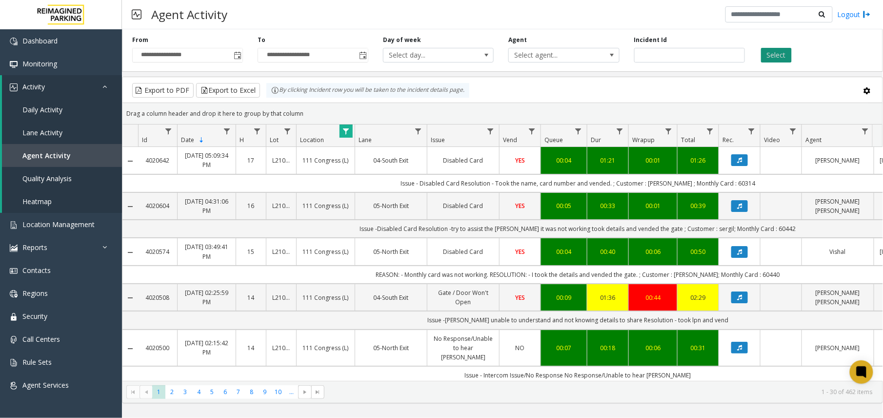
click at [781, 55] on button "Select" at bounding box center [776, 55] width 31 height 15
click at [235, 53] on span "Toggle popup" at bounding box center [238, 56] width 8 height 8
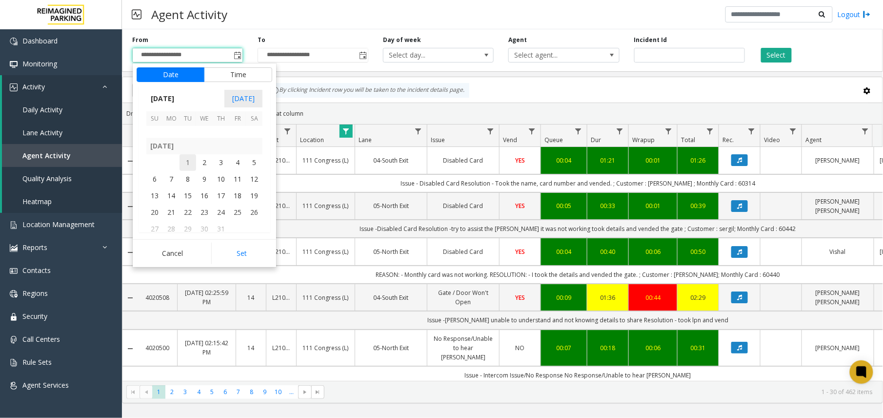
click at [189, 164] on span "1" at bounding box center [188, 162] width 17 height 17
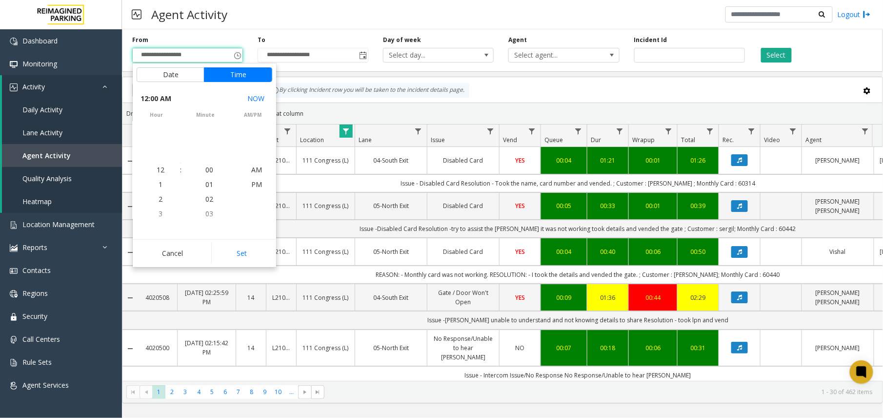
scroll to position [174950, 0]
click at [250, 258] on button "Set" at bounding box center [242, 253] width 62 height 21
type input "**********"
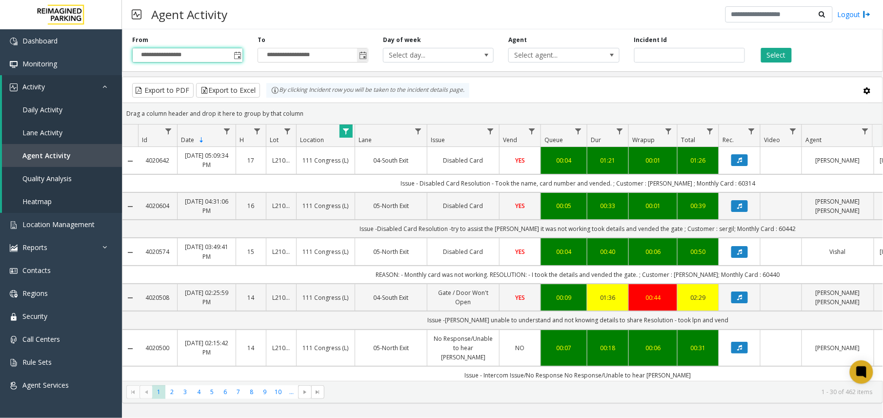
click at [356, 57] on input "**********" at bounding box center [313, 55] width 110 height 14
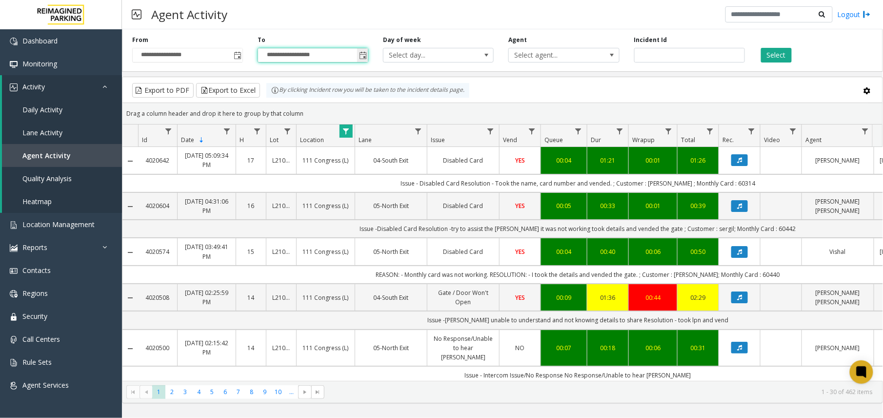
click at [358, 57] on span "Toggle popup" at bounding box center [362, 55] width 11 height 16
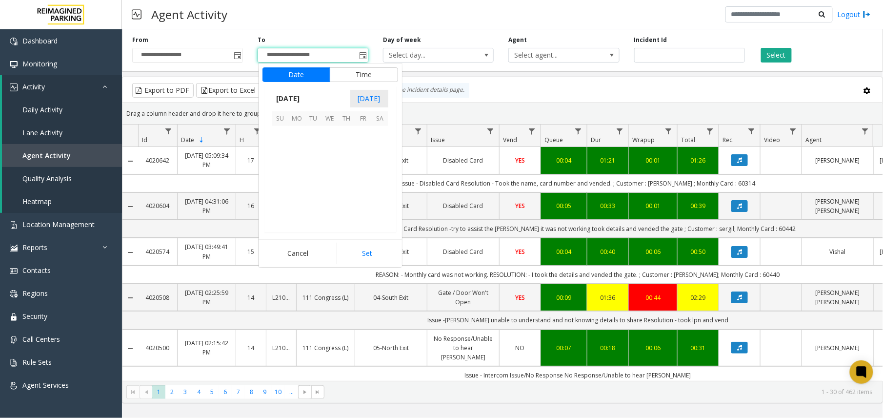
scroll to position [15, 0]
click at [346, 168] on span "31" at bounding box center [347, 163] width 17 height 17
